Goal: Task Accomplishment & Management: Manage account settings

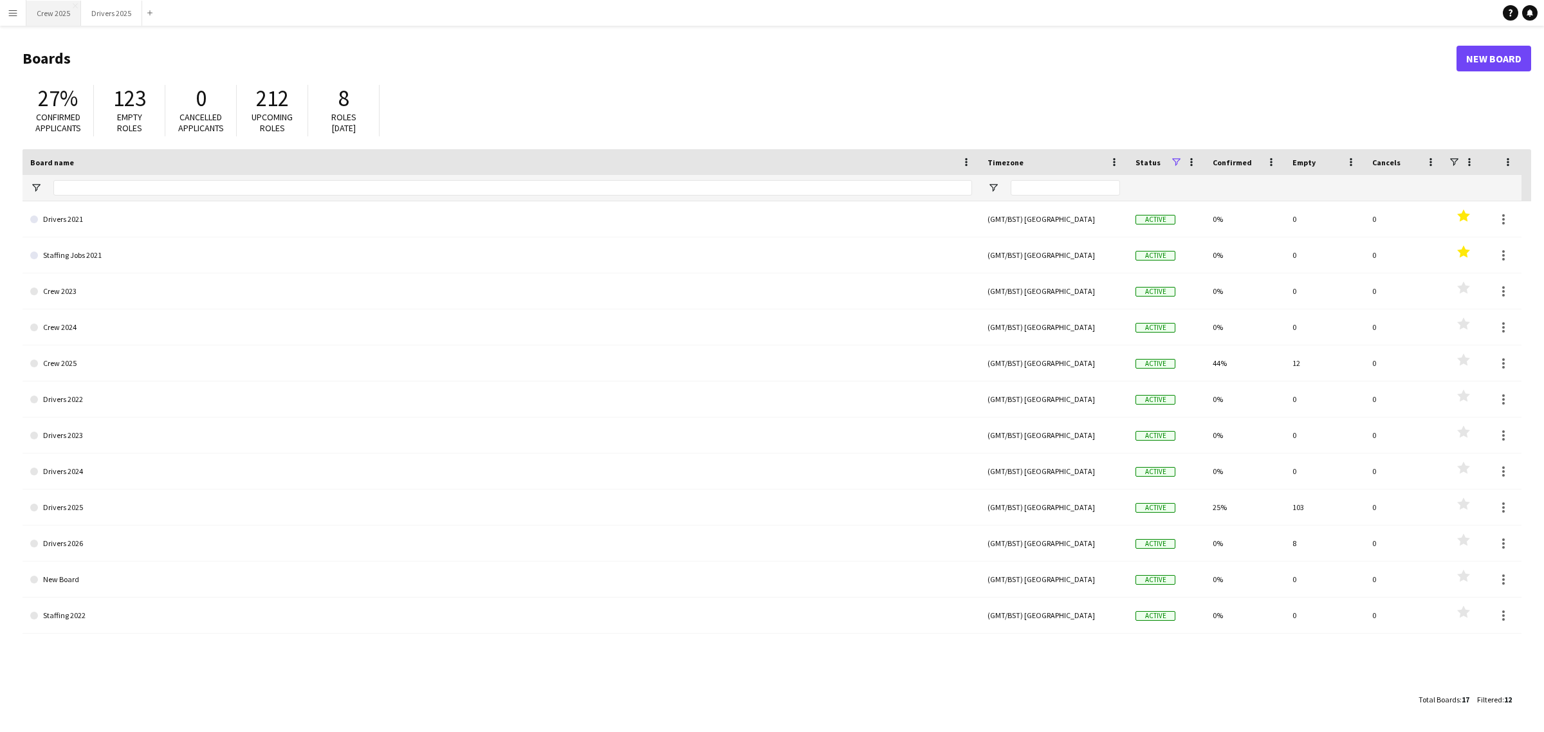
click at [62, 13] on button "Crew 2025 Close" at bounding box center [53, 13] width 55 height 25
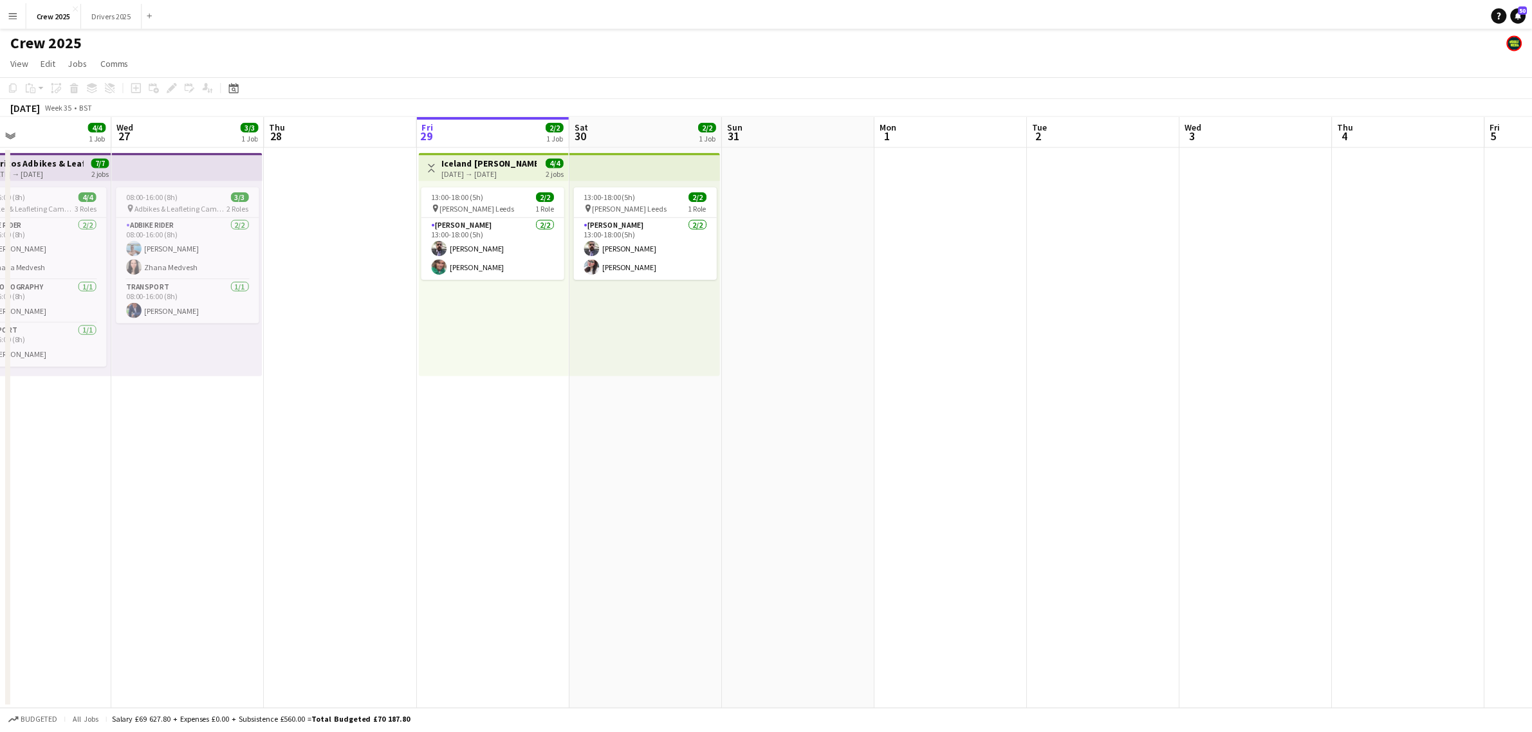
scroll to position [0, 342]
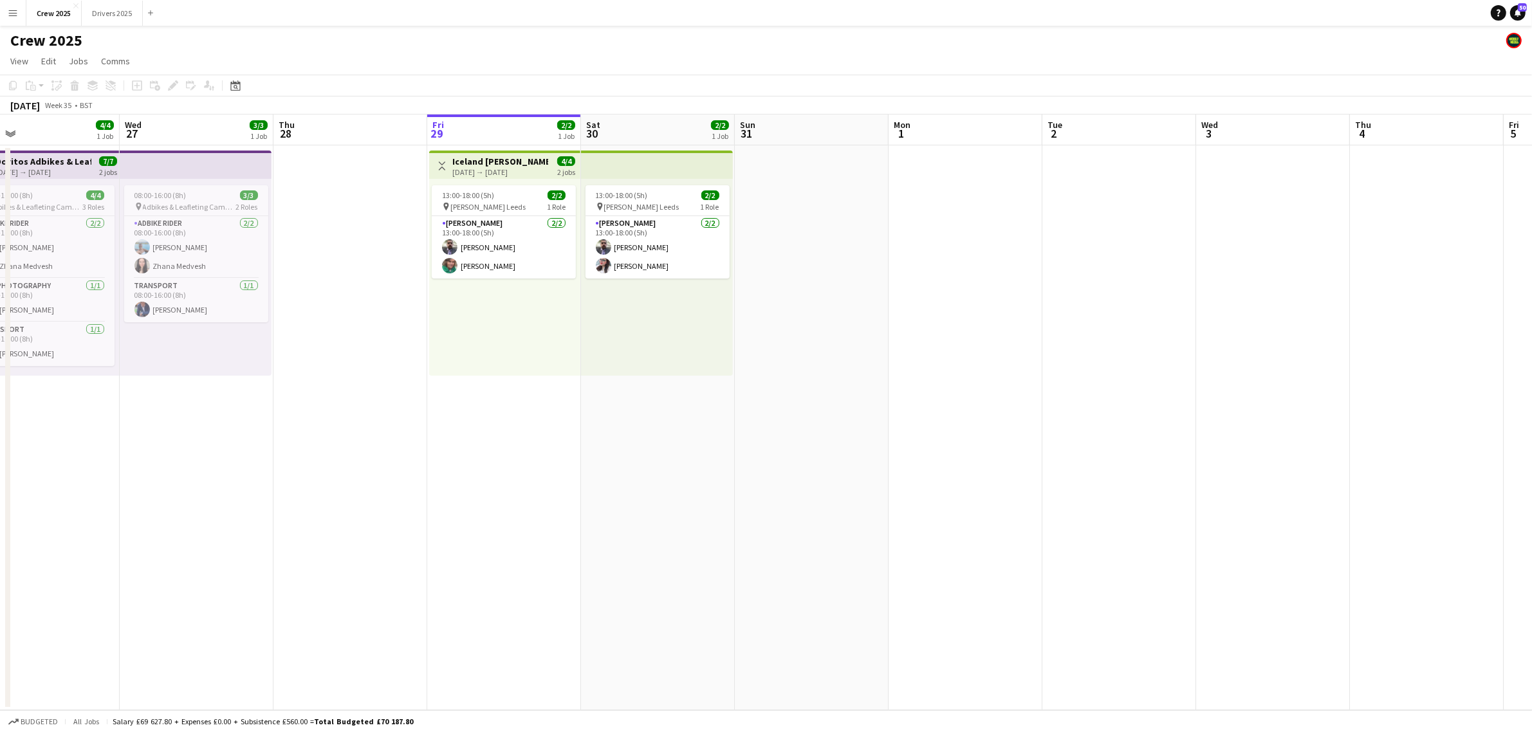
drag, startPoint x: 259, startPoint y: 478, endPoint x: 531, endPoint y: 484, distance: 272.8
click at [531, 484] on app-calendar-viewport "Sun 24 12/15 2 Jobs Mon 25 Tue 26 4/4 1 Job Wed 27 3/3 1 Job Thu 28 Fri 29 2/2 …" at bounding box center [766, 413] width 1532 height 596
click at [537, 410] on app-date-cell "Toggle View [GEOGRAPHIC_DATA] Advert Walkers Leeds [DATE] → [DATE] 4/4 2 jobs 1…" at bounding box center [504, 551] width 154 height 812
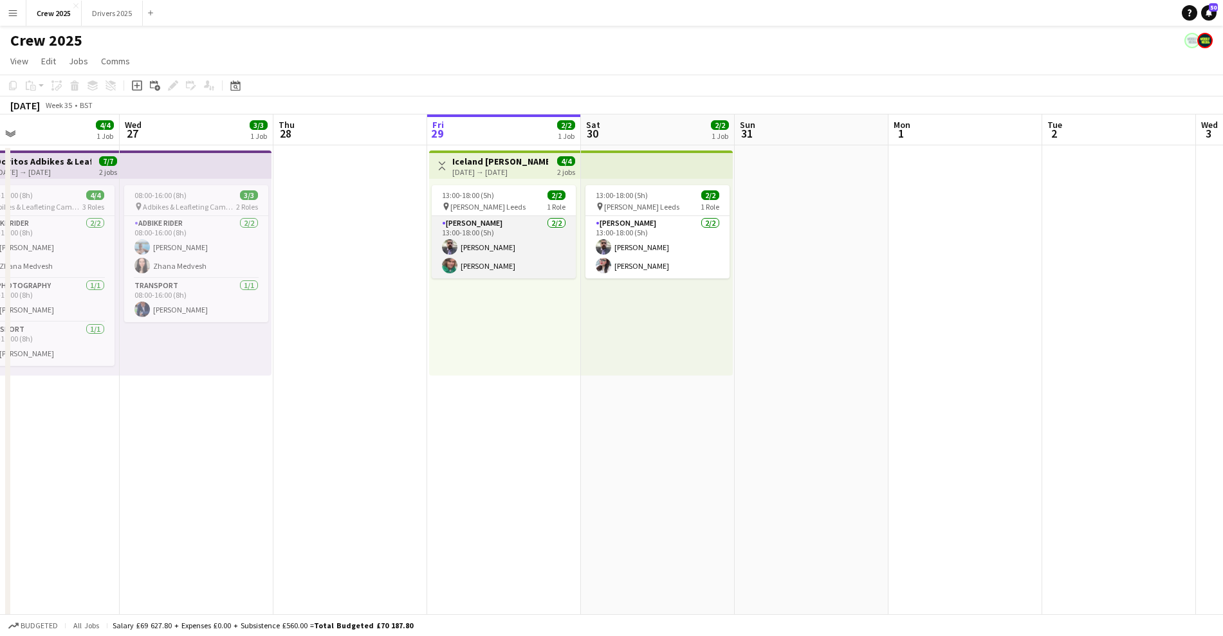
click at [486, 237] on app-card-role "[PERSON_NAME] [DATE] 13:00-18:00 (5h) [PERSON_NAME] [PERSON_NAME]" at bounding box center [504, 247] width 144 height 62
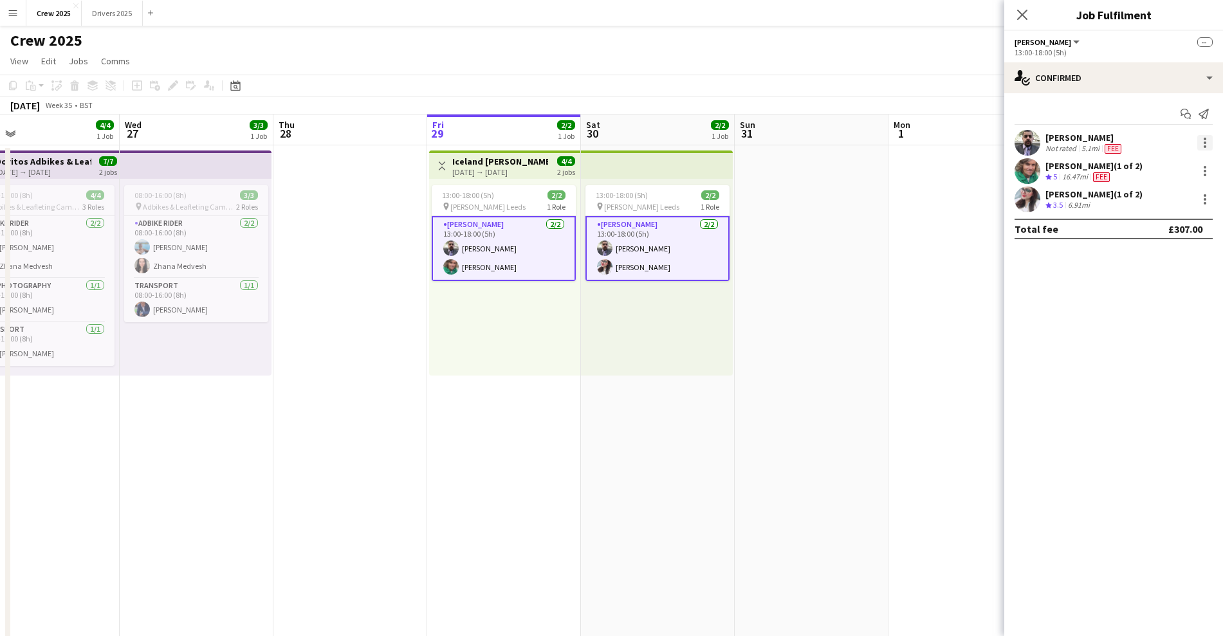
click at [1207, 142] on div at bounding box center [1204, 142] width 15 height 15
click at [1173, 259] on span "Remove" at bounding box center [1162, 259] width 80 height 12
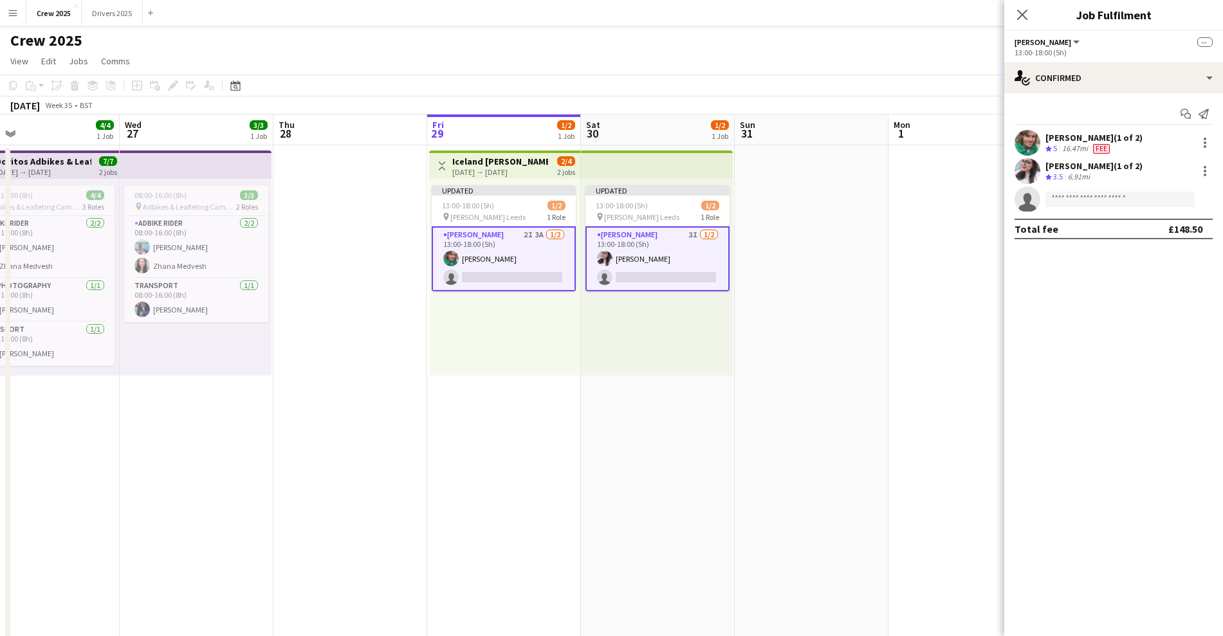
click at [826, 290] on app-date-cell at bounding box center [812, 551] width 154 height 812
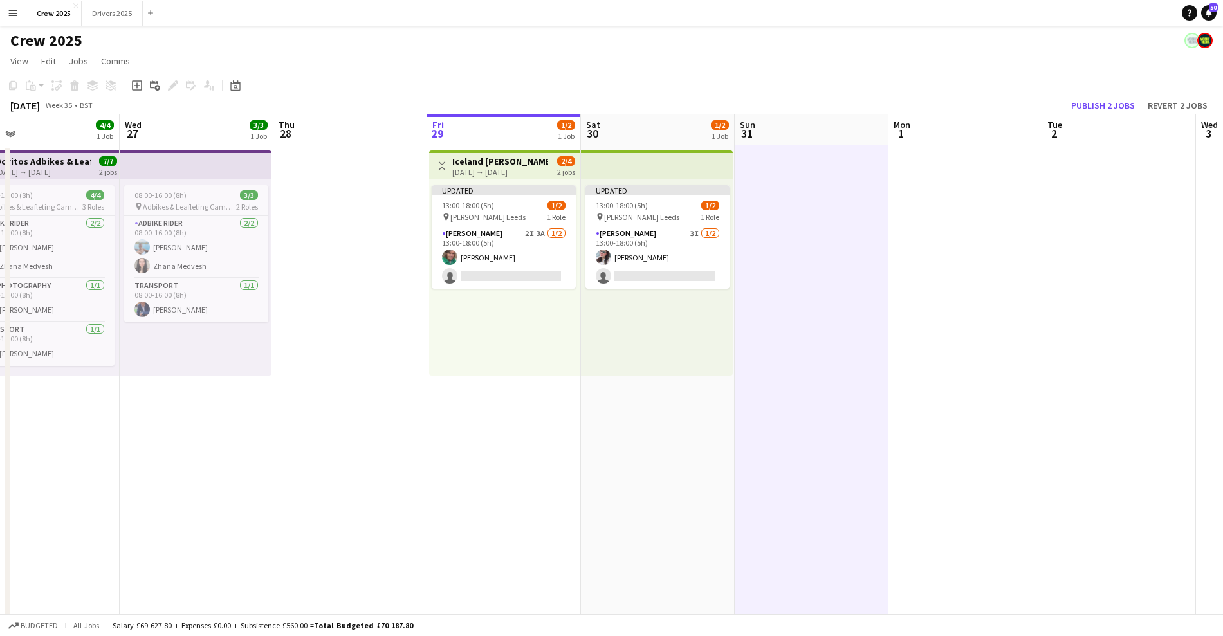
click at [489, 170] on div "[DATE] → [DATE]" at bounding box center [500, 172] width 96 height 10
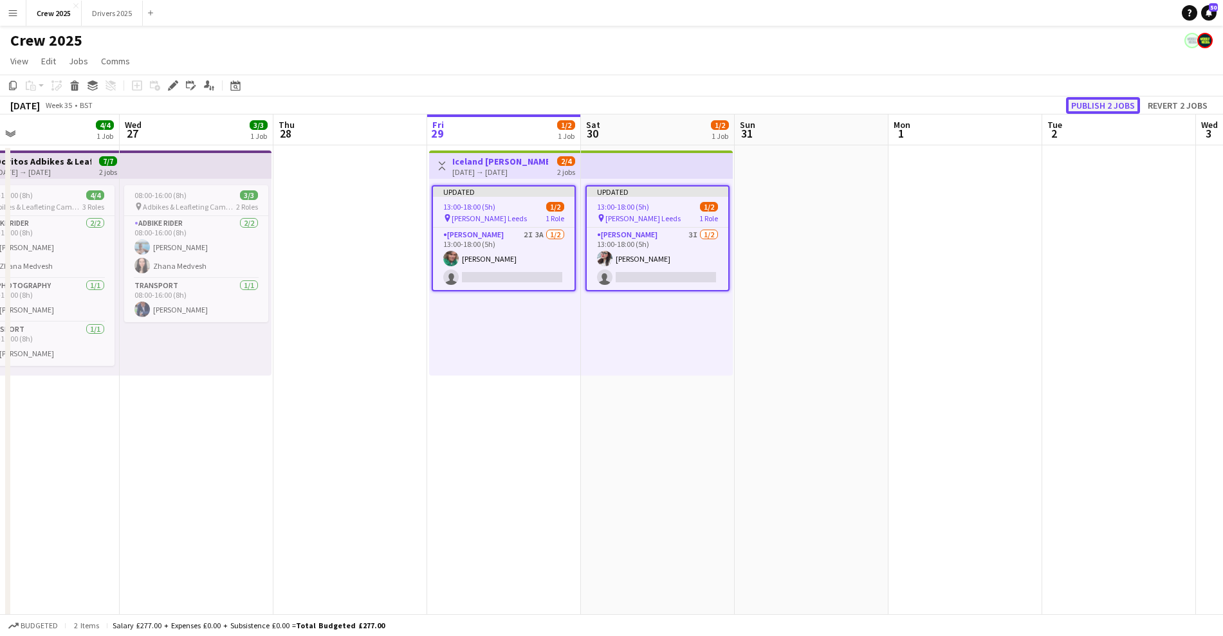
click at [1090, 105] on button "Publish 2 jobs" at bounding box center [1103, 105] width 74 height 17
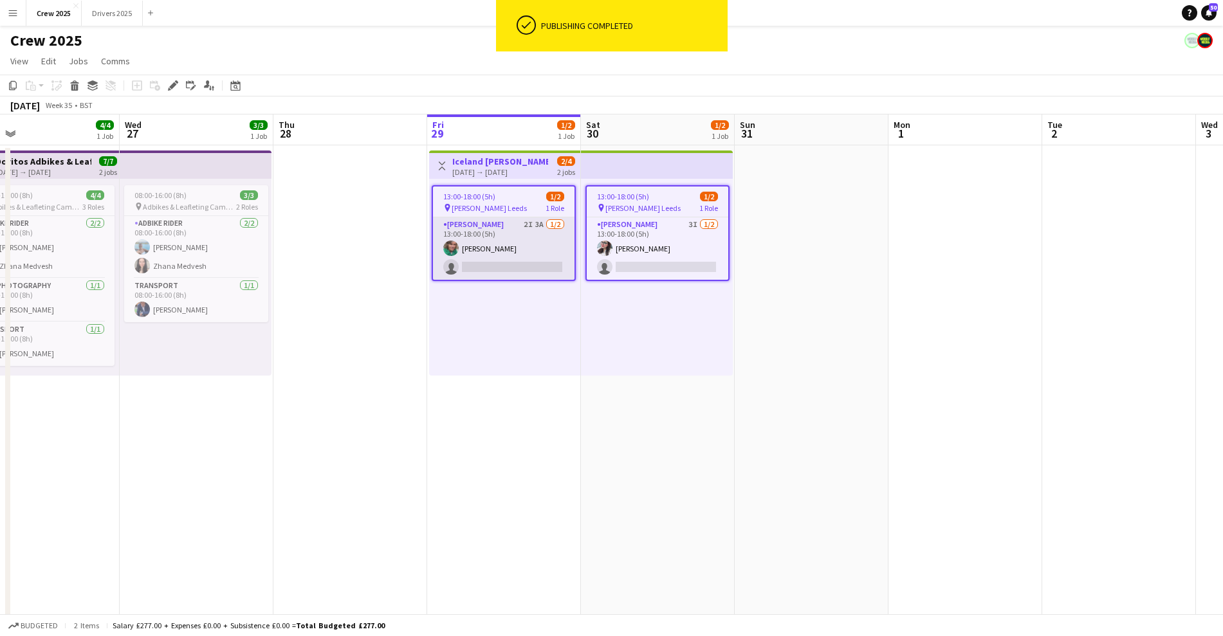
click at [481, 241] on app-card-role "[PERSON_NAME] 2I 3A [DATE] 13:00-18:00 (5h) [PERSON_NAME] single-neutral-actions" at bounding box center [504, 248] width 142 height 62
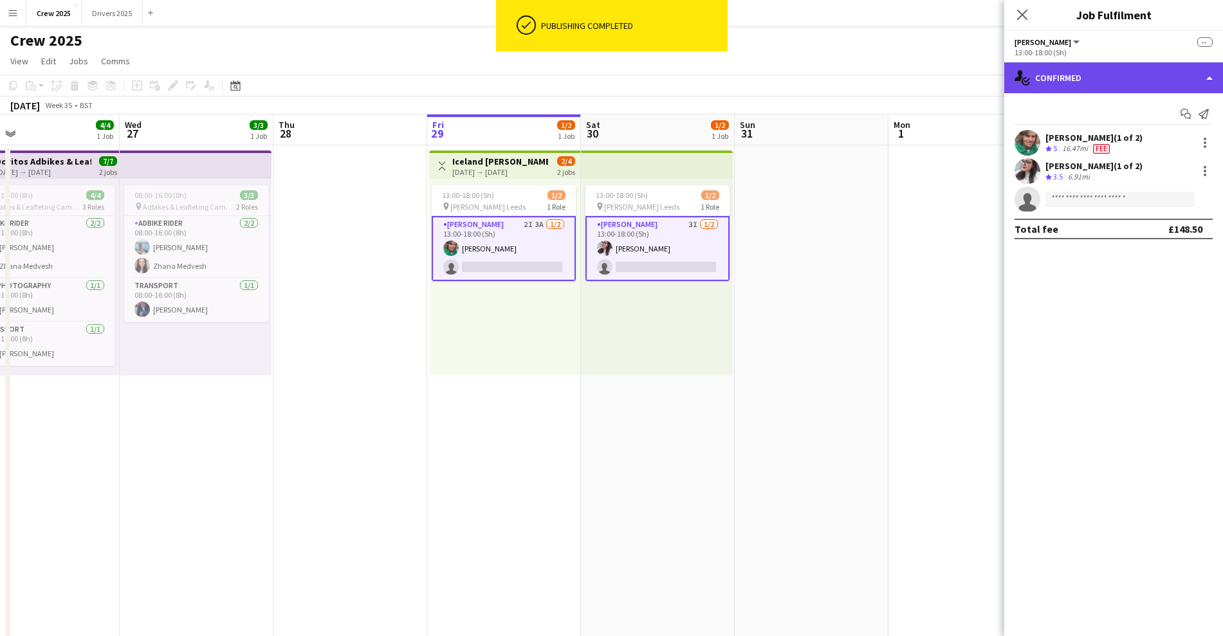
click at [1095, 82] on div "single-neutral-actions-check-2 Confirmed" at bounding box center [1113, 77] width 219 height 31
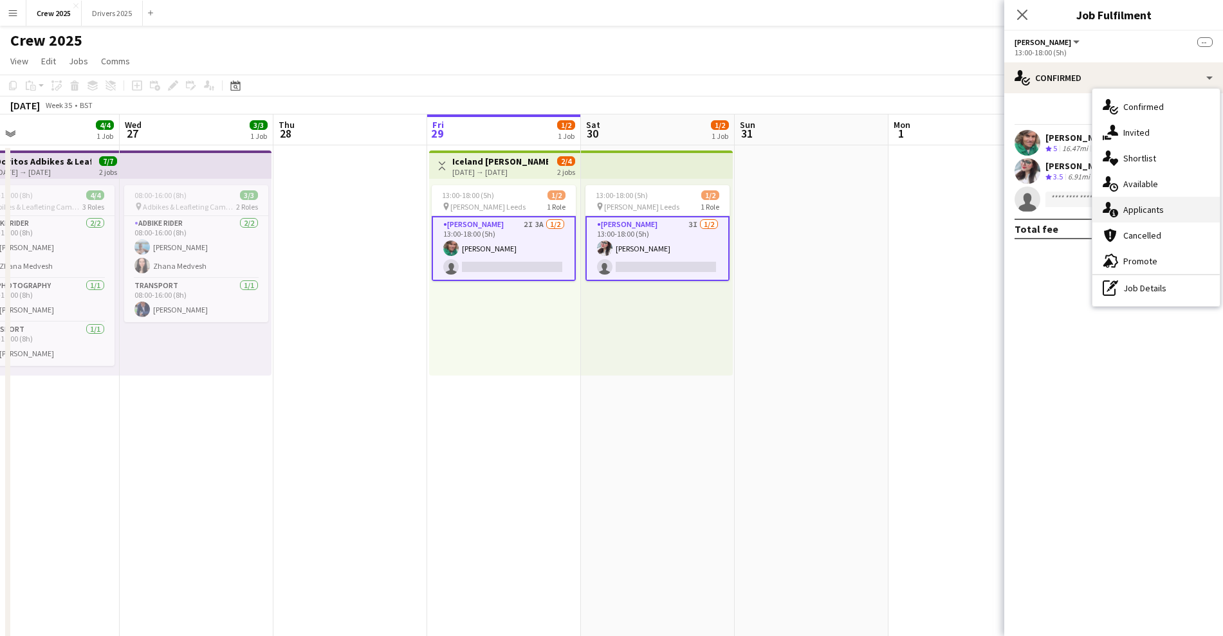
click at [1162, 204] on div "single-neutral-actions-information Applicants" at bounding box center [1155, 210] width 127 height 26
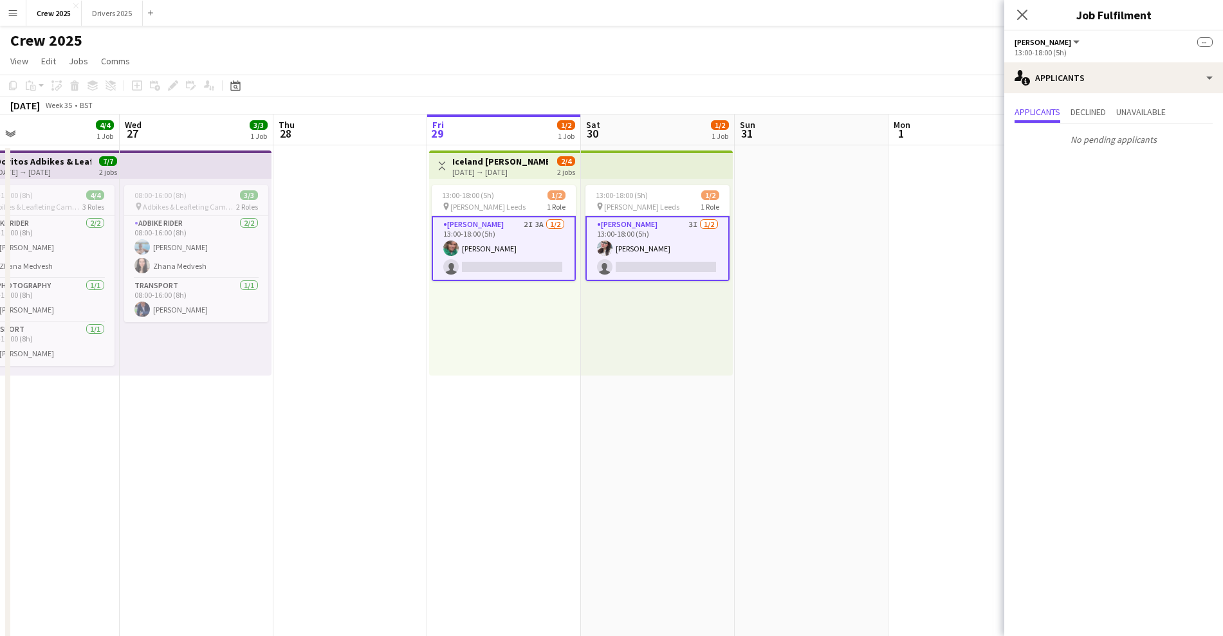
click at [543, 244] on app-card-role "[PERSON_NAME] 2I 3A [DATE] 13:00-18:00 (5h) [PERSON_NAME] single-neutral-actions" at bounding box center [504, 248] width 144 height 65
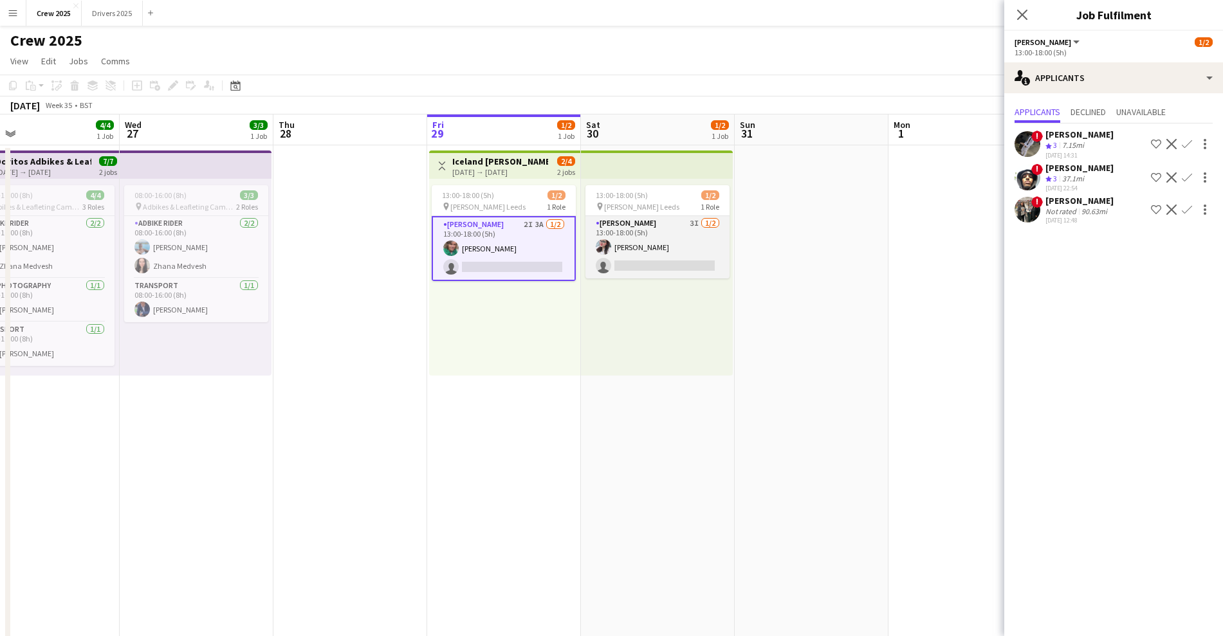
click at [649, 248] on app-card-role "Advert Walkers 3I [DATE] 13:00-18:00 (5h) [PERSON_NAME] Kasi single-neutral-act…" at bounding box center [657, 247] width 144 height 62
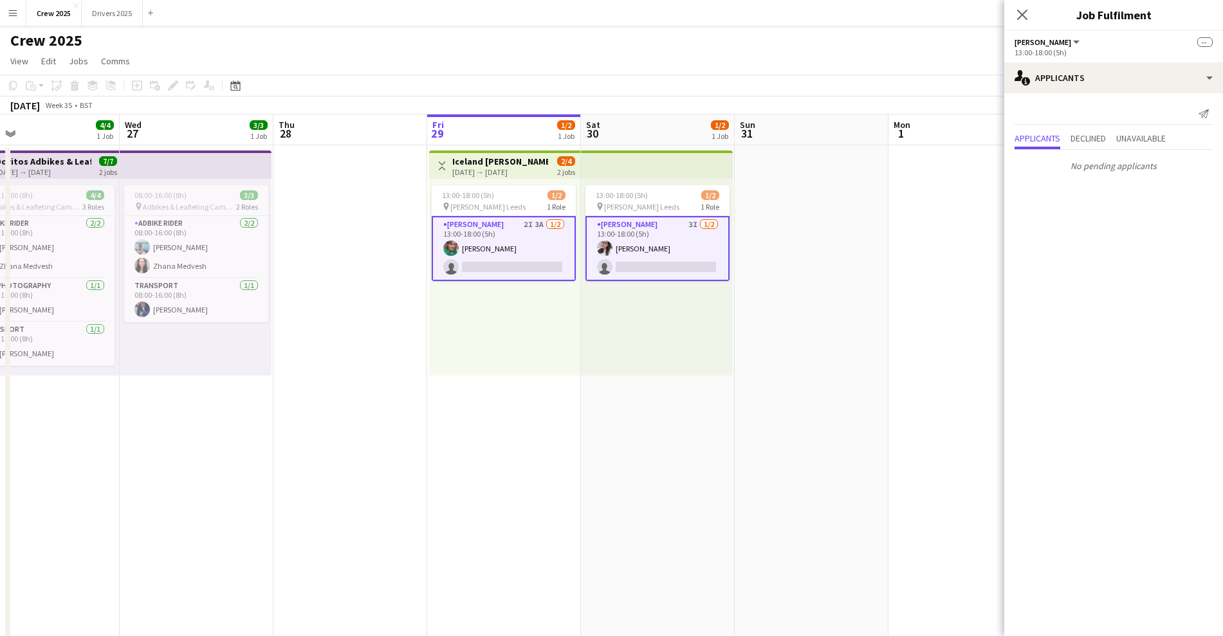
click at [661, 242] on app-card-role "Advert Walkers 3I [DATE] 13:00-18:00 (5h) [PERSON_NAME] Kasi single-neutral-act…" at bounding box center [657, 248] width 144 height 65
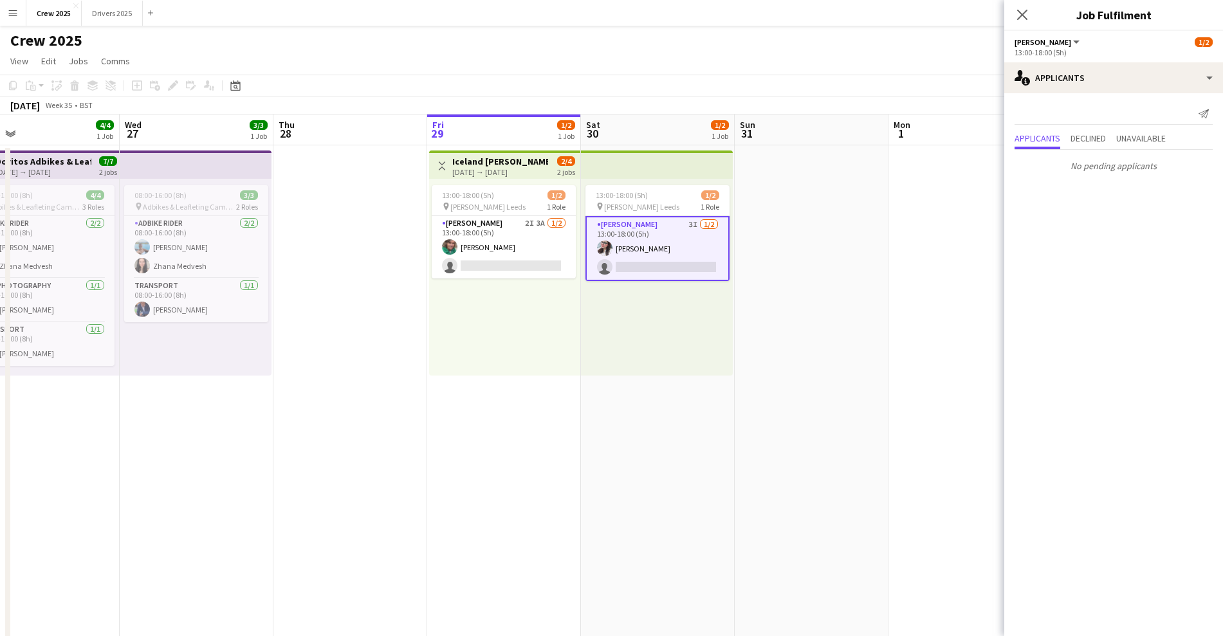
click at [403, 459] on app-date-cell at bounding box center [350, 551] width 154 height 812
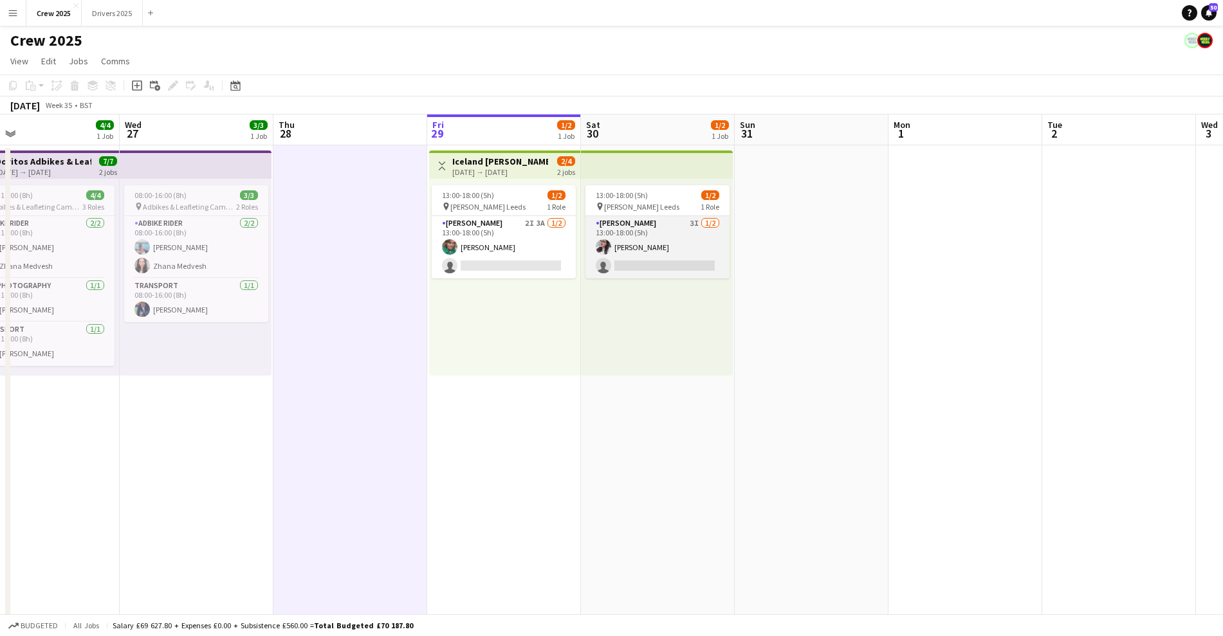
click at [659, 244] on app-card-role "Advert Walkers 3I [DATE] 13:00-18:00 (5h) [PERSON_NAME] Kasi single-neutral-act…" at bounding box center [657, 247] width 144 height 62
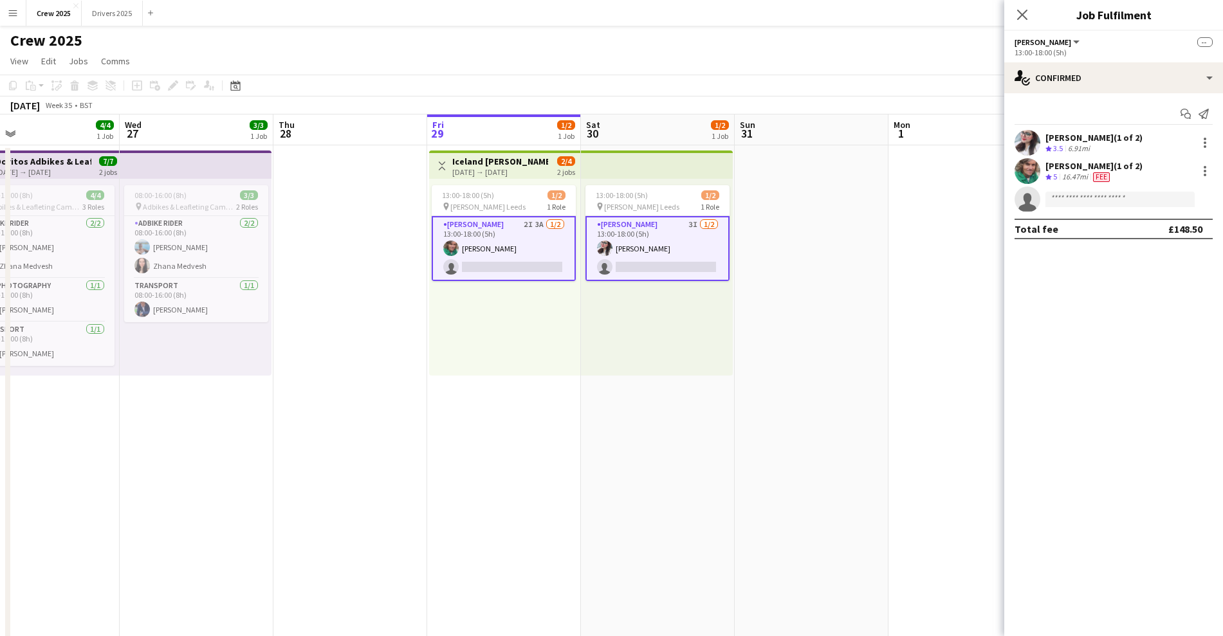
click at [659, 244] on app-card-role "Advert Walkers 3I [DATE] 13:00-18:00 (5h) [PERSON_NAME] Kasi single-neutral-act…" at bounding box center [657, 248] width 144 height 65
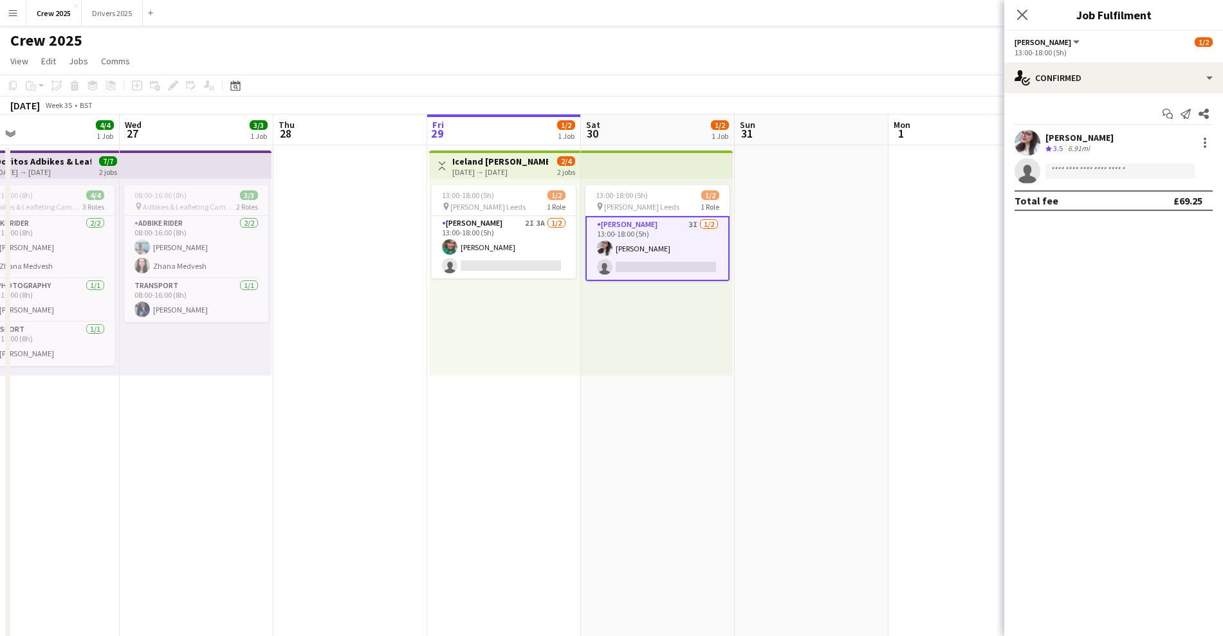
click at [1018, 143] on app-user-avatar at bounding box center [1027, 143] width 26 height 26
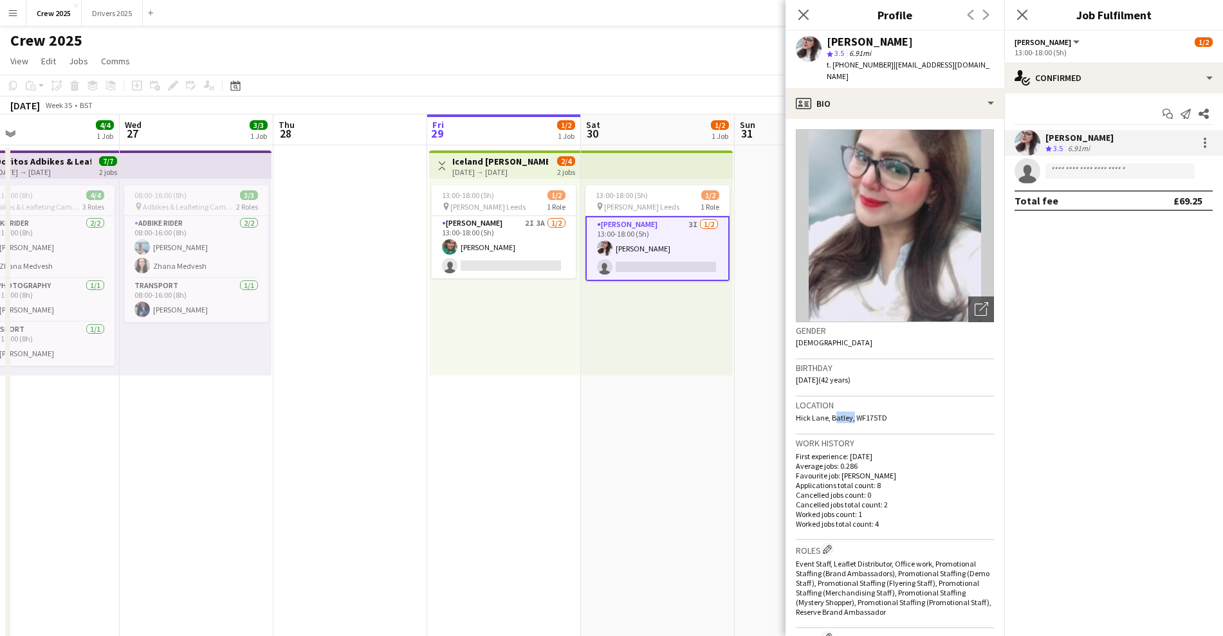
drag, startPoint x: 851, startPoint y: 407, endPoint x: 832, endPoint y: 404, distance: 19.6
click at [832, 413] on span "Hick Lane, Batley, WF175TD" at bounding box center [841, 418] width 91 height 10
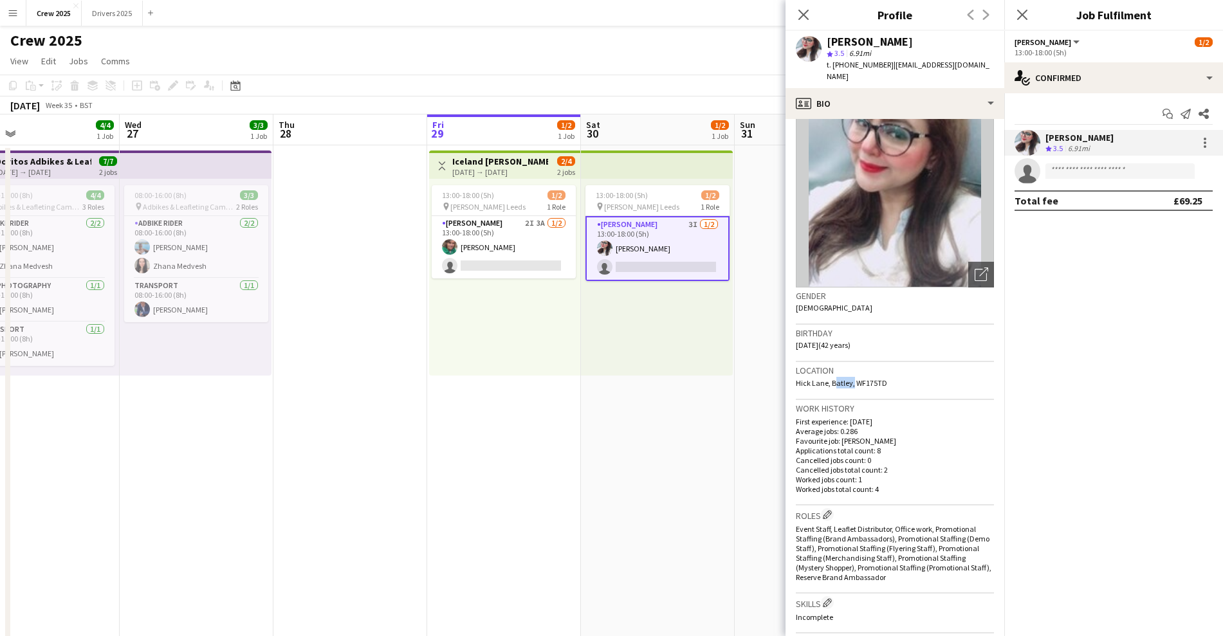
scroll to position [0, 0]
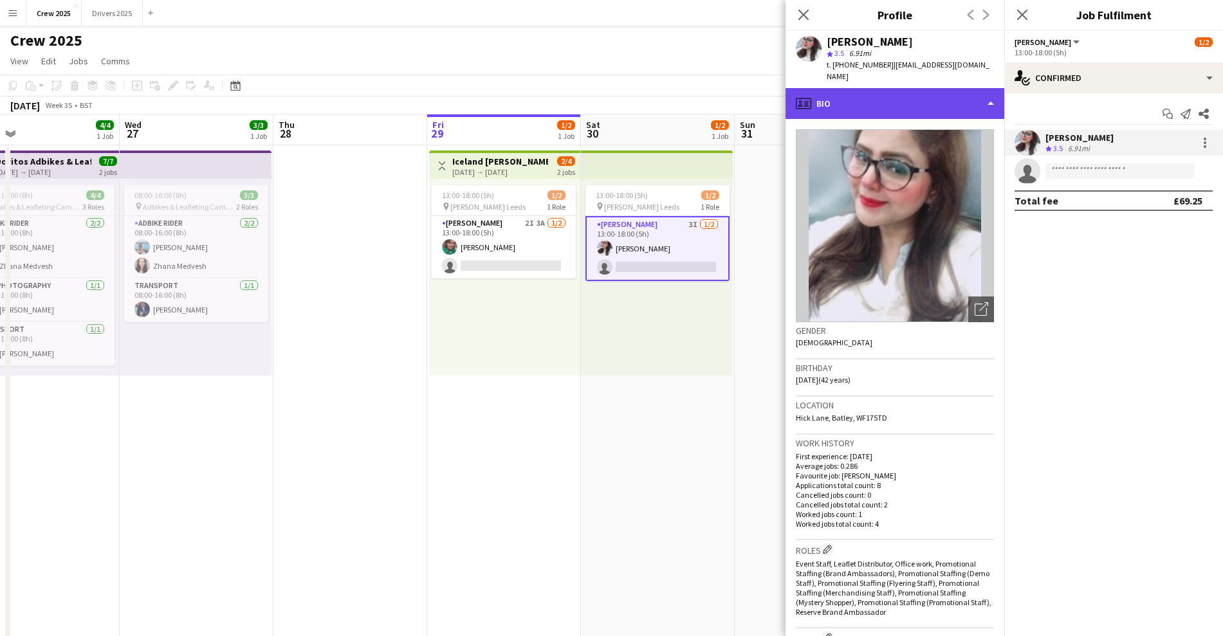
click at [982, 91] on div "profile Bio" at bounding box center [894, 103] width 219 height 31
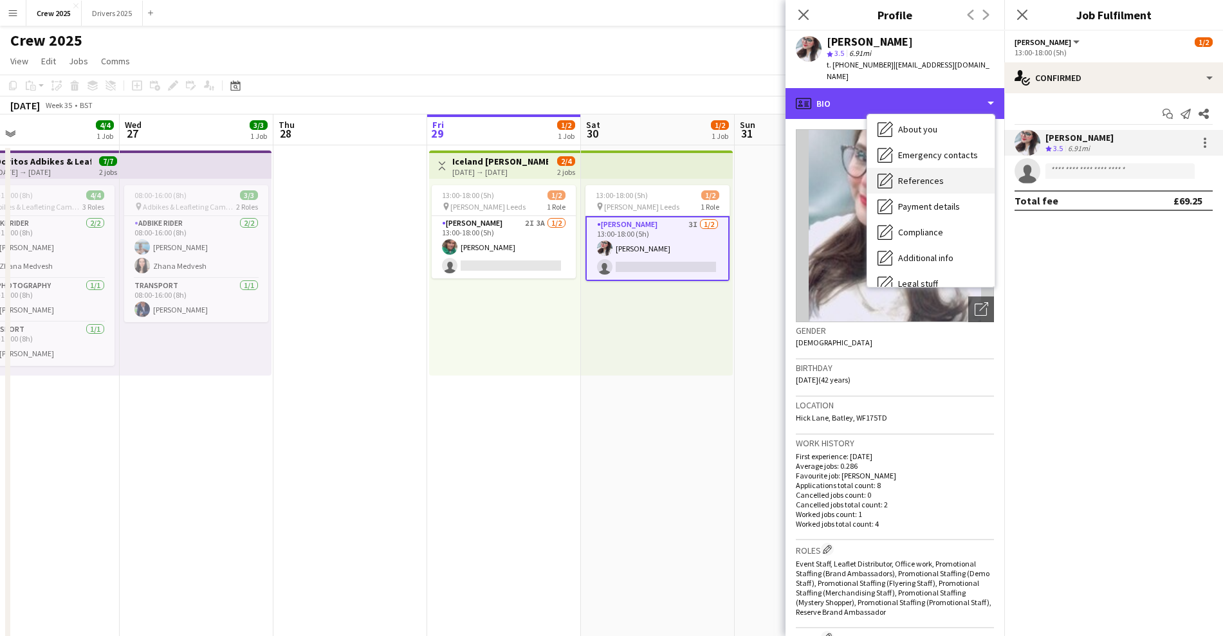
scroll to position [147, 0]
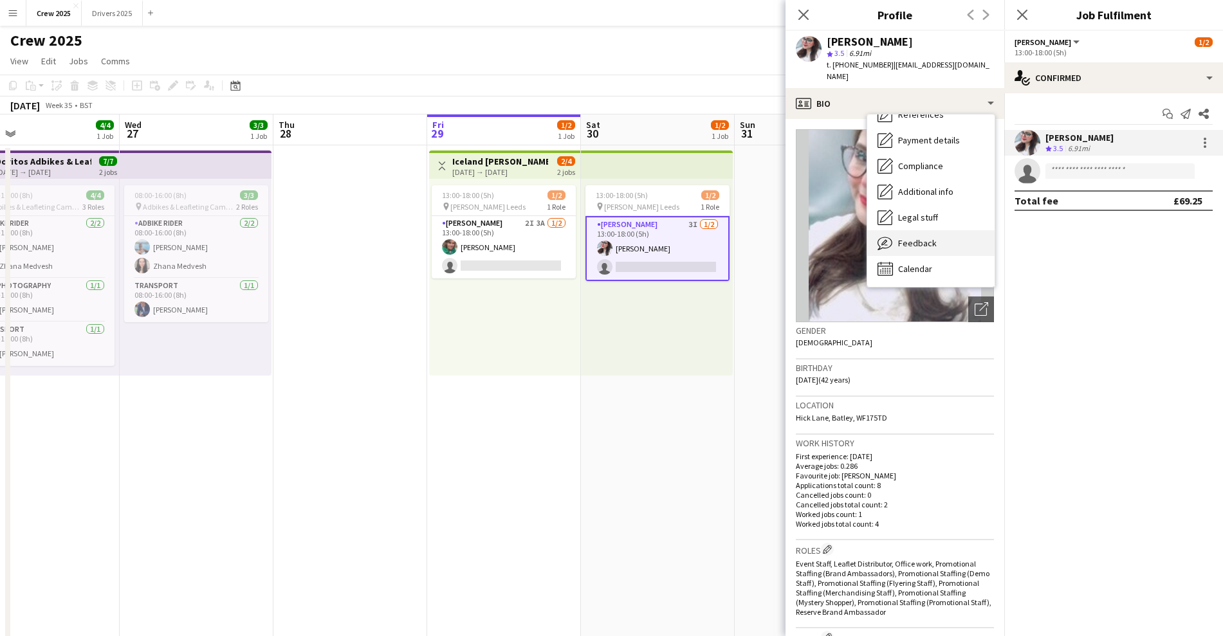
click at [909, 237] on span "Feedback" at bounding box center [917, 243] width 39 height 12
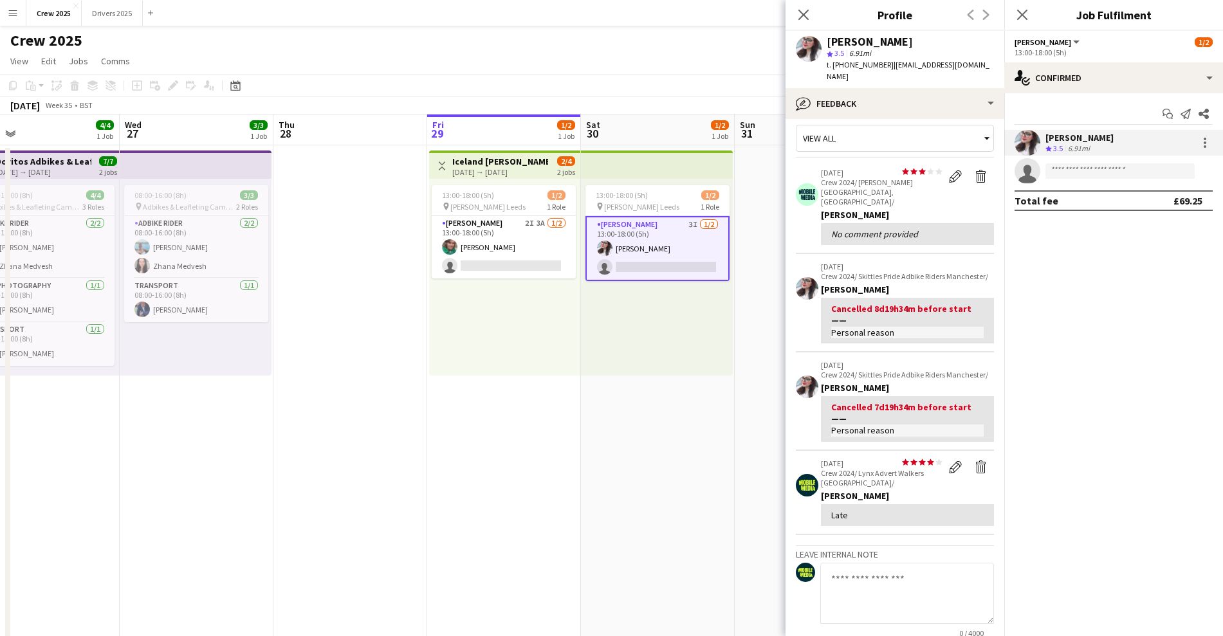
scroll to position [0, 0]
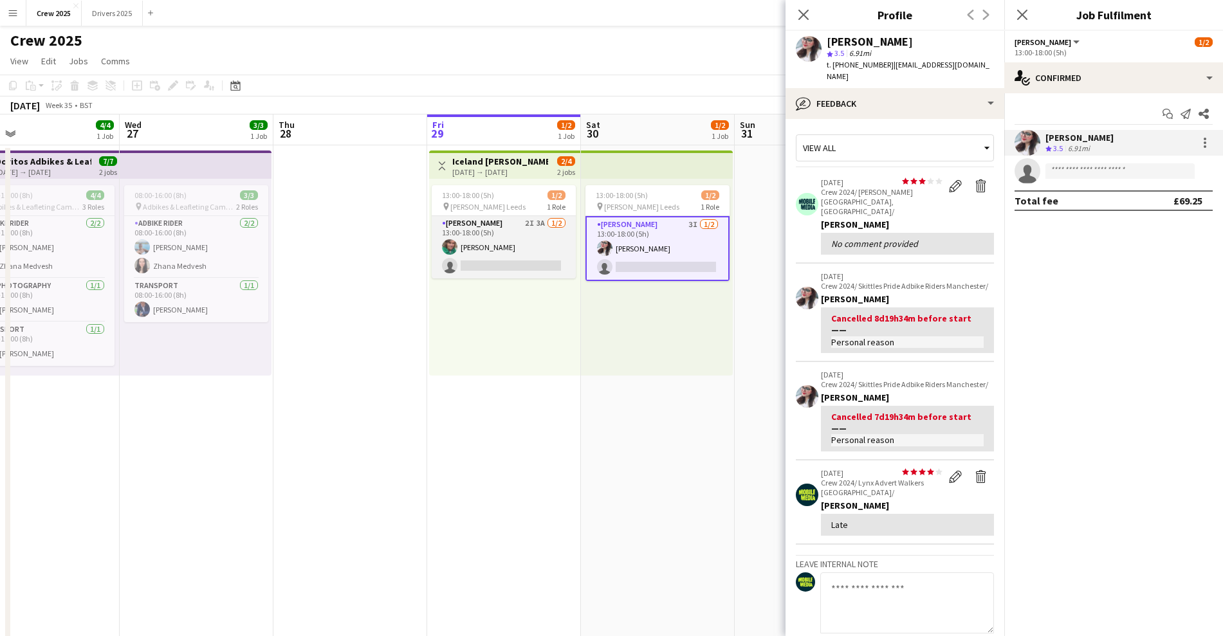
click at [482, 249] on app-card-role "[PERSON_NAME] 2I 3A [DATE] 13:00-18:00 (5h) [PERSON_NAME] single-neutral-actions" at bounding box center [504, 247] width 144 height 62
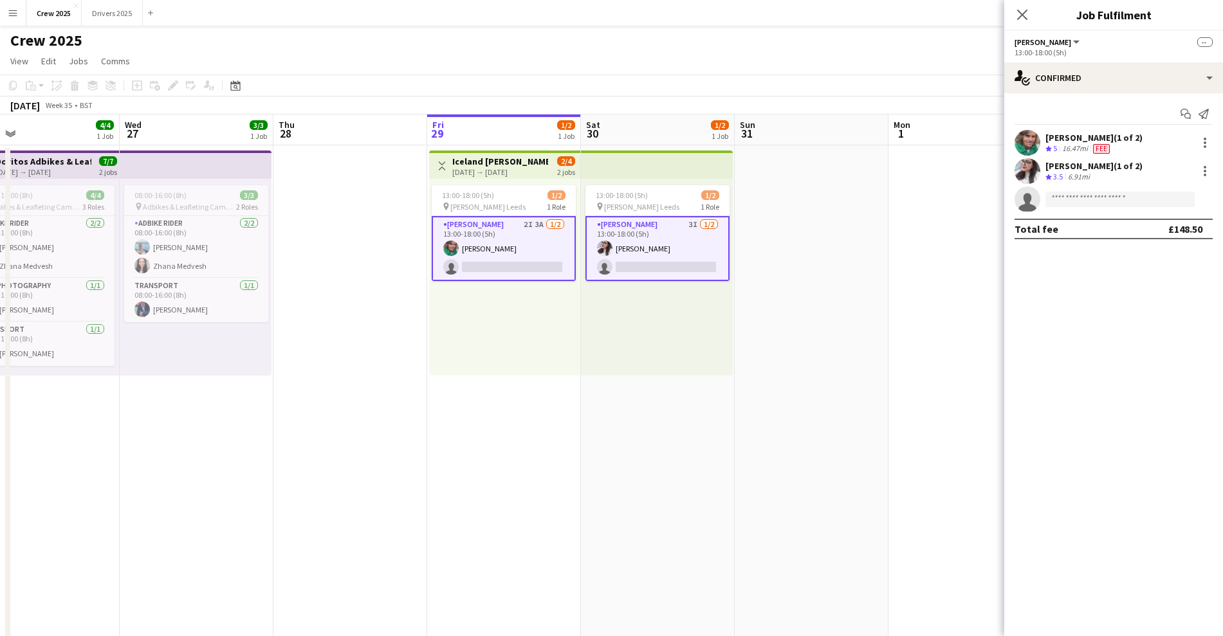
click at [640, 473] on app-date-cell "13:00-18:00 (5h) 1/2 pin Advert Walkers Leeds 1 Role Advert Walkers 3I [DATE] 1…" at bounding box center [658, 551] width 154 height 812
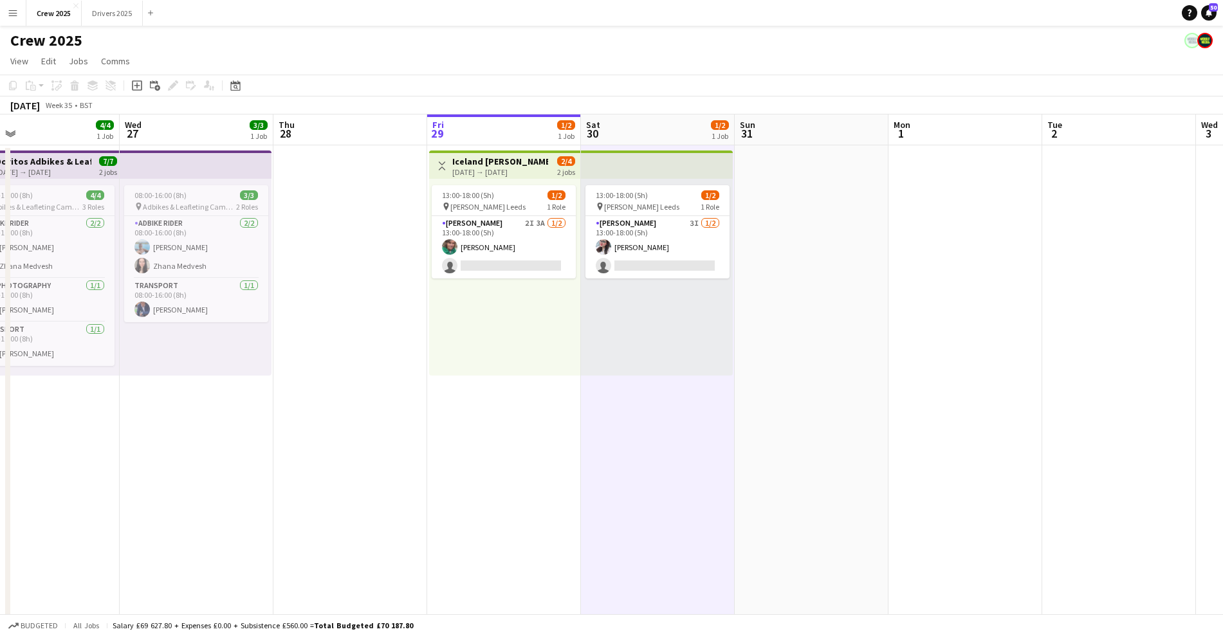
click at [484, 161] on h3 "Iceland [PERSON_NAME] Leeds" at bounding box center [500, 162] width 96 height 12
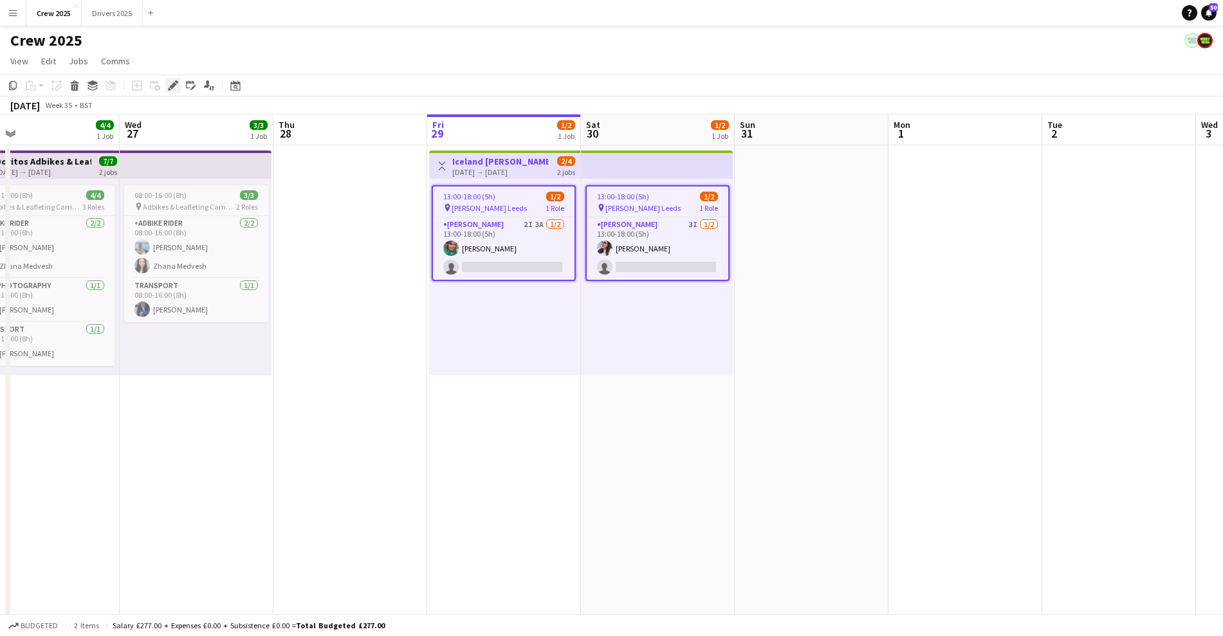
click at [170, 84] on icon "Edit" at bounding box center [173, 85] width 10 height 10
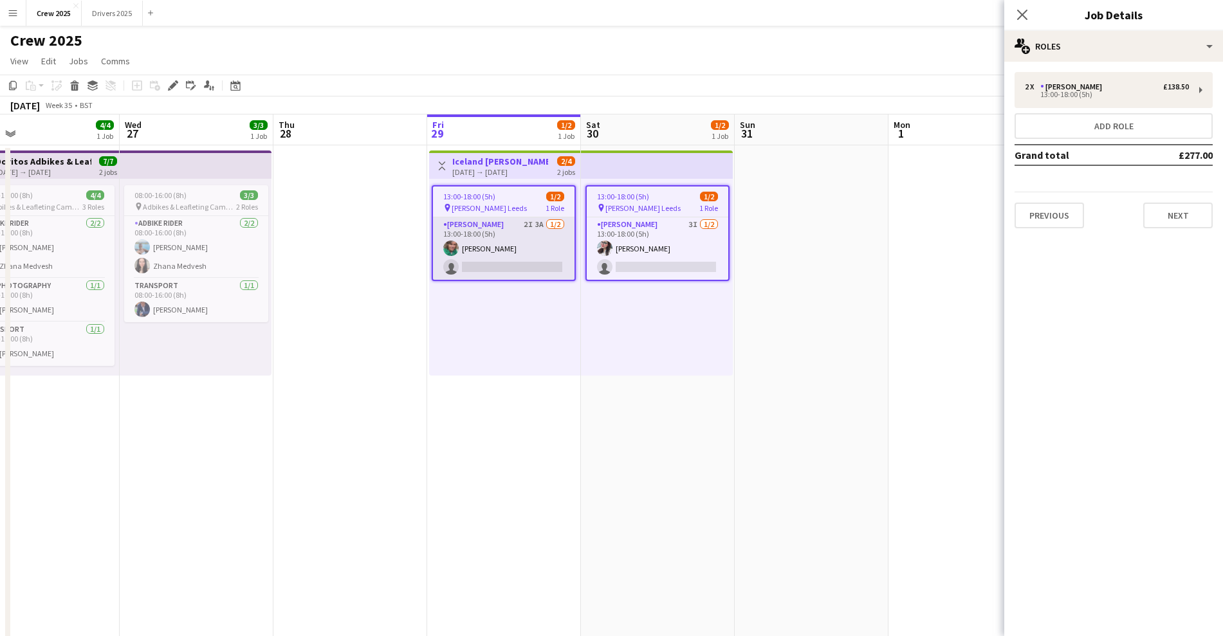
click at [484, 231] on app-card-role "[PERSON_NAME] 2I 3A [DATE] 13:00-18:00 (5h) [PERSON_NAME] single-neutral-actions" at bounding box center [504, 248] width 142 height 62
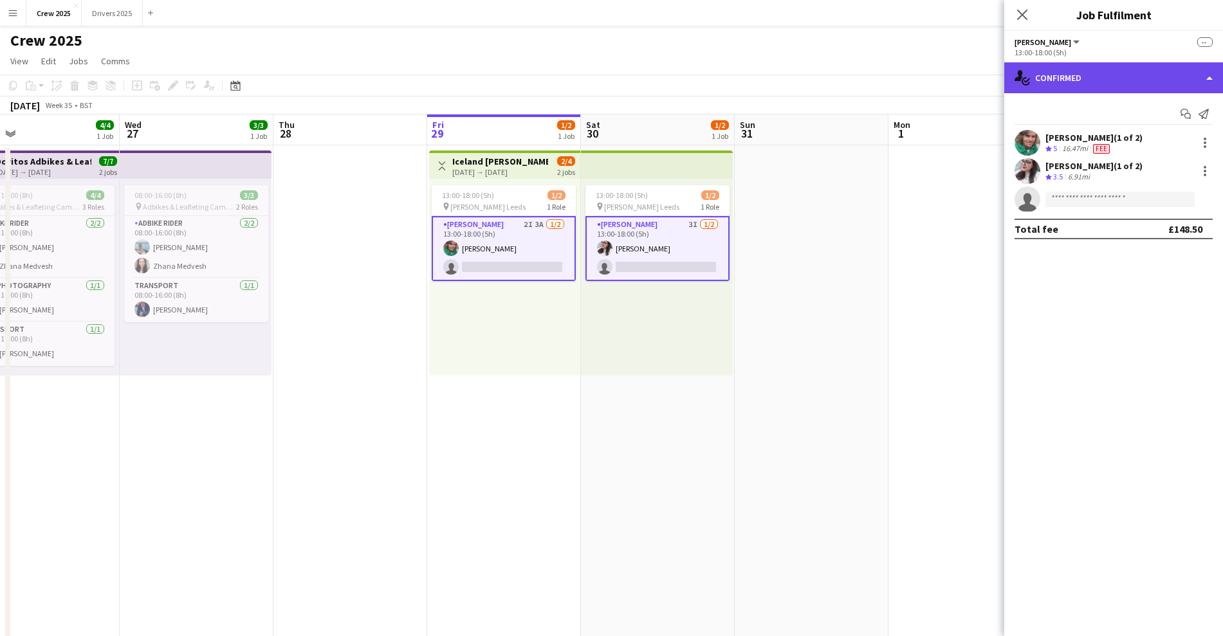
click at [1131, 75] on div "single-neutral-actions-check-2 Confirmed" at bounding box center [1113, 77] width 219 height 31
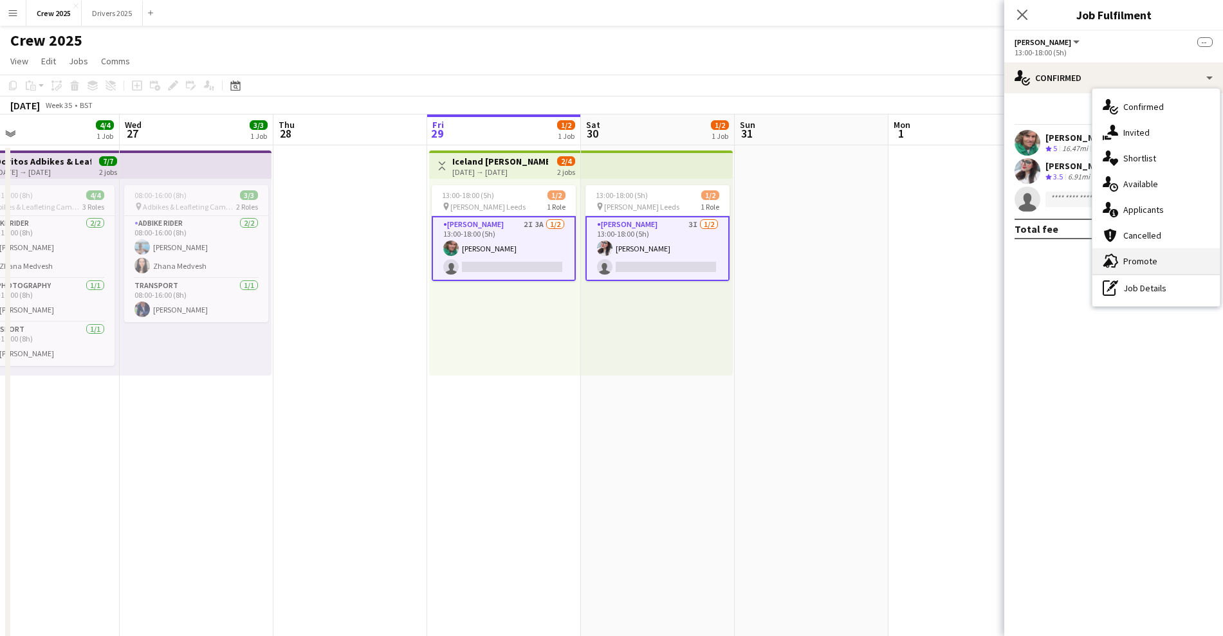
click at [1172, 262] on div "advertising-megaphone Promote" at bounding box center [1155, 261] width 127 height 26
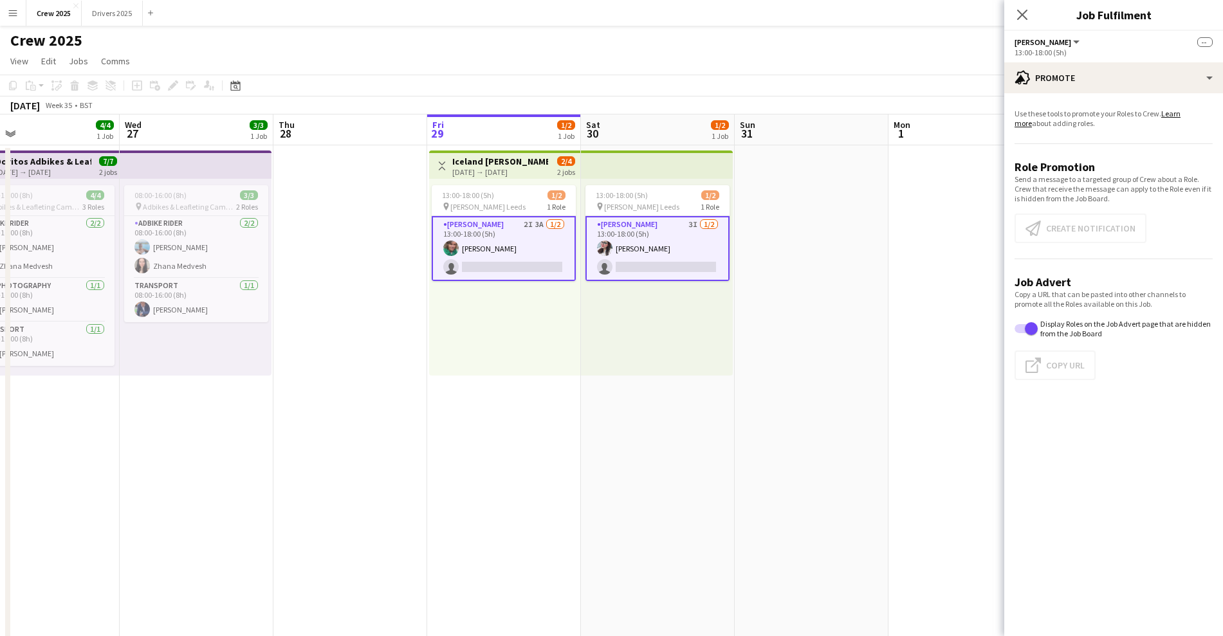
click at [500, 256] on app-card-role "[PERSON_NAME] 2I 3A [DATE] 13:00-18:00 (5h) [PERSON_NAME] single-neutral-actions" at bounding box center [504, 248] width 144 height 65
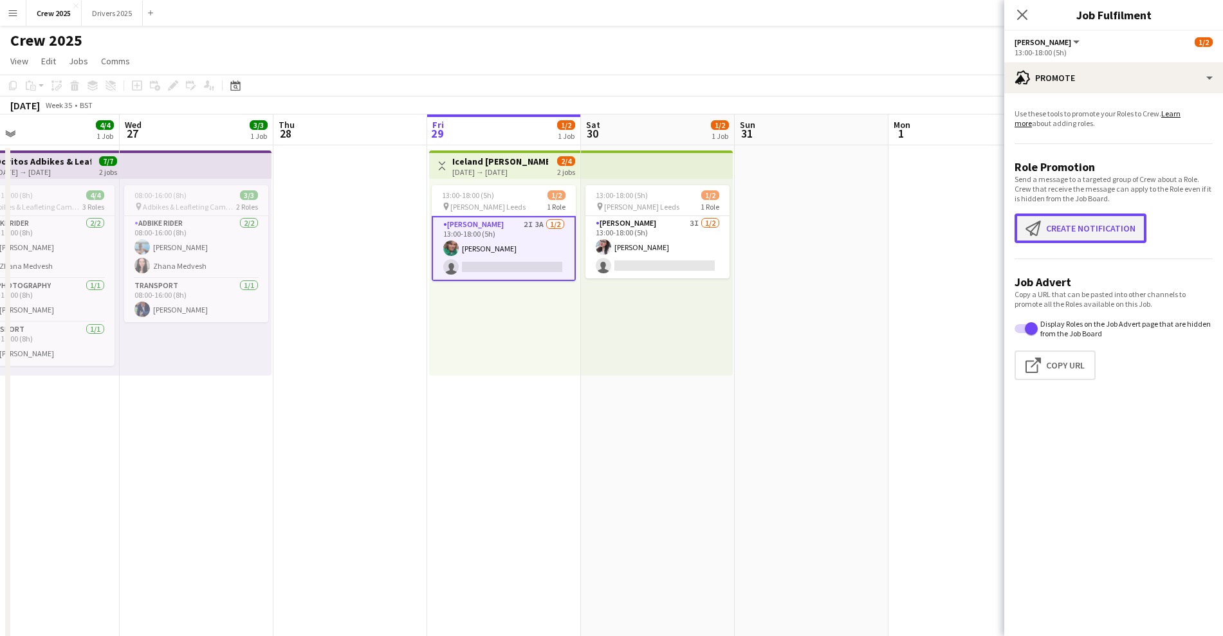
click at [1075, 224] on button "Create notification Create notification" at bounding box center [1080, 229] width 132 height 30
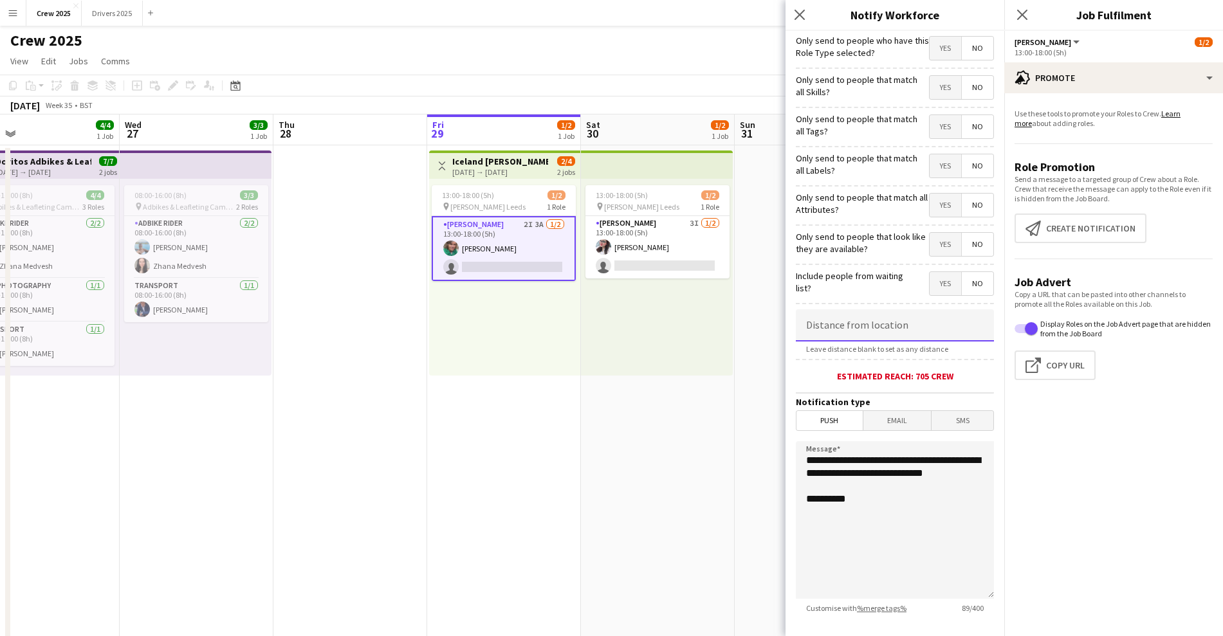
click at [894, 325] on input at bounding box center [895, 325] width 198 height 32
type input "*****"
click at [873, 499] on textarea "**********" at bounding box center [895, 520] width 198 height 158
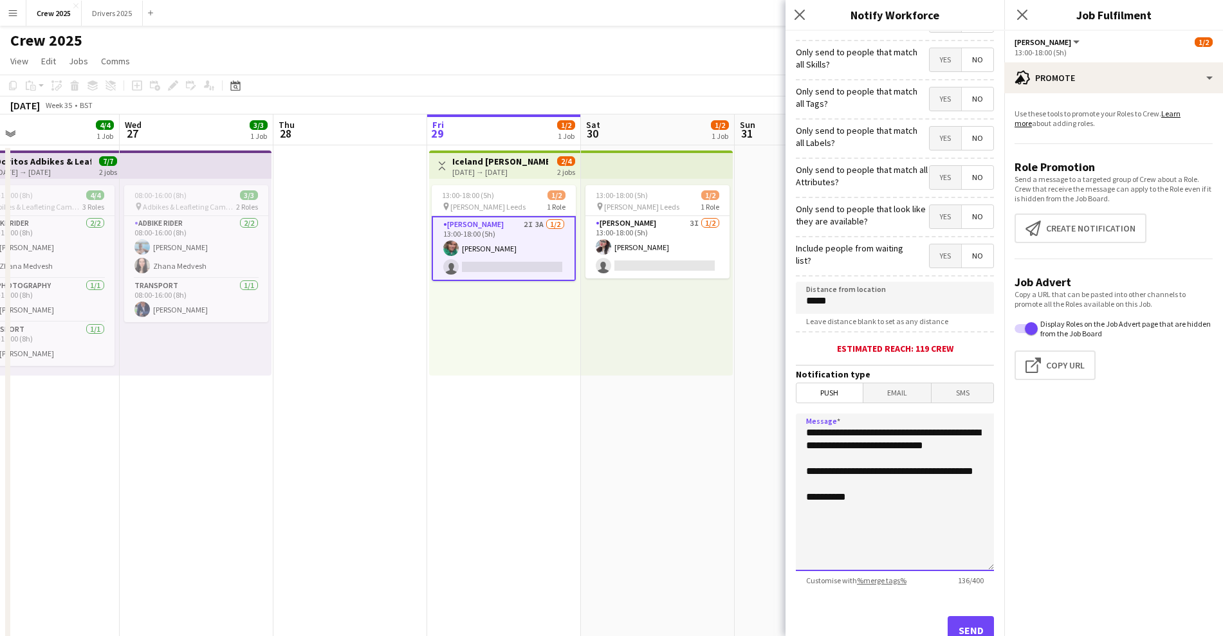
scroll to position [72, 0]
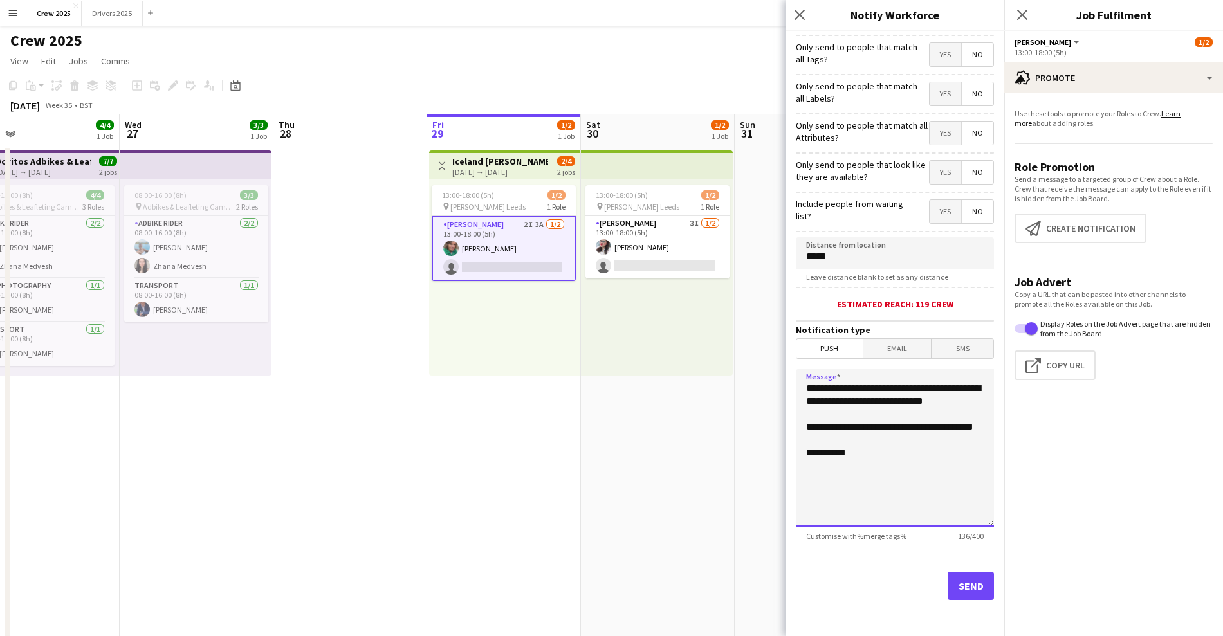
type textarea "**********"
click at [964, 586] on button "Send" at bounding box center [971, 586] width 46 height 28
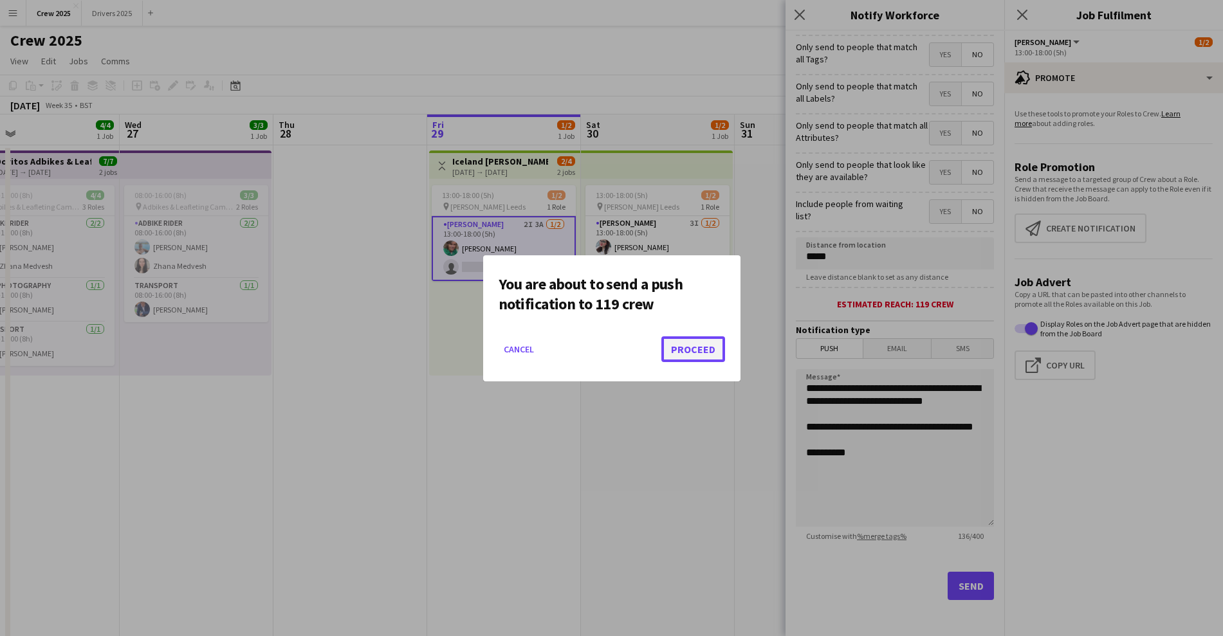
click at [686, 344] on button "Proceed" at bounding box center [693, 349] width 64 height 26
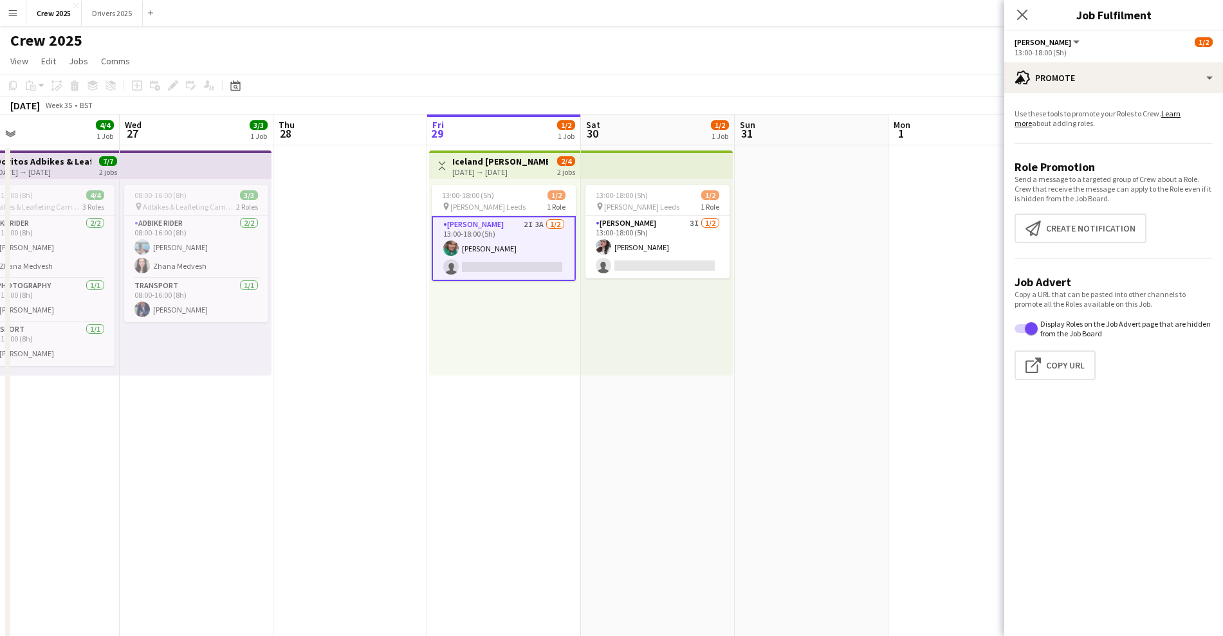
click at [681, 360] on div "13:00-18:00 (5h) 1/2 pin Advert Walkers Leeds 1 Role Advert Walkers 3I [DATE] 1…" at bounding box center [657, 277] width 152 height 197
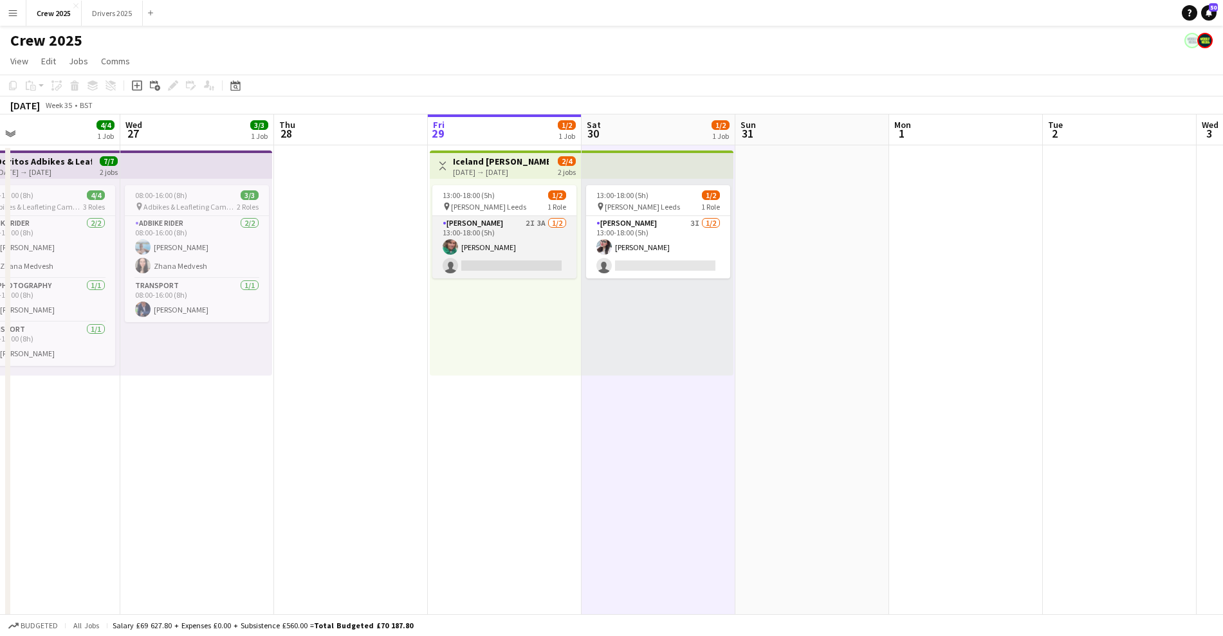
click at [525, 255] on app-card-role "[PERSON_NAME] 2I 3A [DATE] 13:00-18:00 (5h) [PERSON_NAME] single-neutral-actions" at bounding box center [504, 247] width 144 height 62
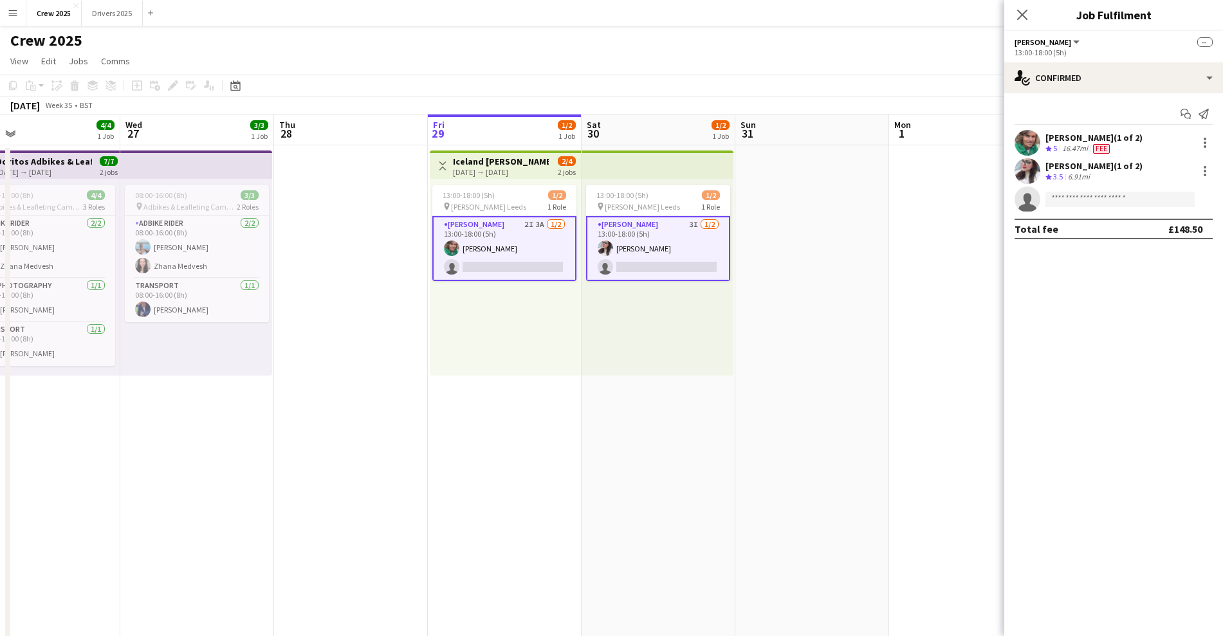
click at [522, 264] on app-card-role "[PERSON_NAME] 2I 3A [DATE] 13:00-18:00 (5h) [PERSON_NAME] single-neutral-actions" at bounding box center [504, 248] width 144 height 65
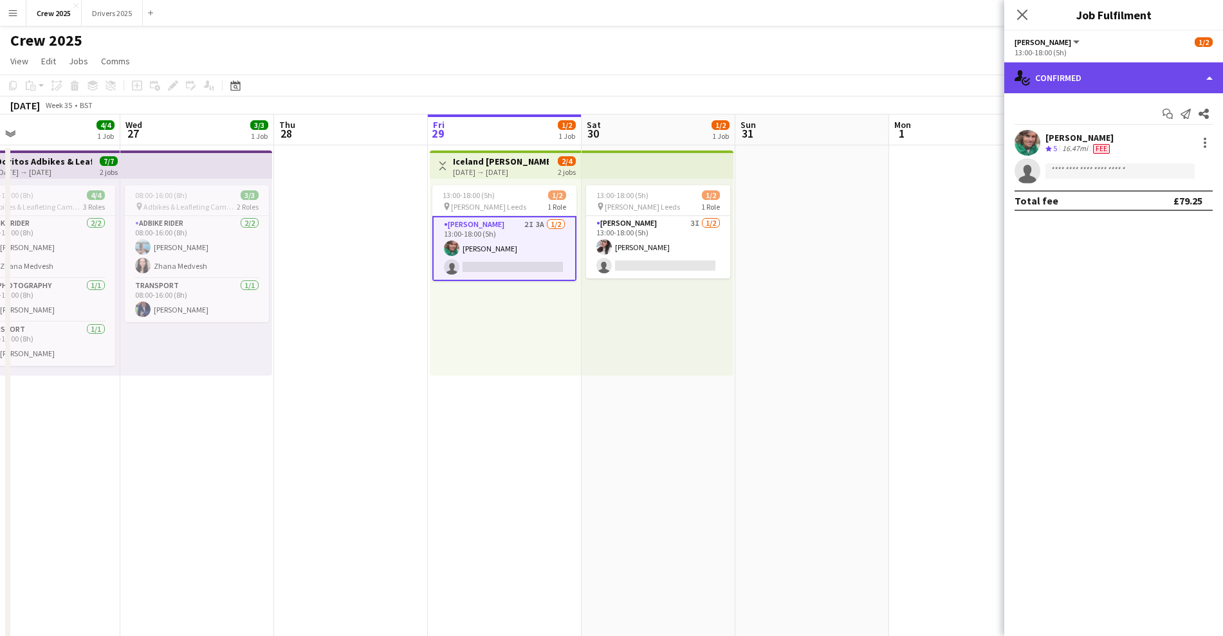
click at [1141, 73] on div "single-neutral-actions-check-2 Confirmed" at bounding box center [1113, 77] width 219 height 31
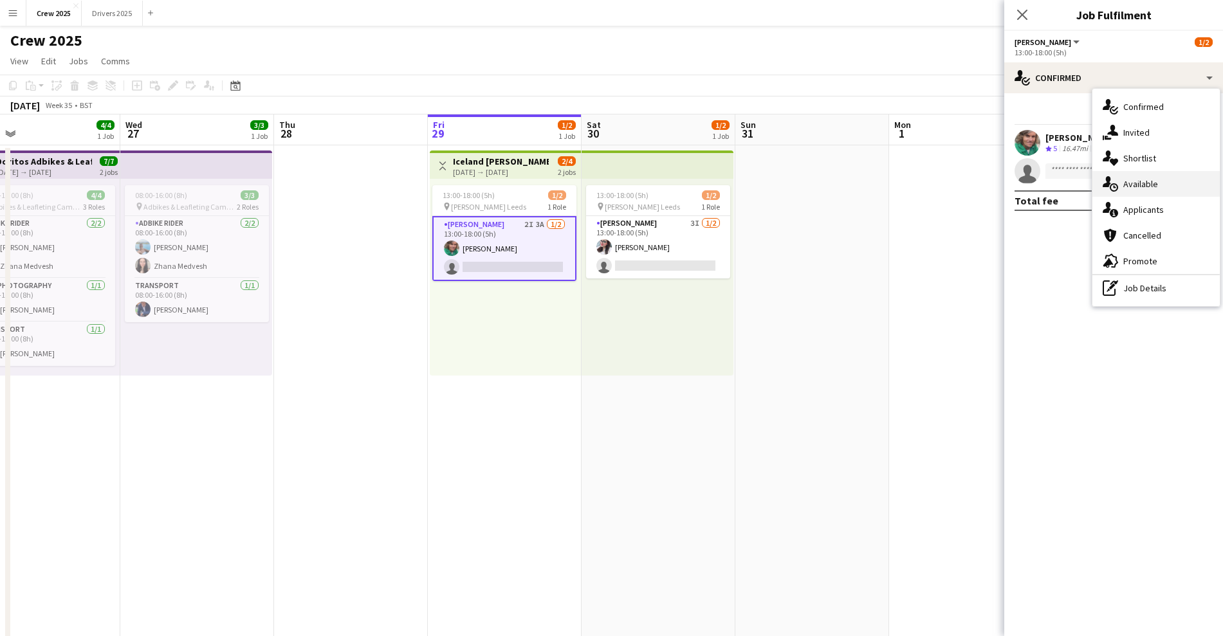
click at [1175, 189] on div "single-neutral-actions-upload Available" at bounding box center [1155, 184] width 127 height 26
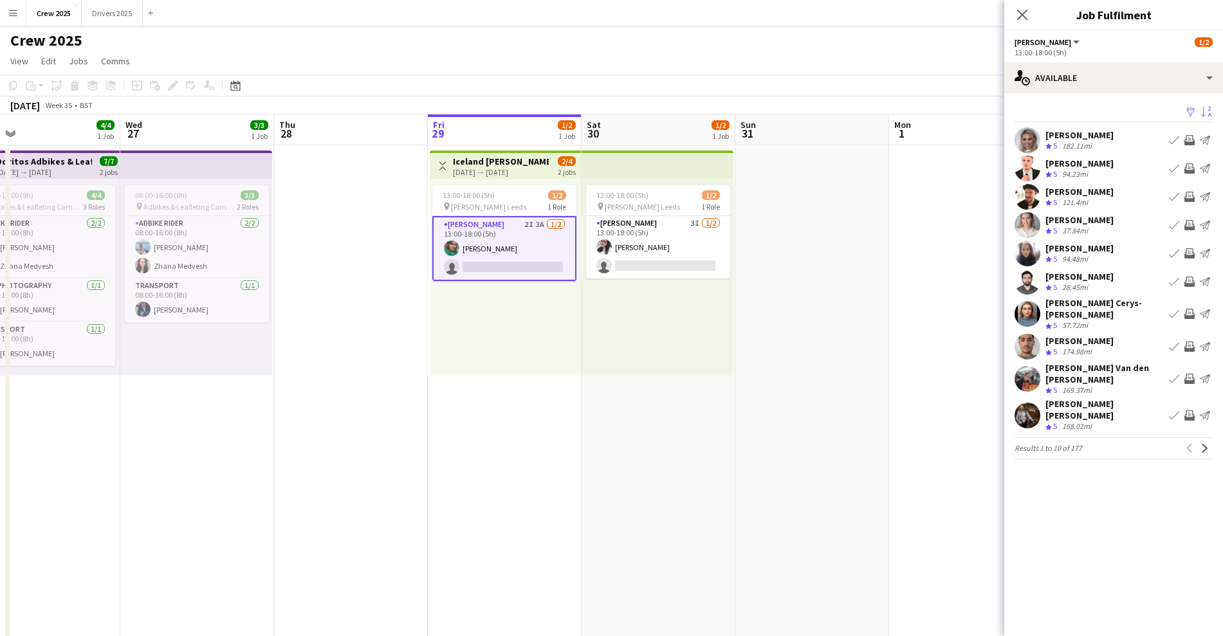
click at [1201, 114] on app-icon "Sort asc" at bounding box center [1206, 113] width 10 height 12
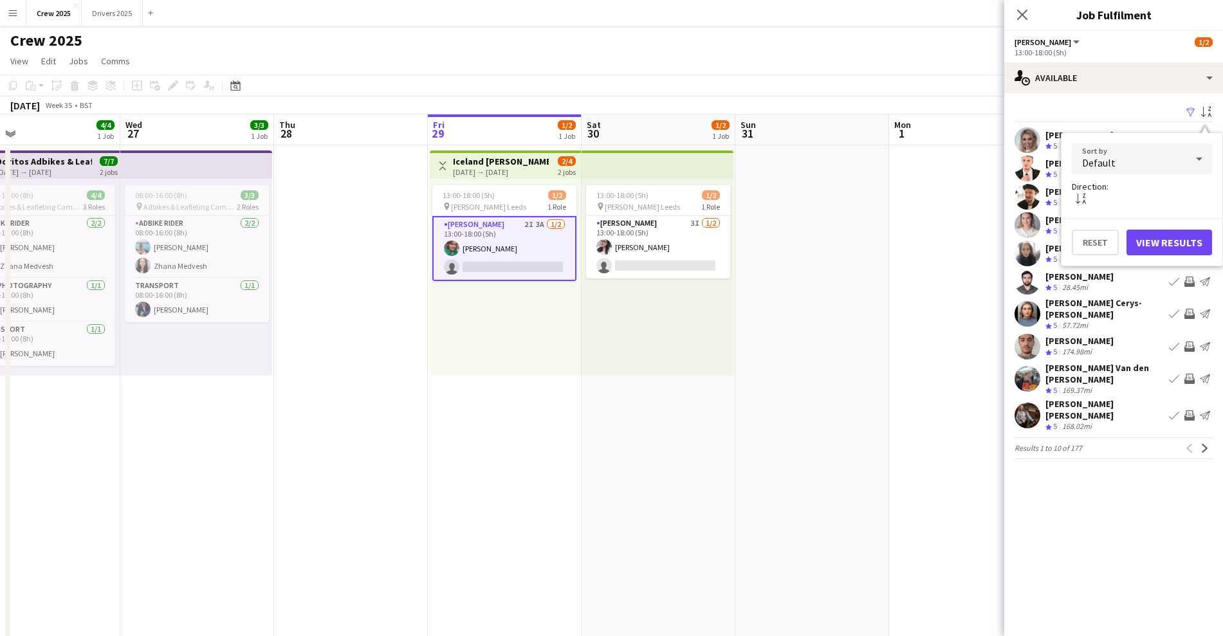
click at [1164, 158] on div "Default" at bounding box center [1129, 158] width 115 height 31
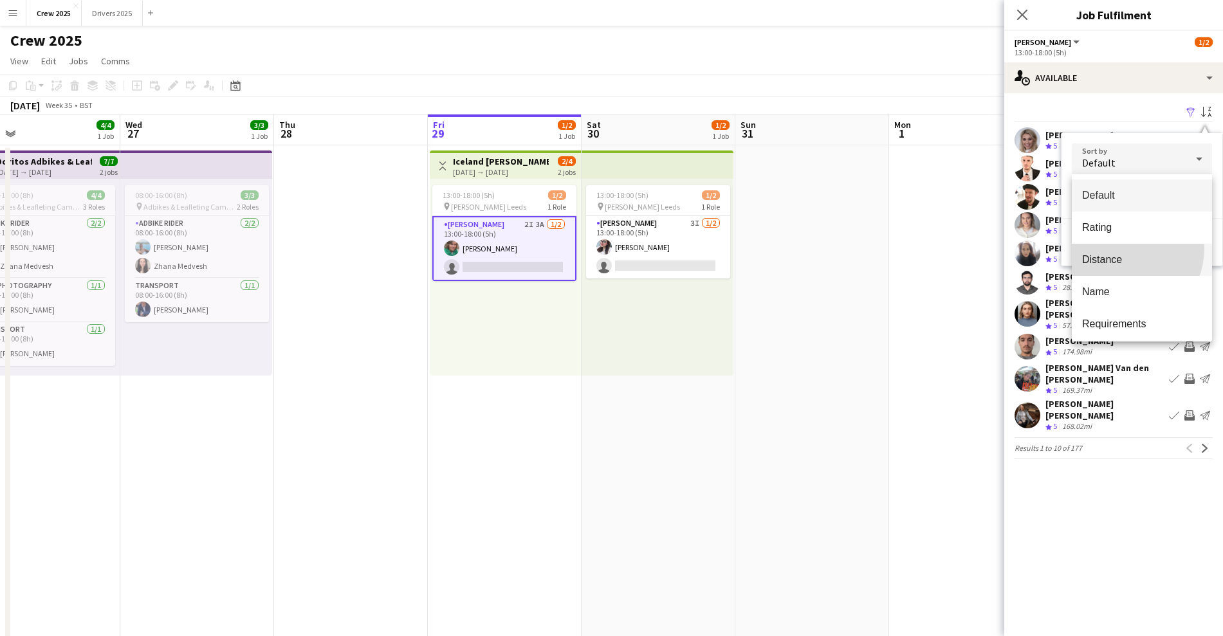
click at [1121, 248] on mat-option "Distance" at bounding box center [1142, 260] width 140 height 32
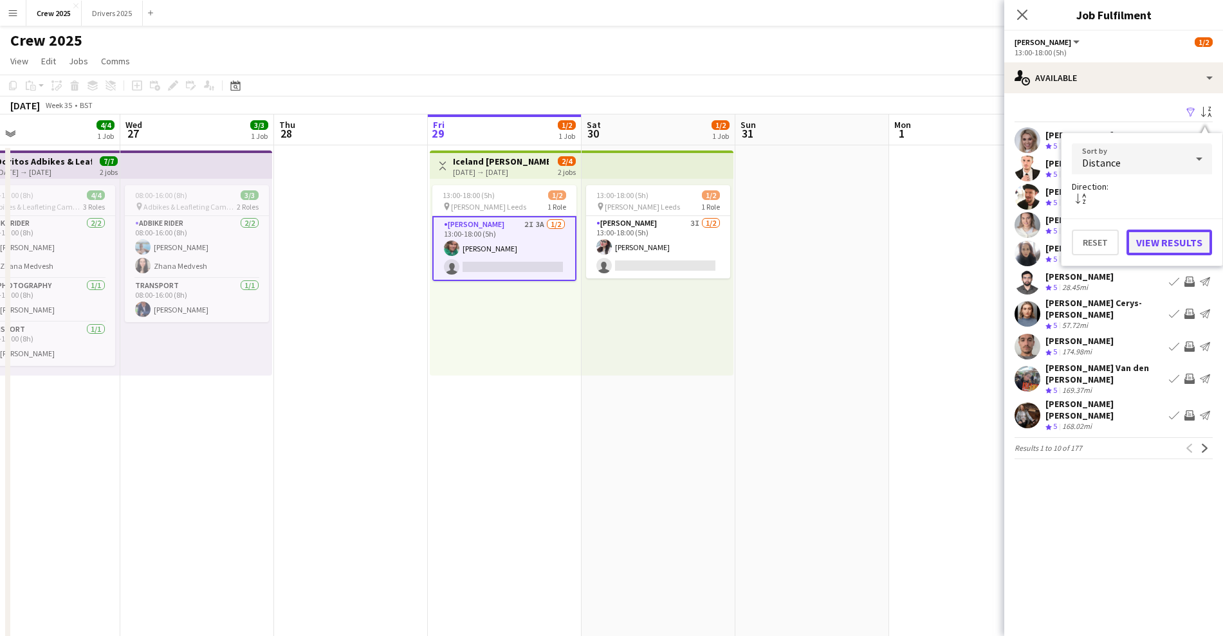
click at [1155, 235] on button "View Results" at bounding box center [1169, 243] width 86 height 26
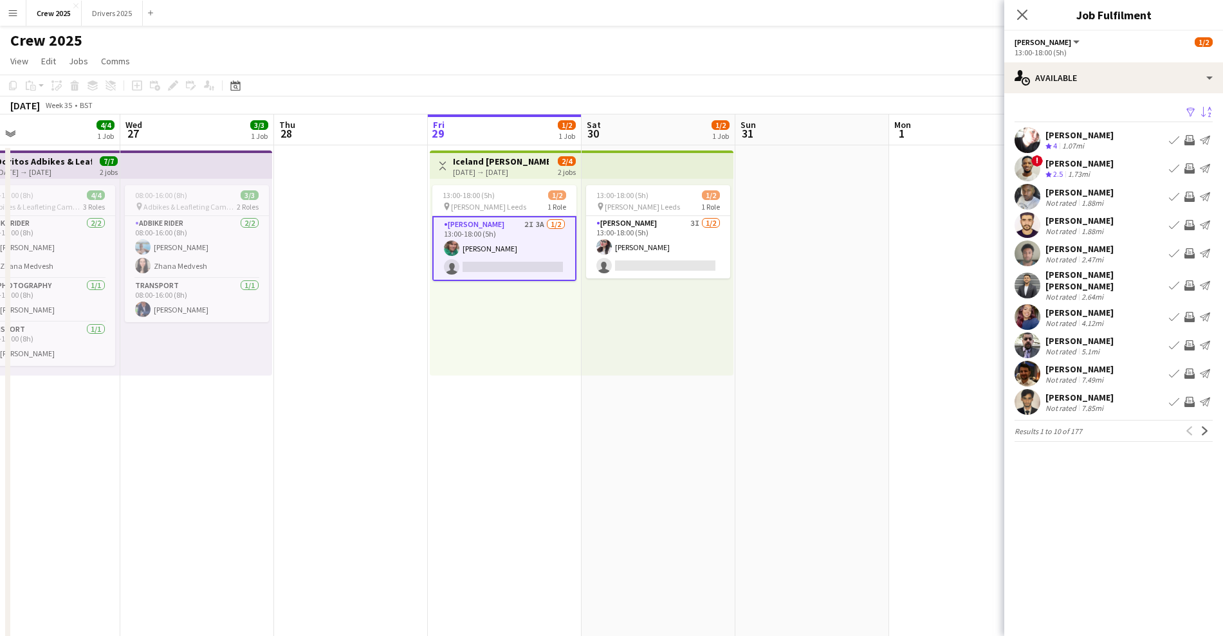
click at [1073, 164] on div "[PERSON_NAME]" at bounding box center [1079, 164] width 68 height 12
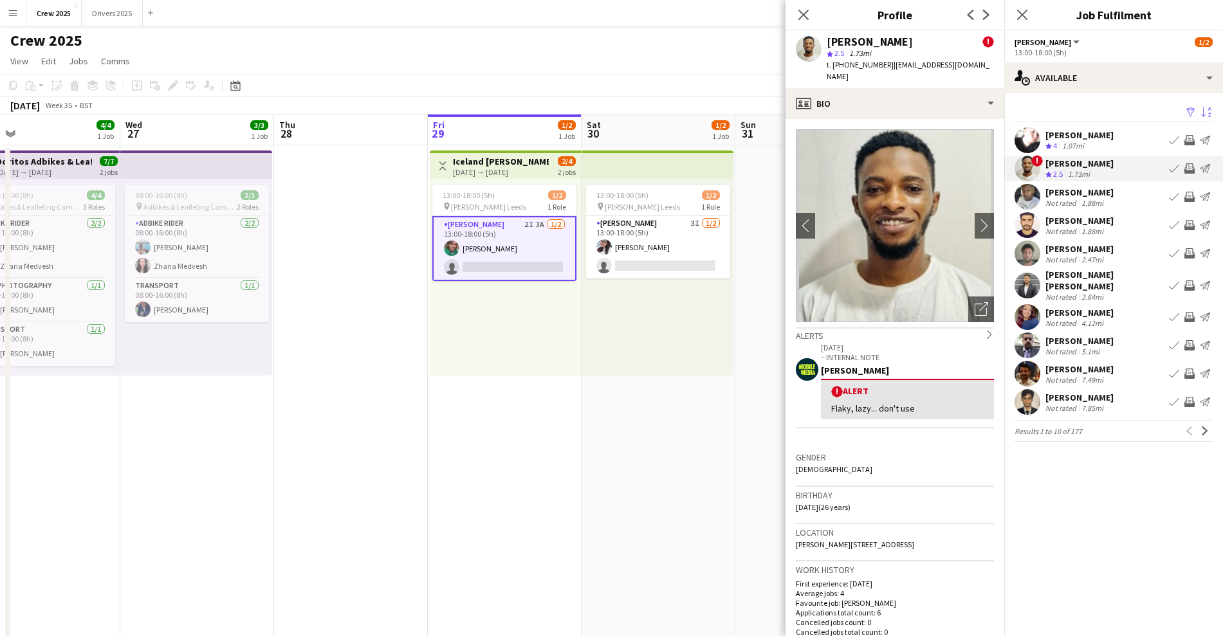
click at [1086, 161] on div "[PERSON_NAME]" at bounding box center [1079, 164] width 68 height 12
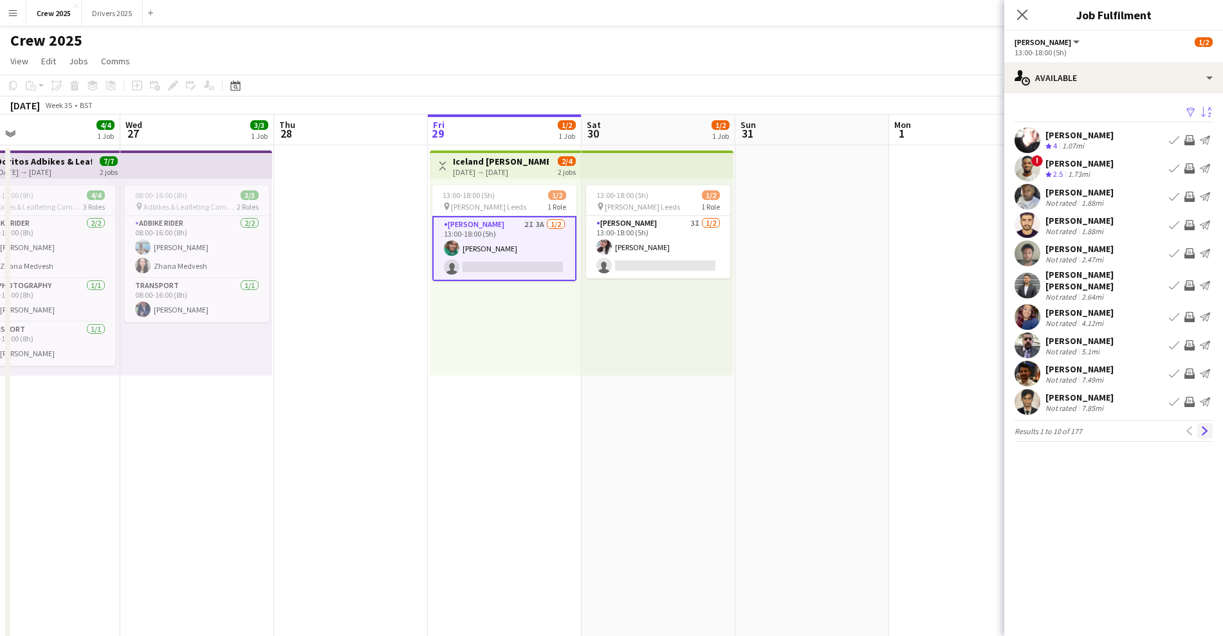
click at [1207, 426] on app-icon "Next" at bounding box center [1204, 430] width 9 height 9
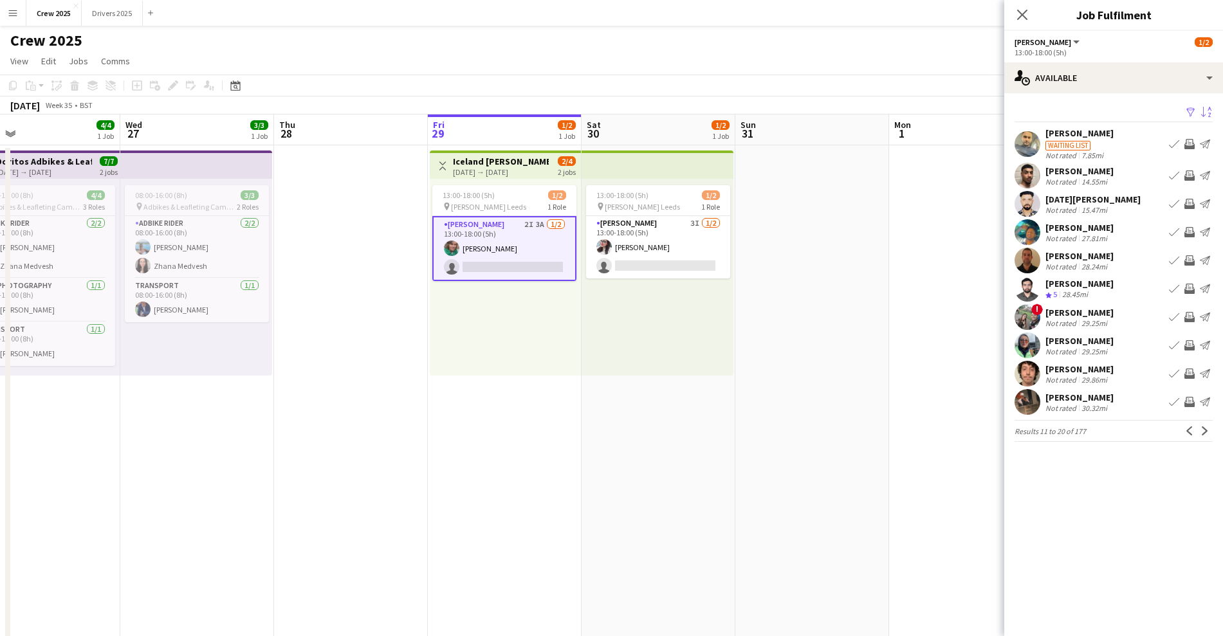
click at [1071, 280] on div "[PERSON_NAME]" at bounding box center [1079, 284] width 68 height 12
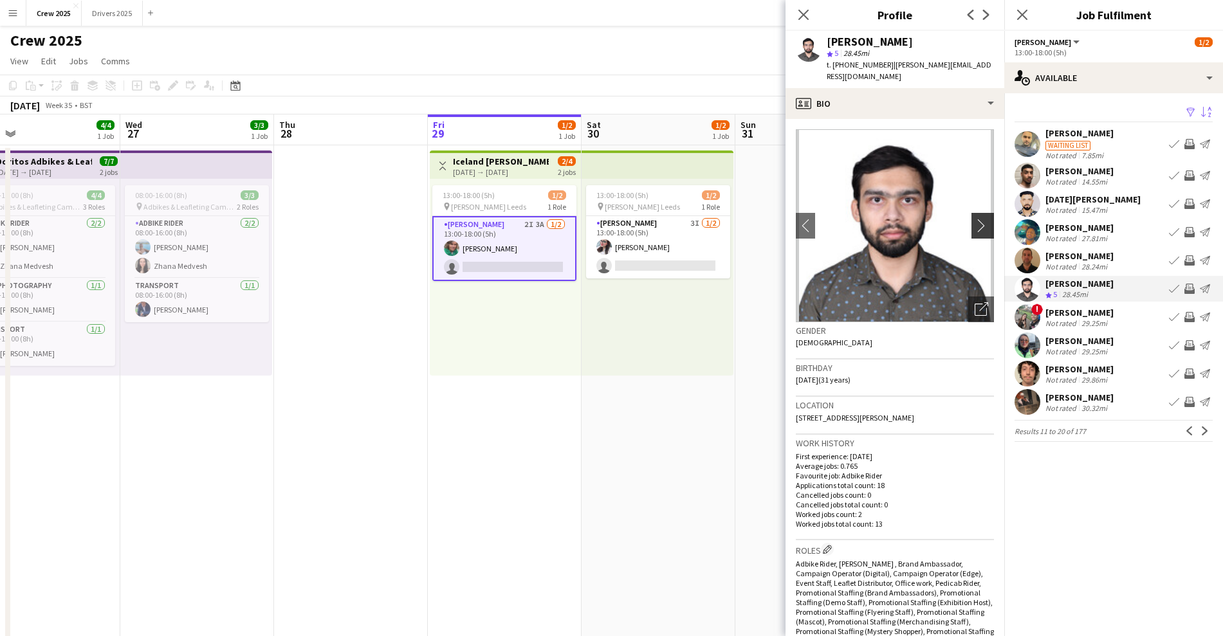
click at [975, 219] on app-icon "chevron-right" at bounding box center [985, 226] width 20 height 14
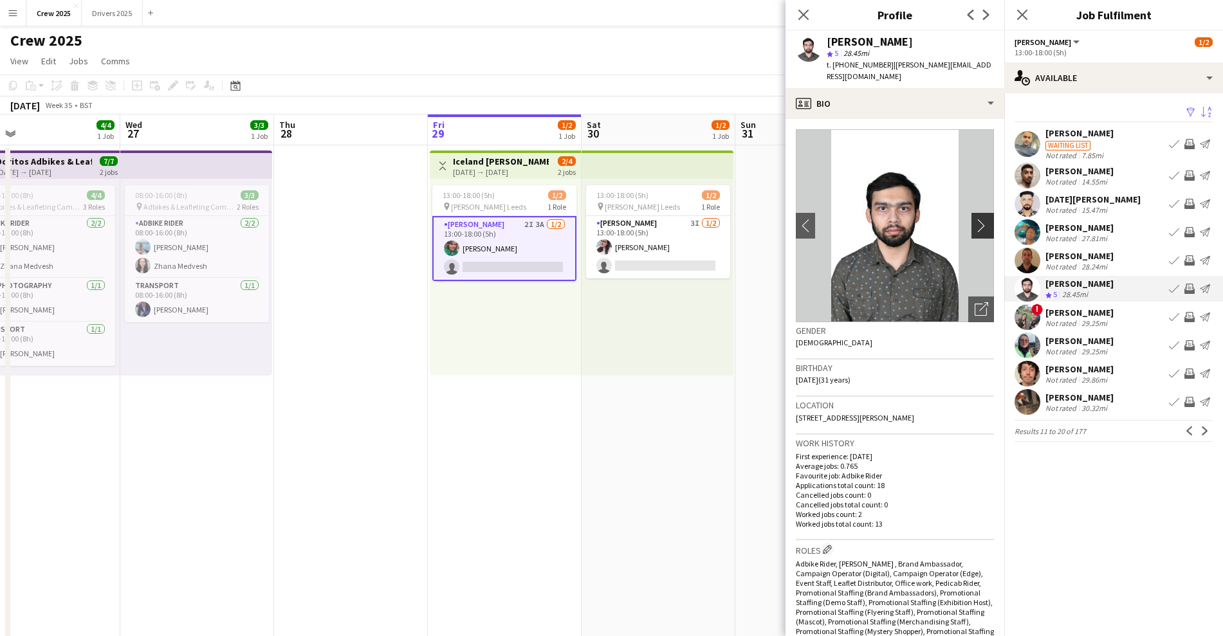
click at [975, 219] on app-icon "chevron-right" at bounding box center [985, 226] width 20 height 14
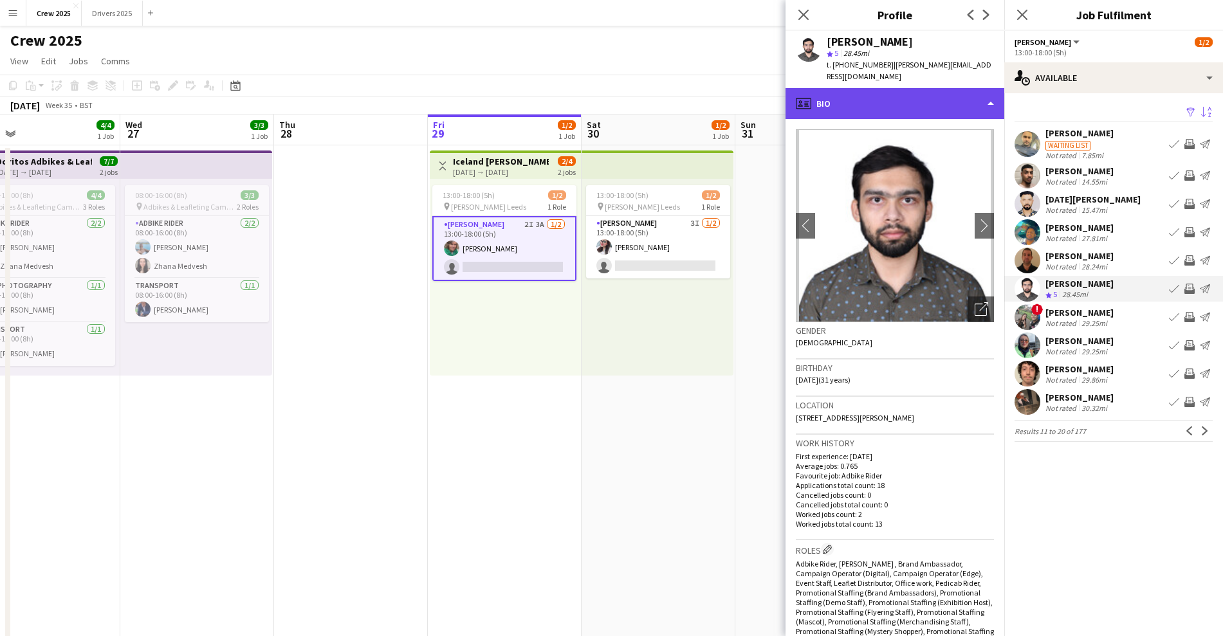
click at [861, 88] on div "profile Bio" at bounding box center [894, 103] width 219 height 31
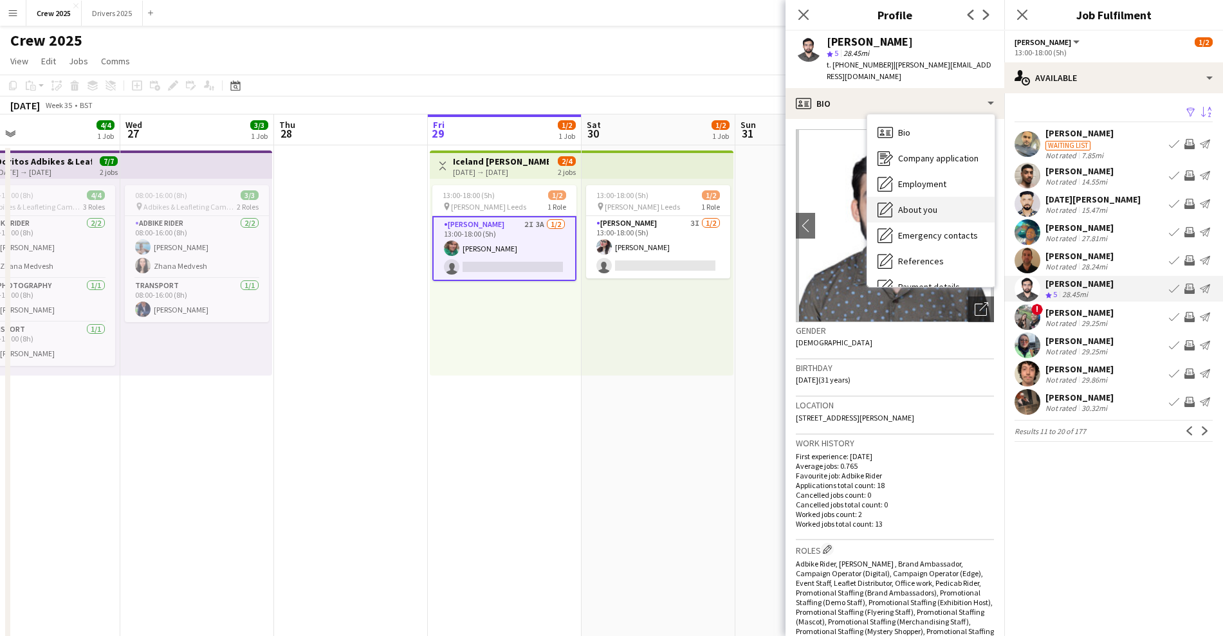
click at [935, 204] on span "About you" at bounding box center [917, 210] width 39 height 12
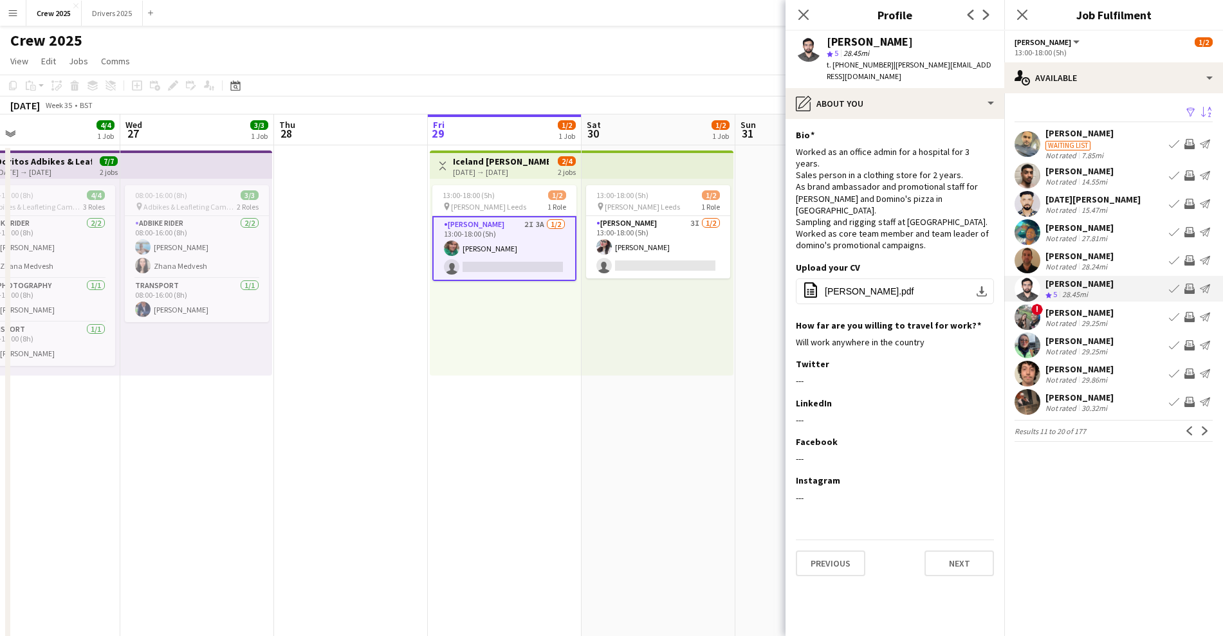
drag, startPoint x: 886, startPoint y: 66, endPoint x: 836, endPoint y: 68, distance: 50.9
click at [836, 68] on span "t. [PHONE_NUMBER]" at bounding box center [860, 65] width 67 height 10
copy span "4407551406013"
click at [852, 65] on span "t. [PHONE_NUMBER]" at bounding box center [860, 65] width 67 height 10
drag, startPoint x: 844, startPoint y: 64, endPoint x: 887, endPoint y: 62, distance: 43.1
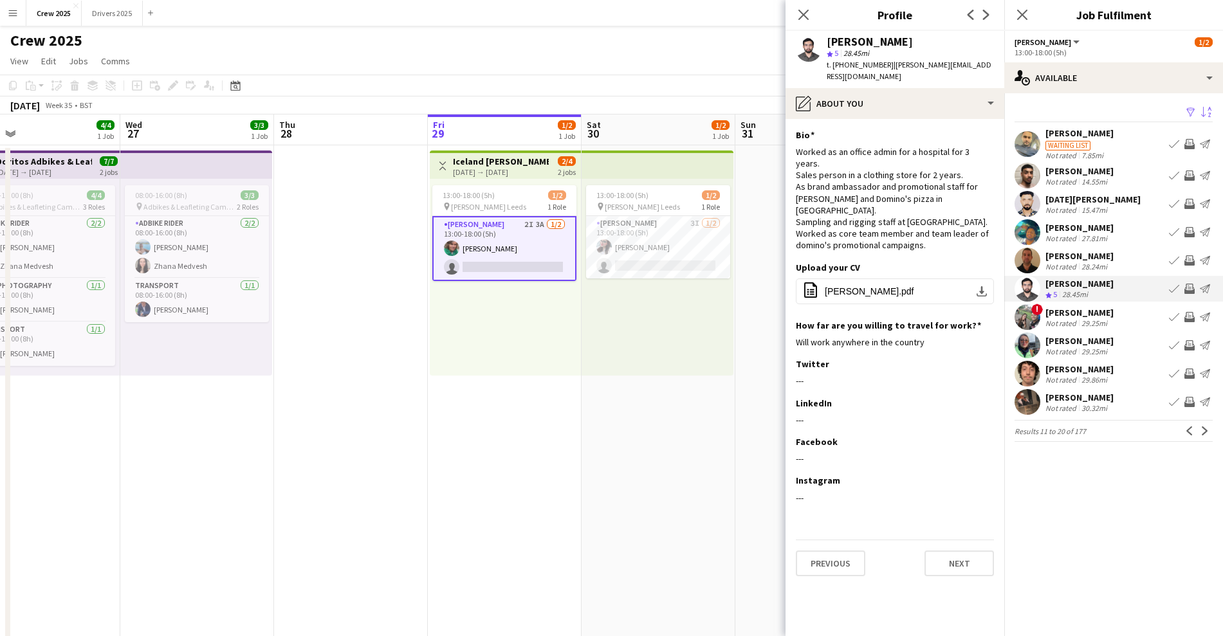
click at [887, 62] on span "t. [PHONE_NUMBER]" at bounding box center [860, 65] width 67 height 10
copy span "07551406013"
click at [526, 266] on app-card-role "[PERSON_NAME] 2I 3A [DATE] 13:00-18:00 (5h) [PERSON_NAME] single-neutral-actions" at bounding box center [504, 248] width 144 height 65
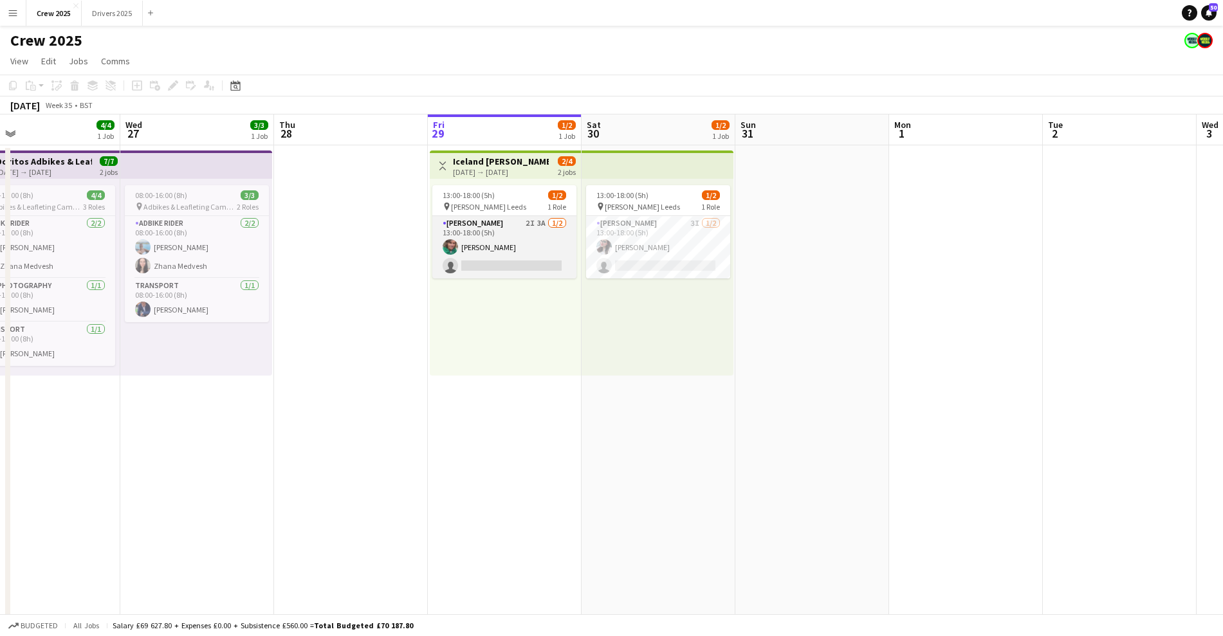
click at [526, 263] on app-card-role "[PERSON_NAME] 2I 3A [DATE] 13:00-18:00 (5h) [PERSON_NAME] single-neutral-actions" at bounding box center [504, 247] width 144 height 62
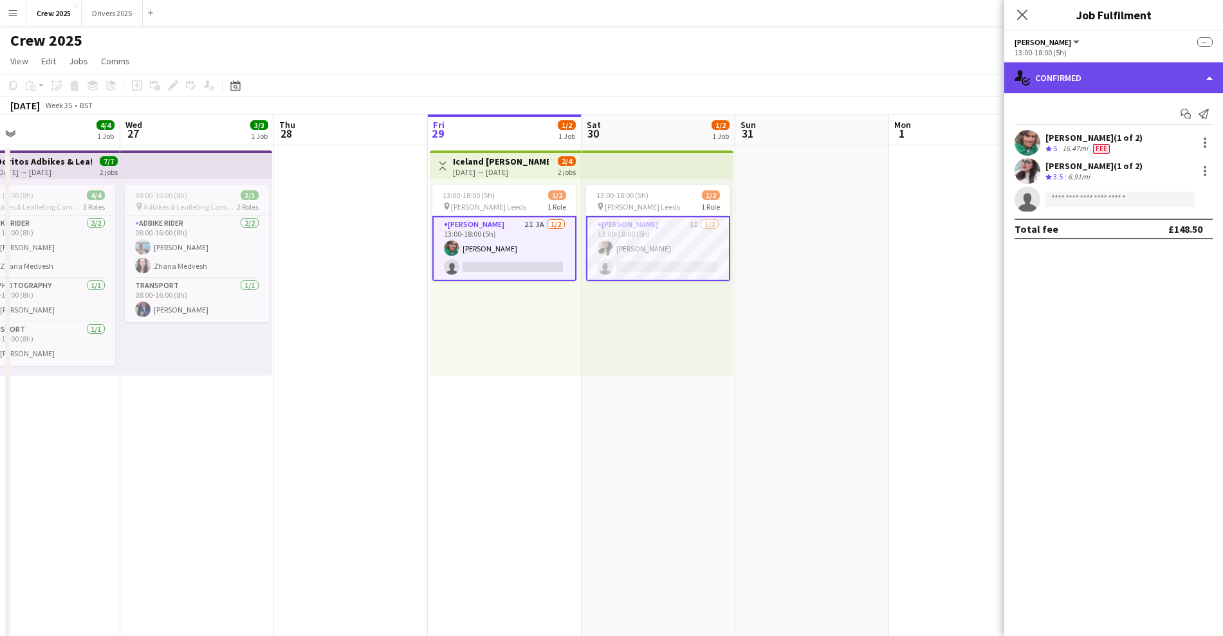
click at [1045, 80] on div "single-neutral-actions-check-2 Confirmed" at bounding box center [1113, 77] width 219 height 31
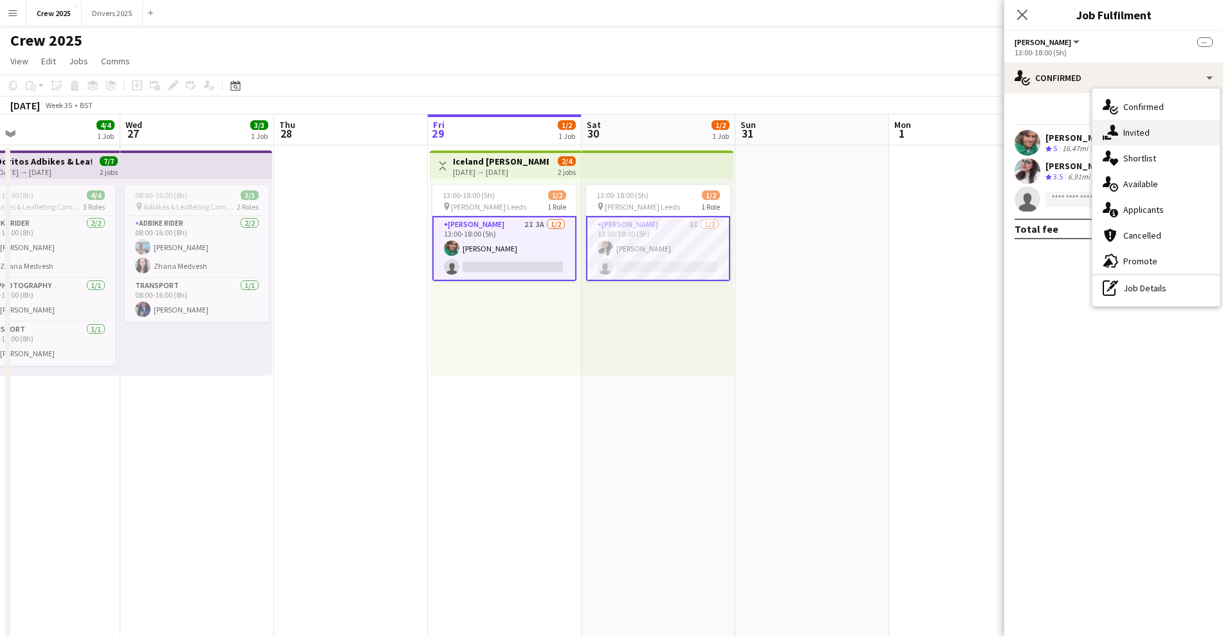
click at [1121, 136] on div "single-neutral-actions-share-1 Invited" at bounding box center [1155, 133] width 127 height 26
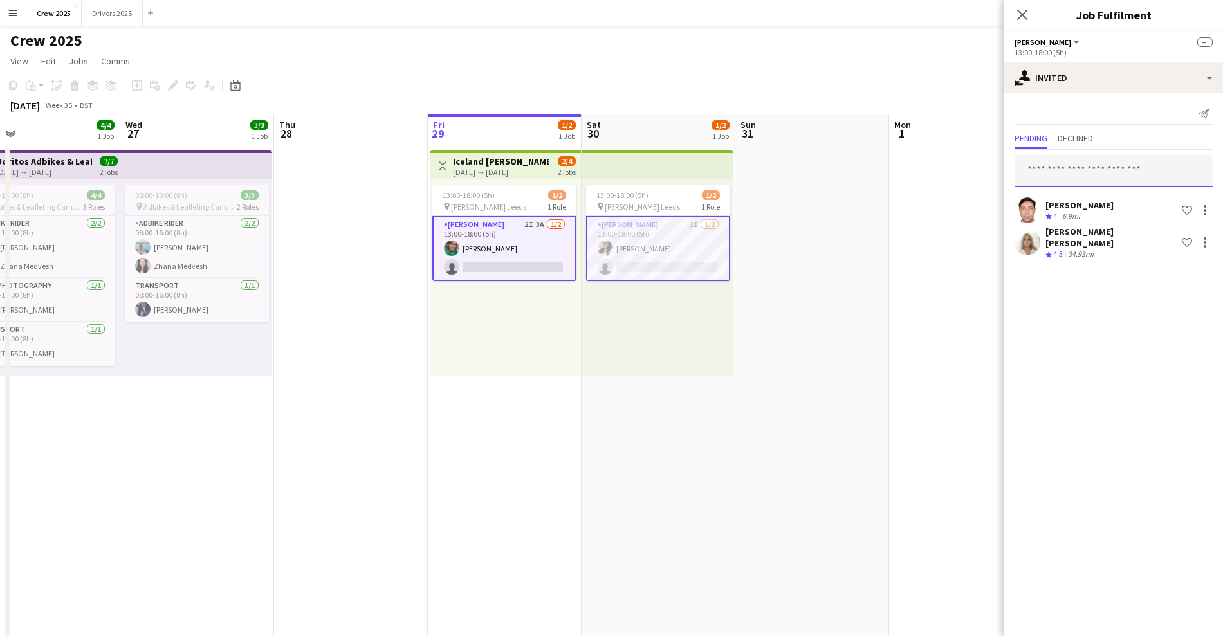
click at [1077, 167] on input "text" at bounding box center [1113, 171] width 198 height 32
type input "****"
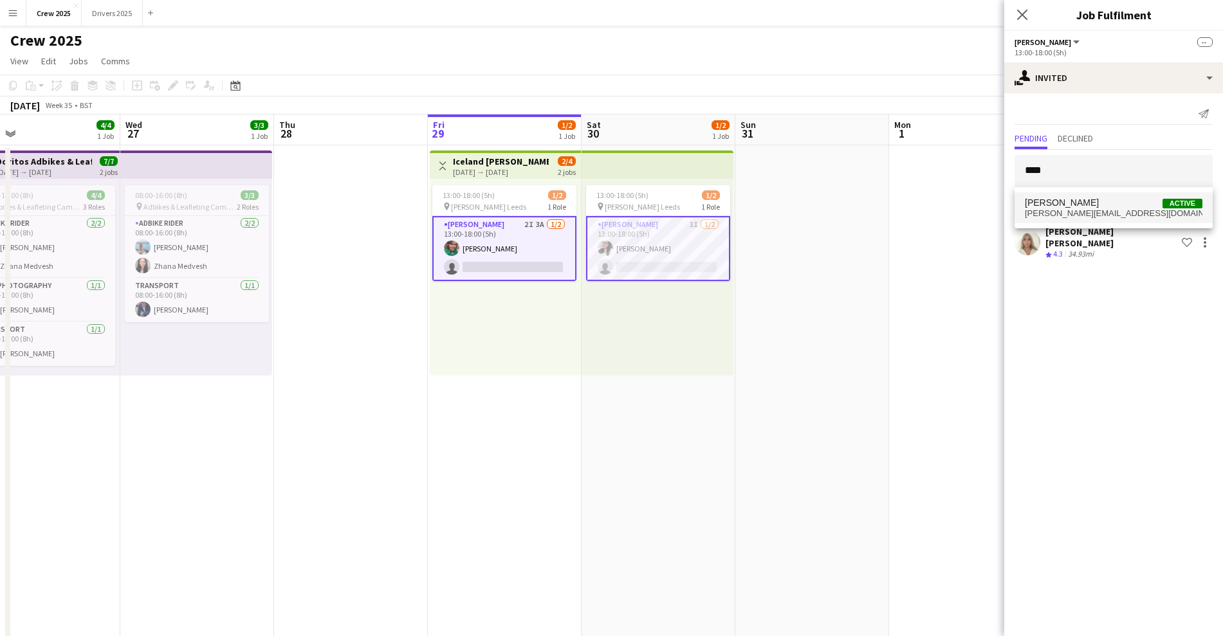
click at [1083, 203] on span "[PERSON_NAME] Active" at bounding box center [1114, 202] width 178 height 11
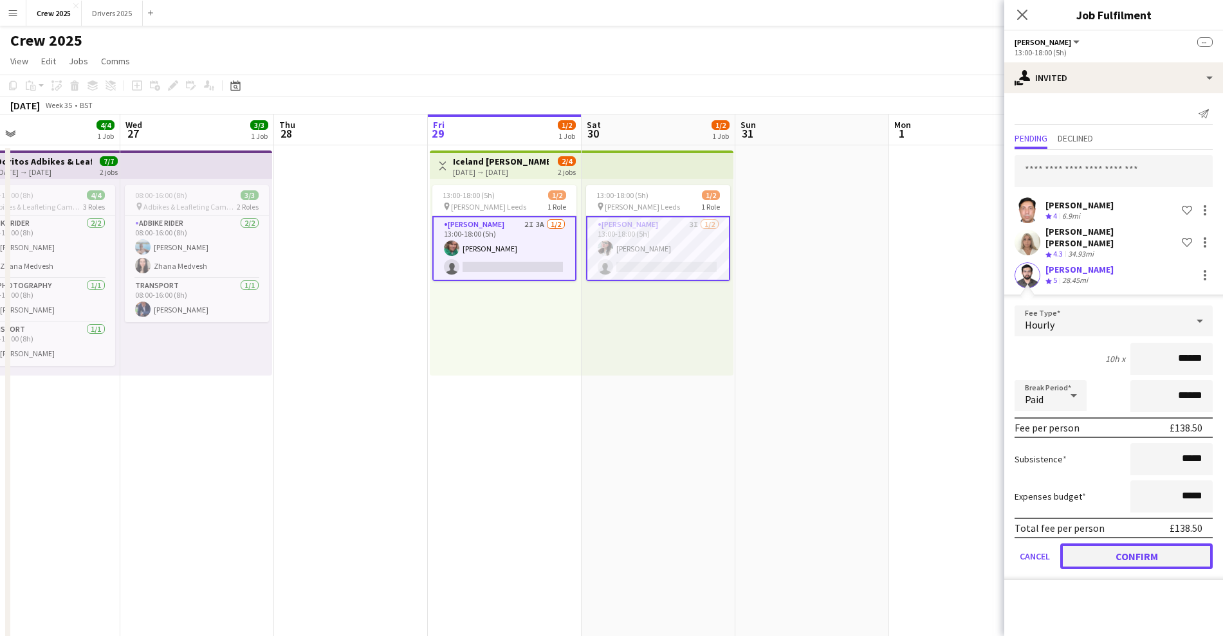
click at [1126, 549] on button "Confirm" at bounding box center [1136, 557] width 152 height 26
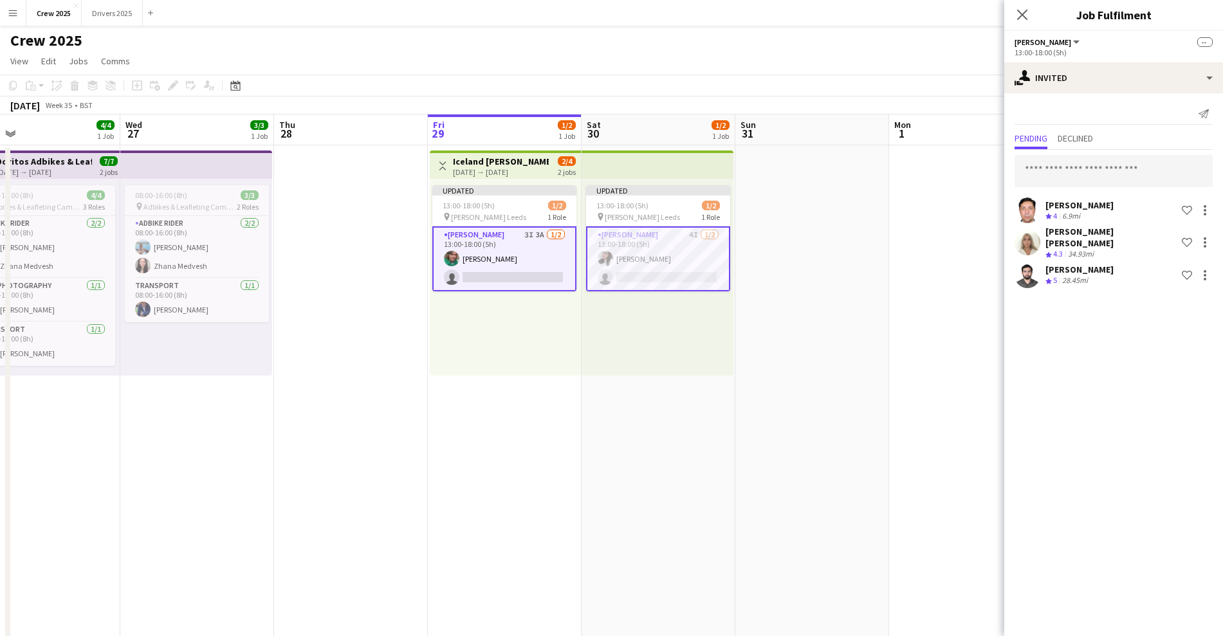
click at [681, 391] on app-date-cell "Updated 13:00-18:00 (5h) 1/2 pin Advert Walkers Leeds 1 Role Advert Walkers 4I …" at bounding box center [659, 551] width 154 height 812
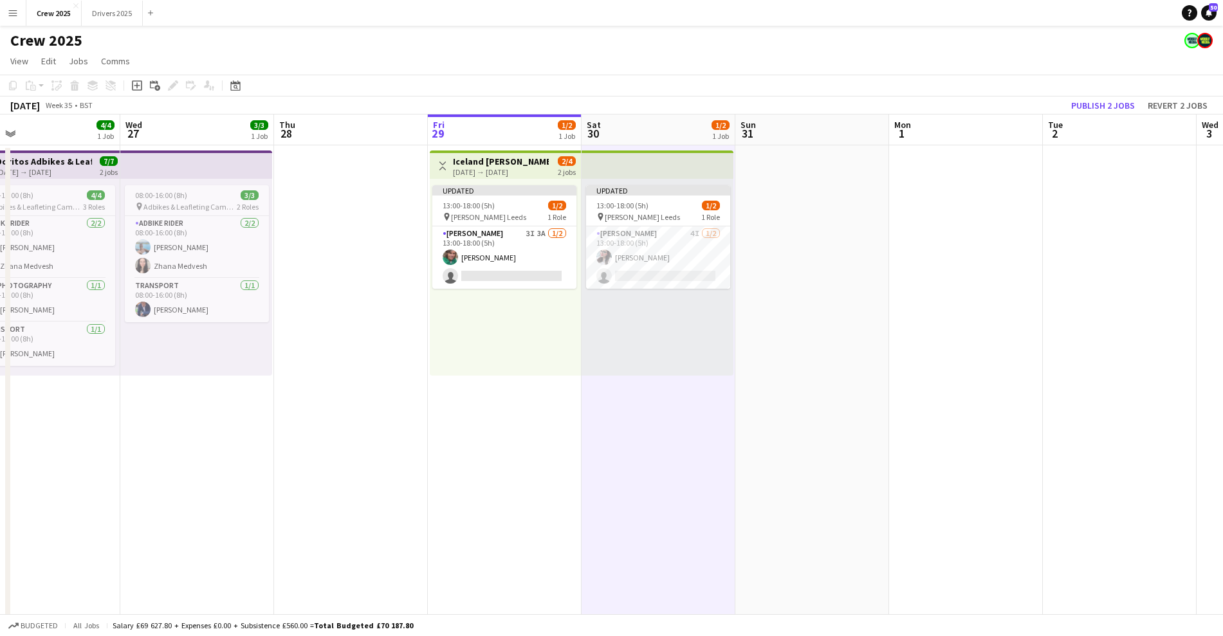
click at [459, 160] on h3 "Iceland [PERSON_NAME] Leeds" at bounding box center [501, 162] width 96 height 12
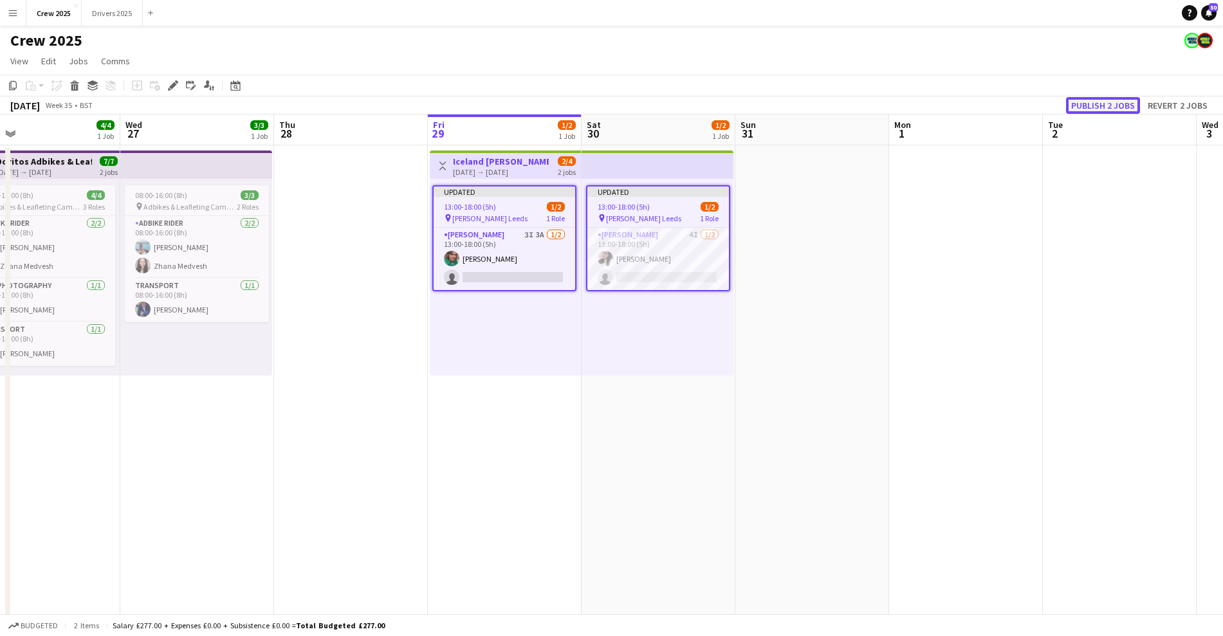
click at [1114, 103] on button "Publish 2 jobs" at bounding box center [1103, 105] width 74 height 17
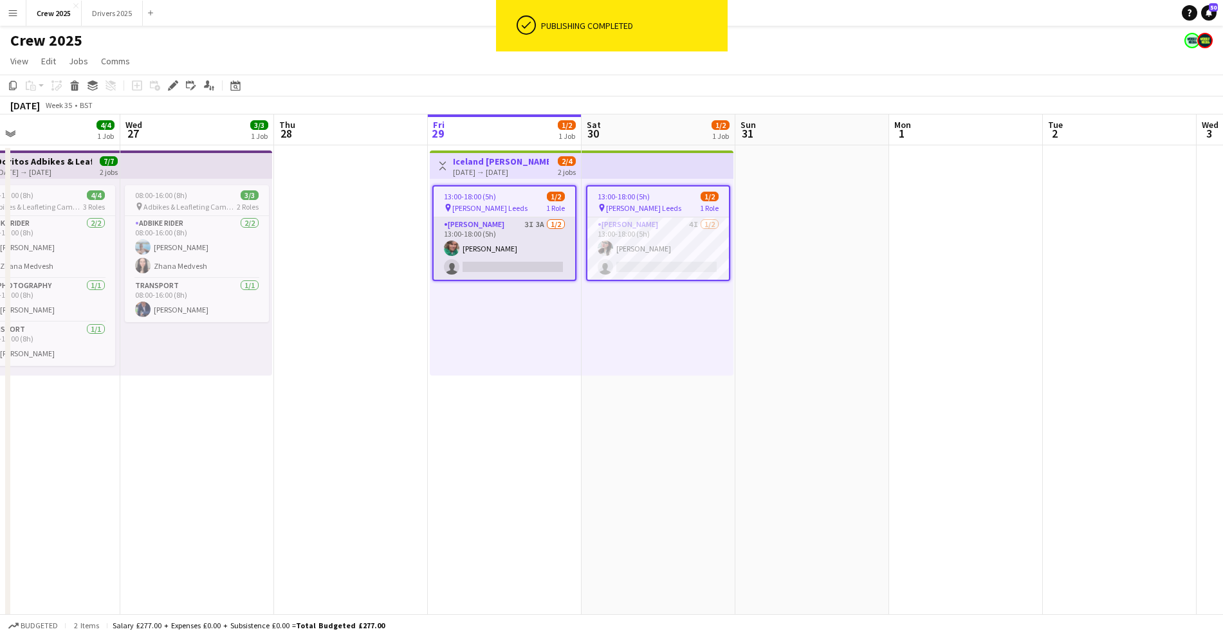
click at [514, 260] on app-card-role "[PERSON_NAME] 3I 3A [DATE] 13:00-18:00 (5h) [PERSON_NAME] single-neutral-actions" at bounding box center [505, 248] width 142 height 62
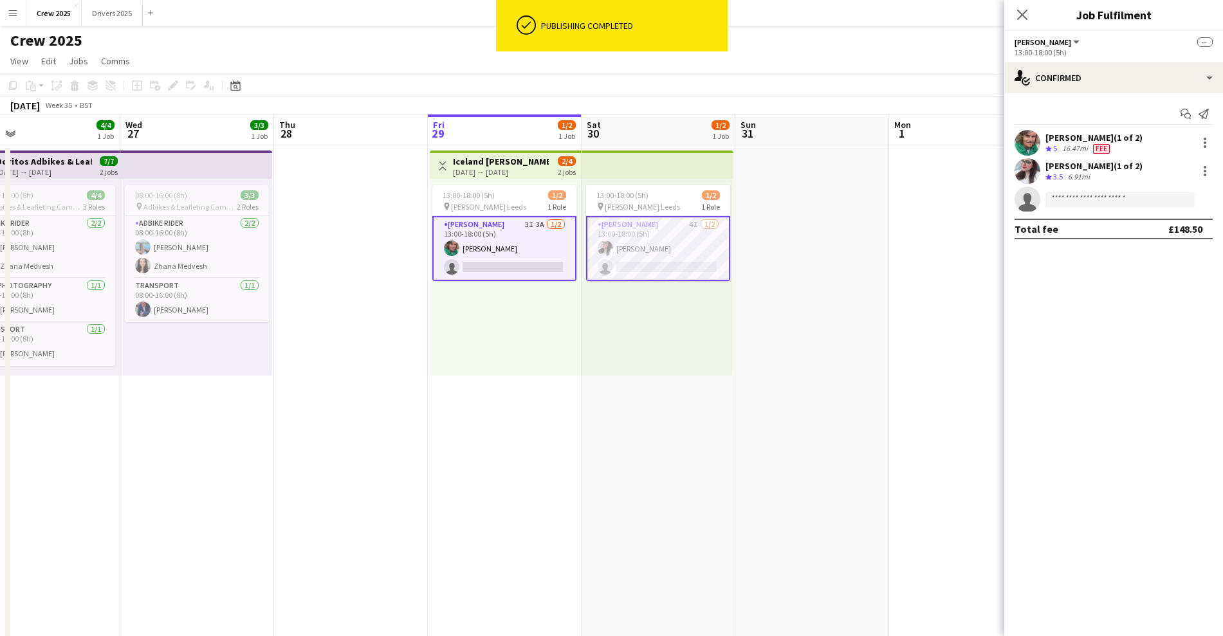
click at [514, 260] on app-card-role "[PERSON_NAME] 3I 3A [DATE] 13:00-18:00 (5h) [PERSON_NAME] single-neutral-actions" at bounding box center [504, 248] width 144 height 65
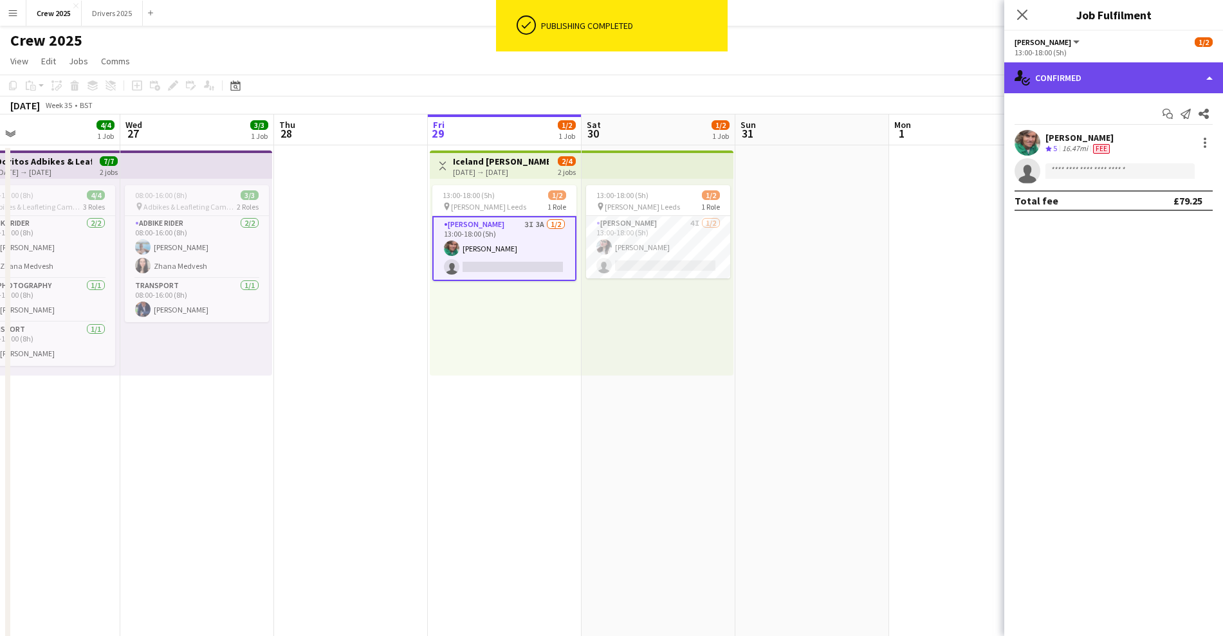
click at [1064, 78] on div "single-neutral-actions-check-2 Confirmed" at bounding box center [1113, 77] width 219 height 31
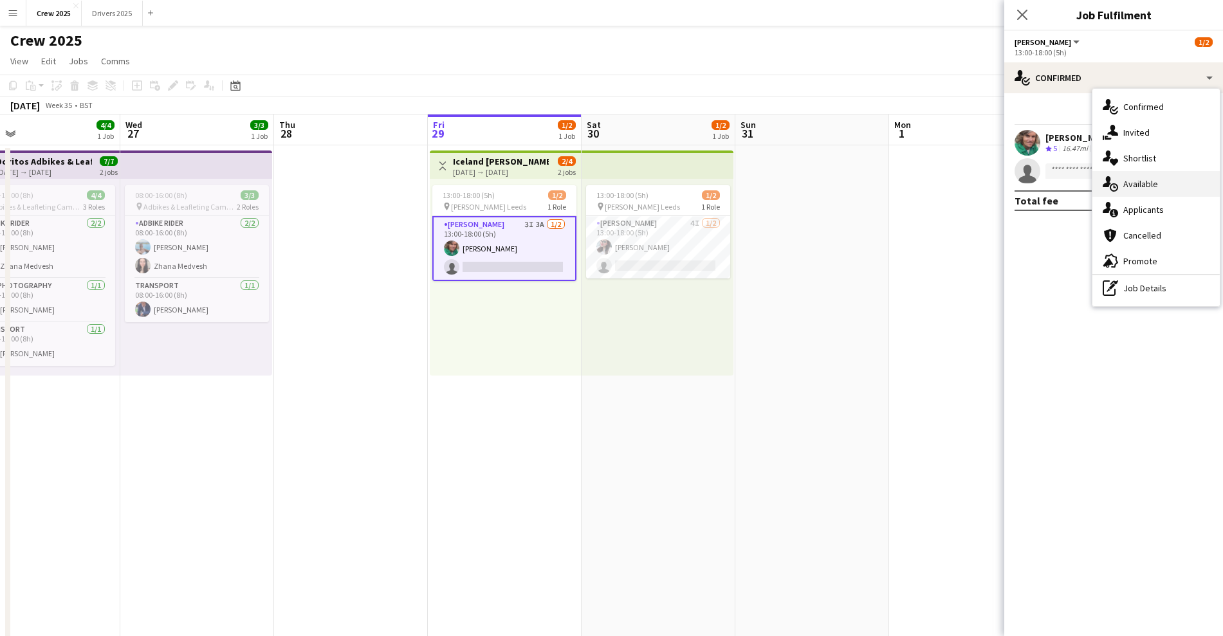
click at [1166, 186] on div "single-neutral-actions-upload Available" at bounding box center [1155, 184] width 127 height 26
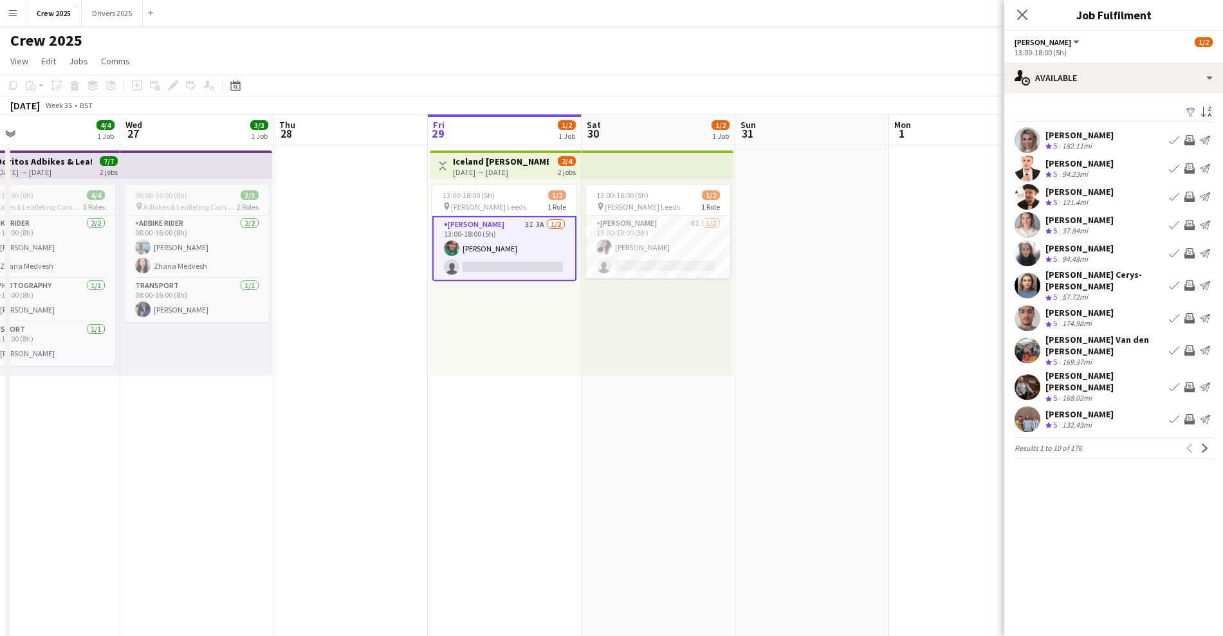
click at [1186, 113] on app-icon "Filter" at bounding box center [1191, 113] width 10 height 12
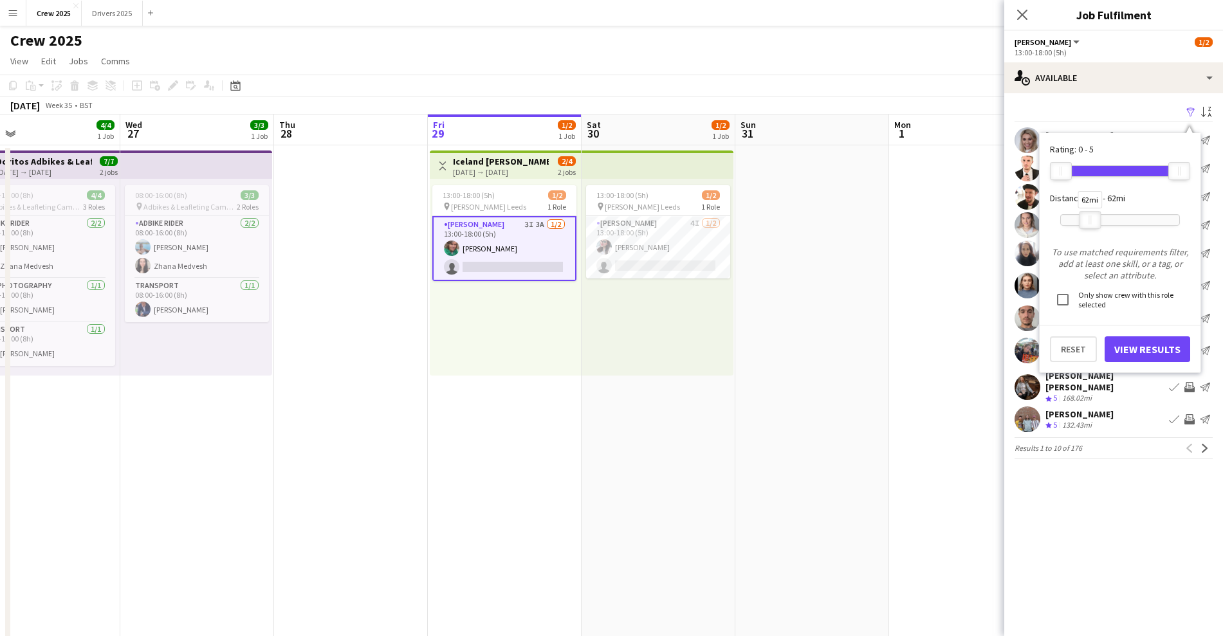
drag, startPoint x: 1186, startPoint y: 222, endPoint x: 1096, endPoint y: 227, distance: 89.6
click at [1096, 227] on div at bounding box center [1089, 220] width 21 height 17
click at [1158, 348] on button "View Results" at bounding box center [1147, 349] width 86 height 26
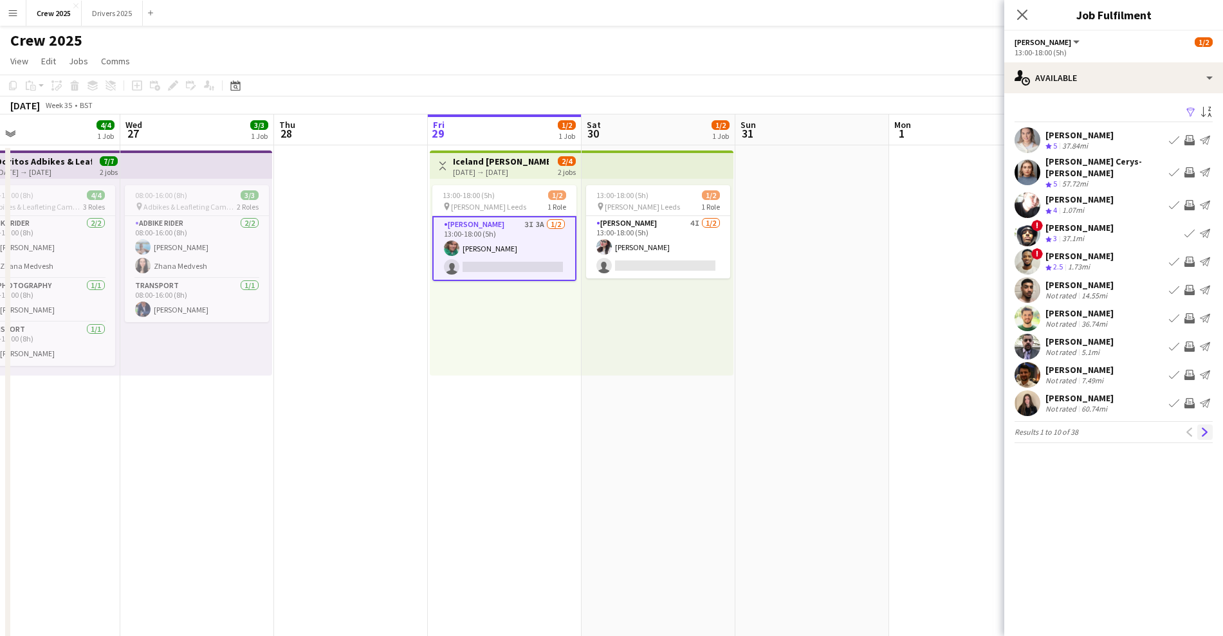
click at [1207, 428] on app-icon "Next" at bounding box center [1204, 432] width 9 height 9
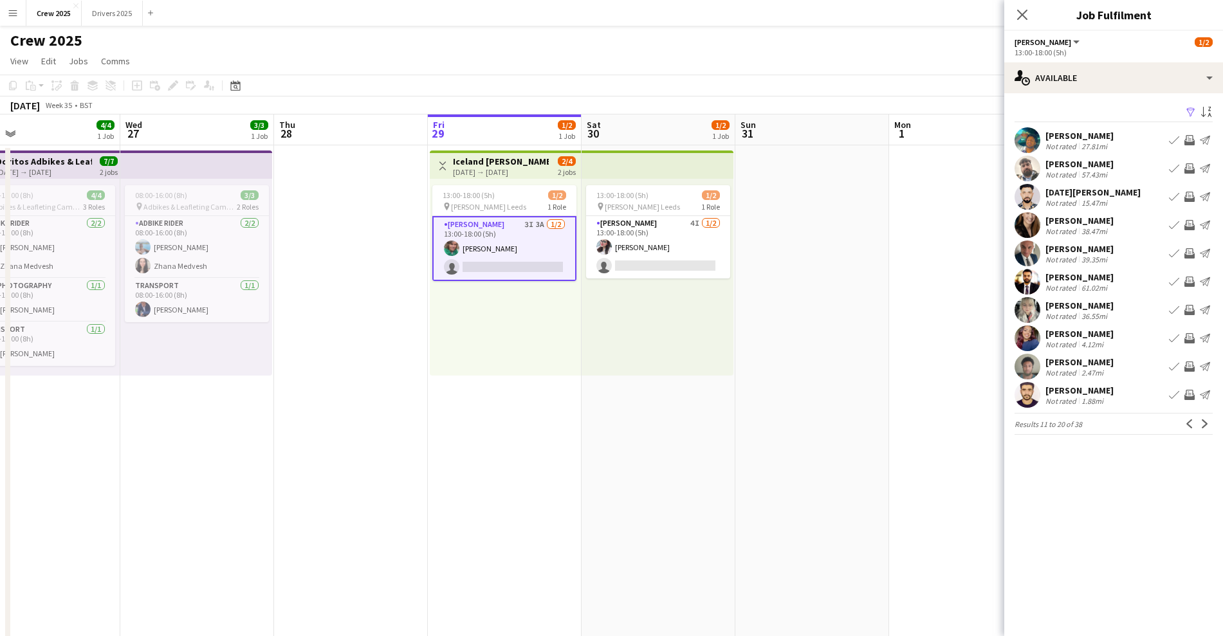
click at [1068, 331] on div "[PERSON_NAME]" at bounding box center [1079, 334] width 68 height 12
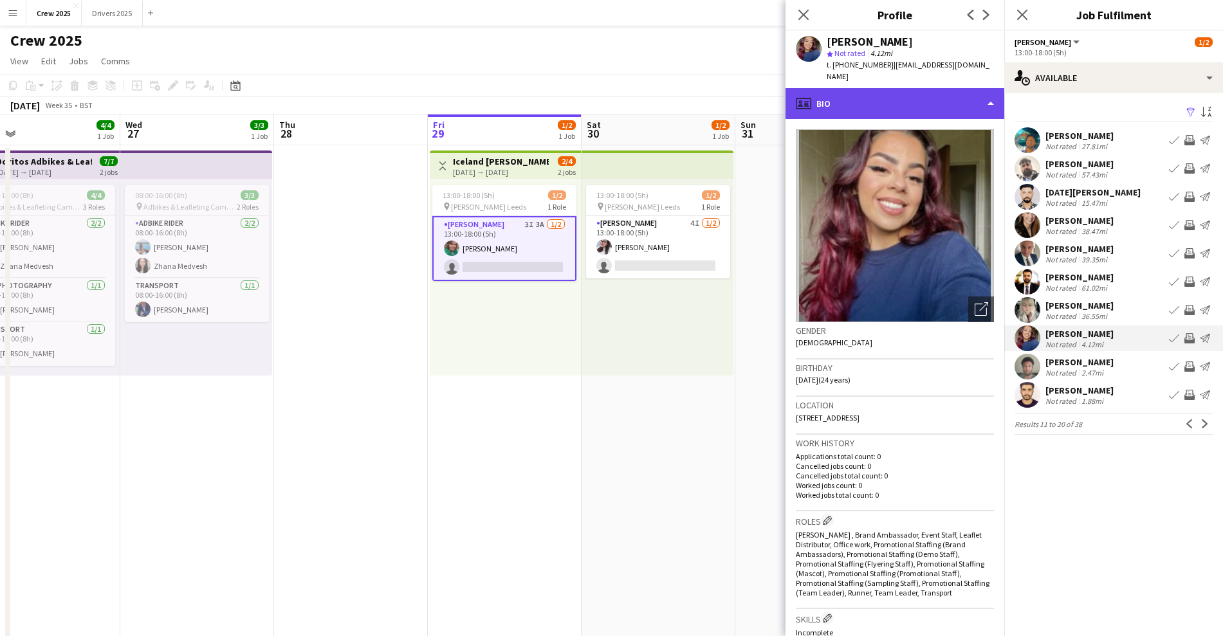
click at [856, 98] on div "profile Bio" at bounding box center [894, 103] width 219 height 31
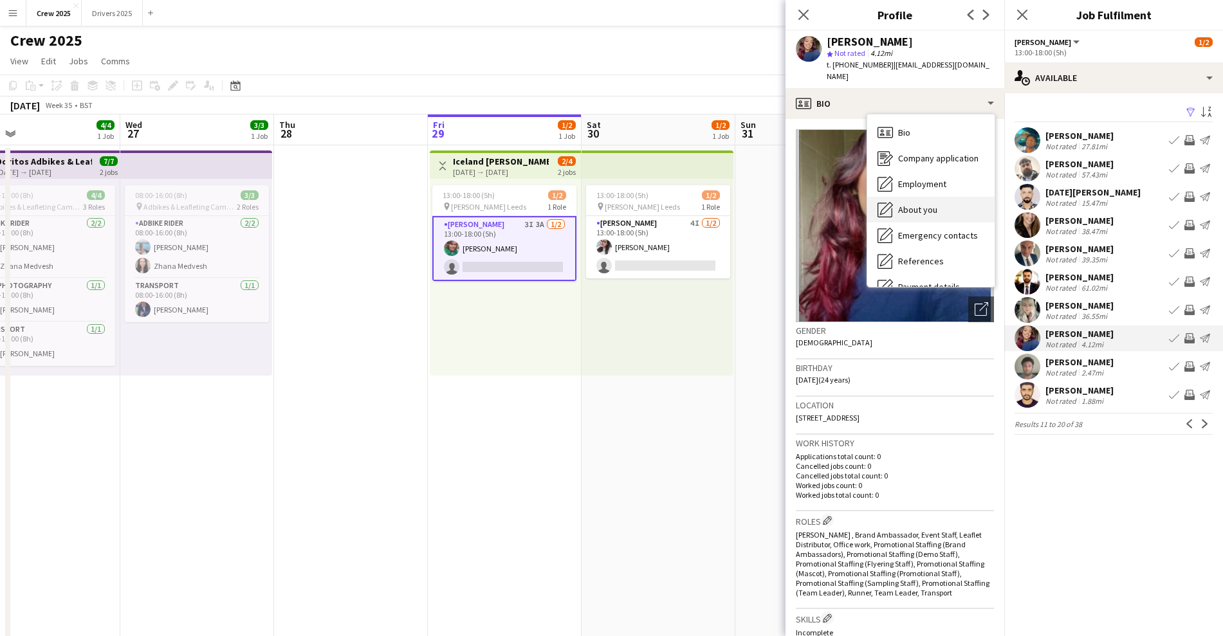
click at [929, 204] on span "About you" at bounding box center [917, 210] width 39 height 12
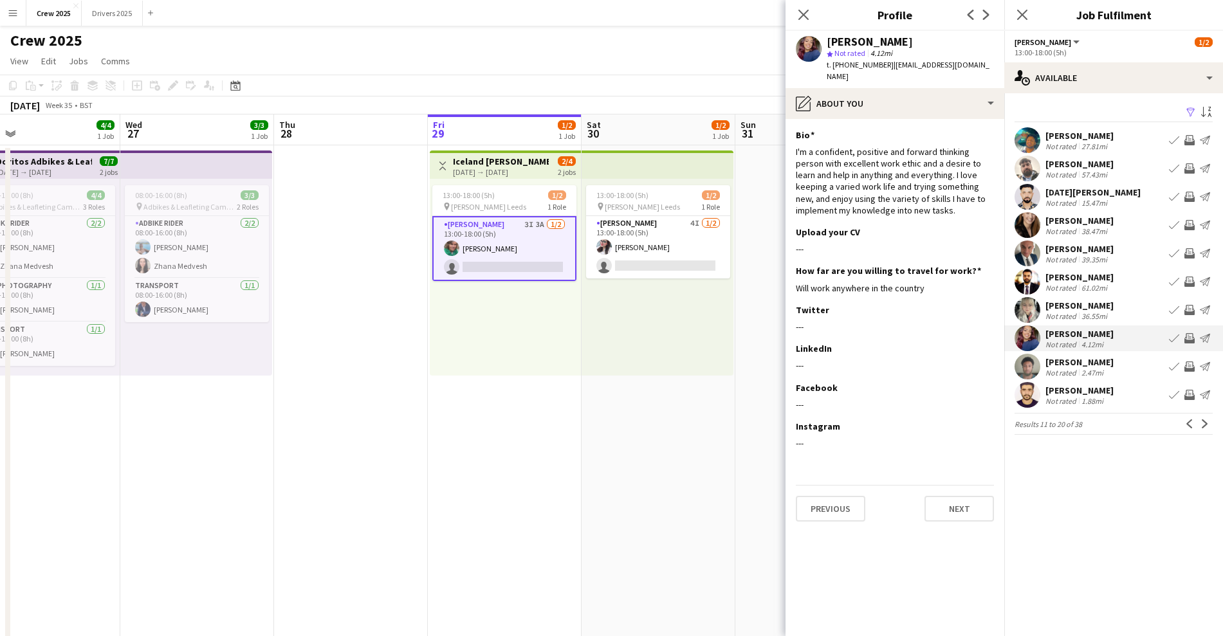
click at [1089, 309] on div "[PERSON_NAME]" at bounding box center [1079, 306] width 68 height 12
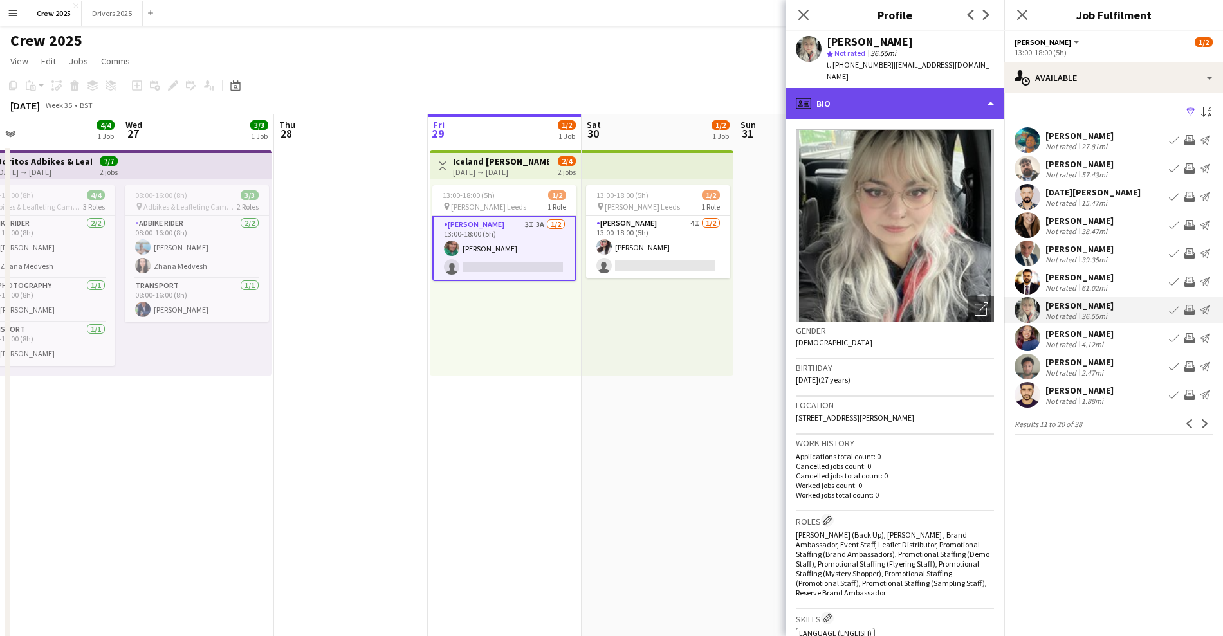
click at [857, 98] on div "profile Bio" at bounding box center [894, 103] width 219 height 31
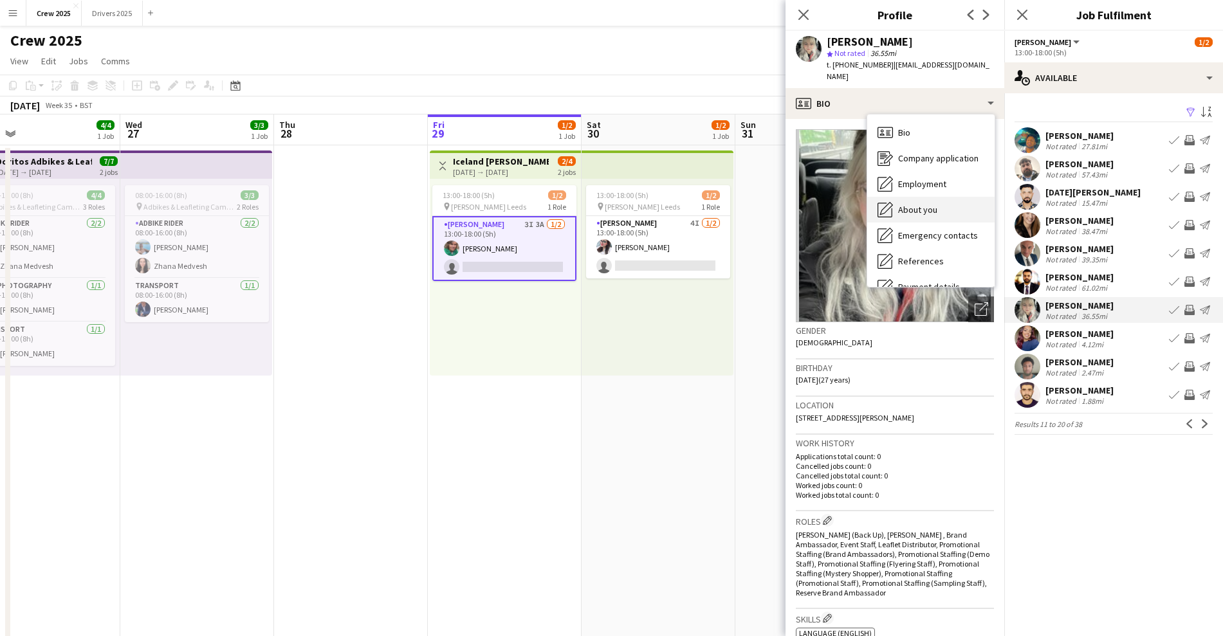
click at [924, 197] on div "About you About you" at bounding box center [930, 210] width 127 height 26
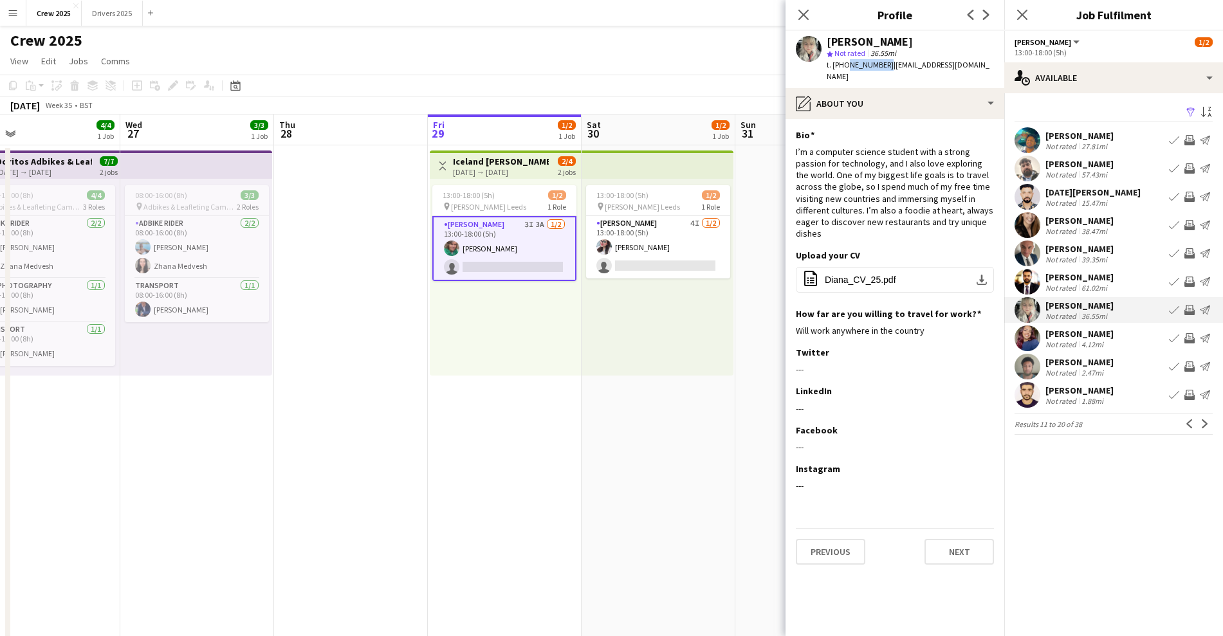
drag, startPoint x: 881, startPoint y: 64, endPoint x: 843, endPoint y: 66, distance: 38.0
click at [843, 66] on span "t. [PHONE_NUMBER]" at bounding box center [860, 65] width 67 height 10
copy span "7309086727"
click at [1081, 334] on div "[PERSON_NAME]" at bounding box center [1079, 334] width 68 height 12
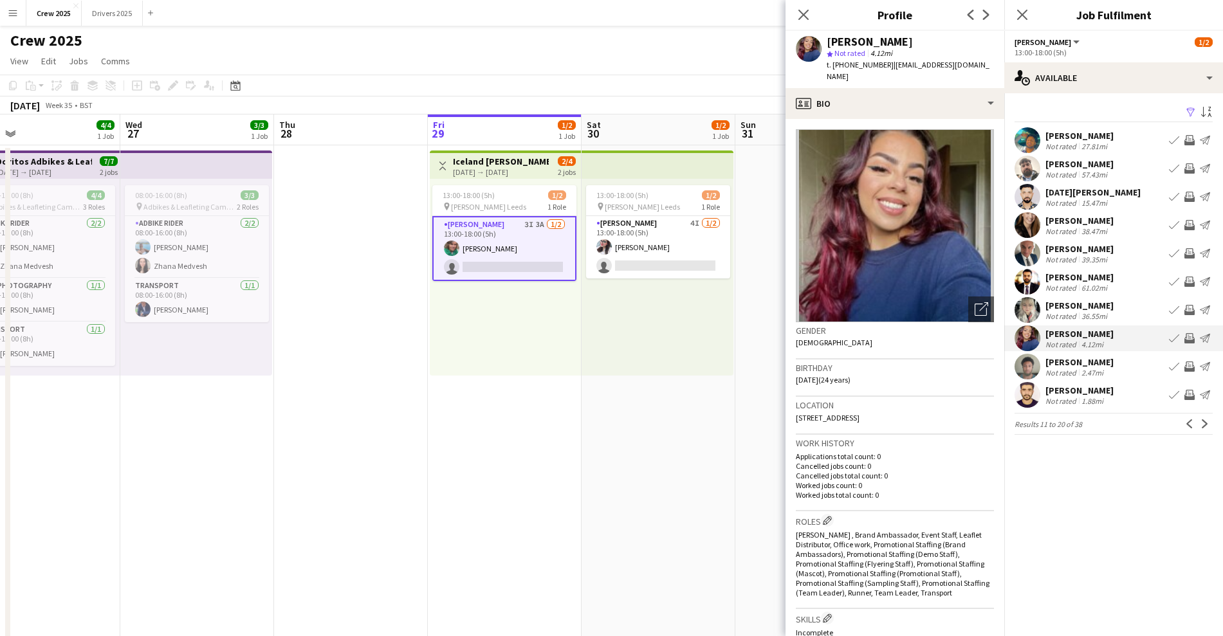
click at [1076, 302] on div "[PERSON_NAME]" at bounding box center [1079, 306] width 68 height 12
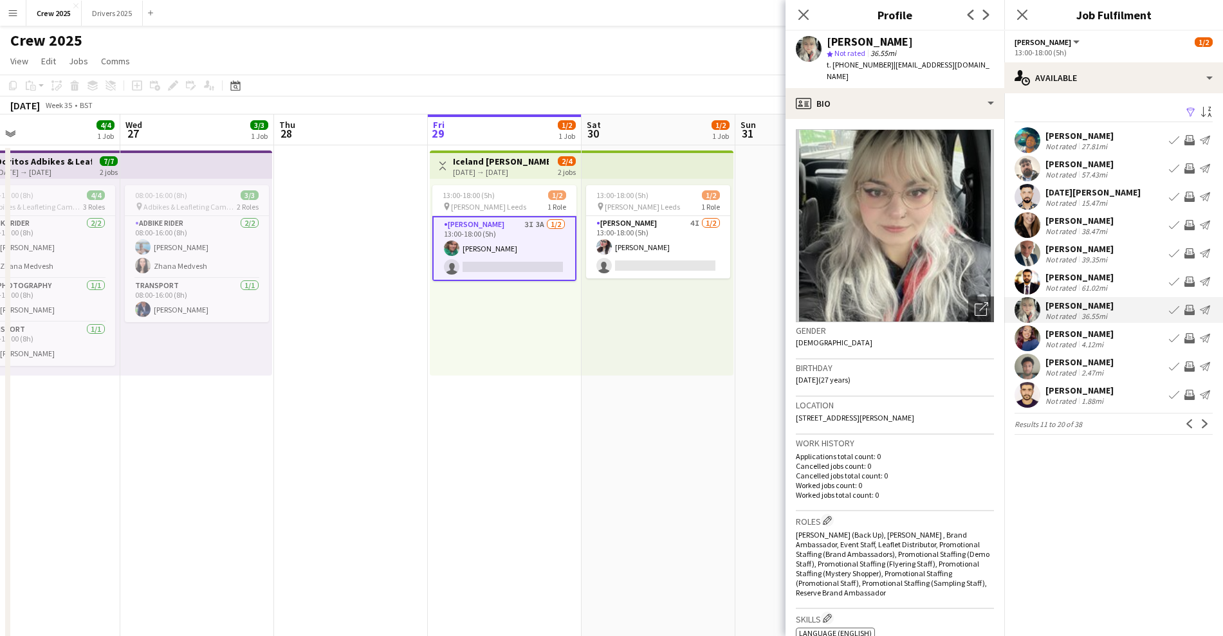
click at [1074, 334] on div "[PERSON_NAME]" at bounding box center [1079, 334] width 68 height 12
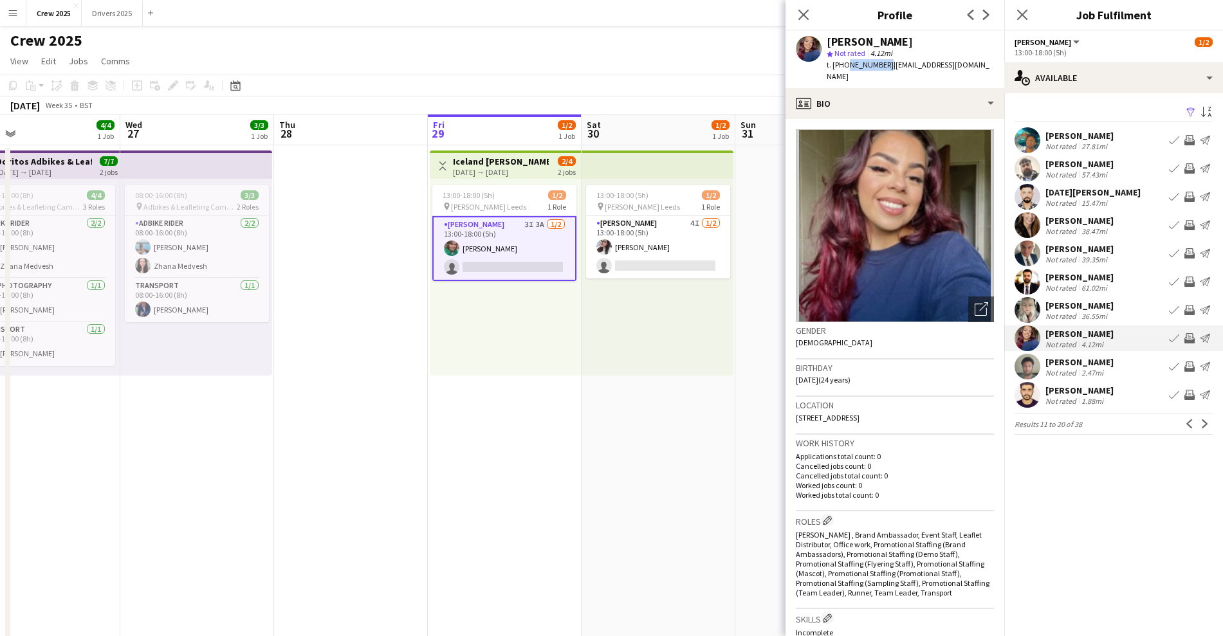
drag, startPoint x: 881, startPoint y: 62, endPoint x: 844, endPoint y: 70, distance: 38.2
click at [844, 70] on div "t. [PHONE_NUMBER] | [EMAIL_ADDRESS][DOMAIN_NAME]" at bounding box center [910, 70] width 167 height 23
copy span "7769675254"
click at [1209, 417] on button "Next" at bounding box center [1204, 423] width 15 height 15
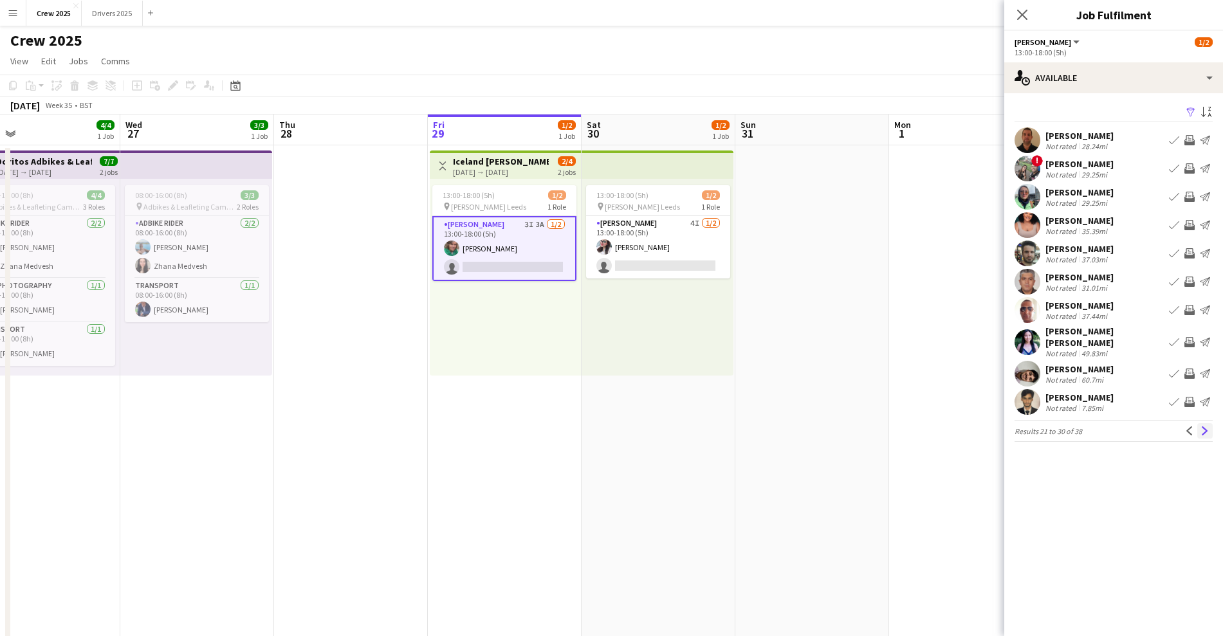
click at [1206, 426] on app-icon "Next" at bounding box center [1204, 430] width 9 height 9
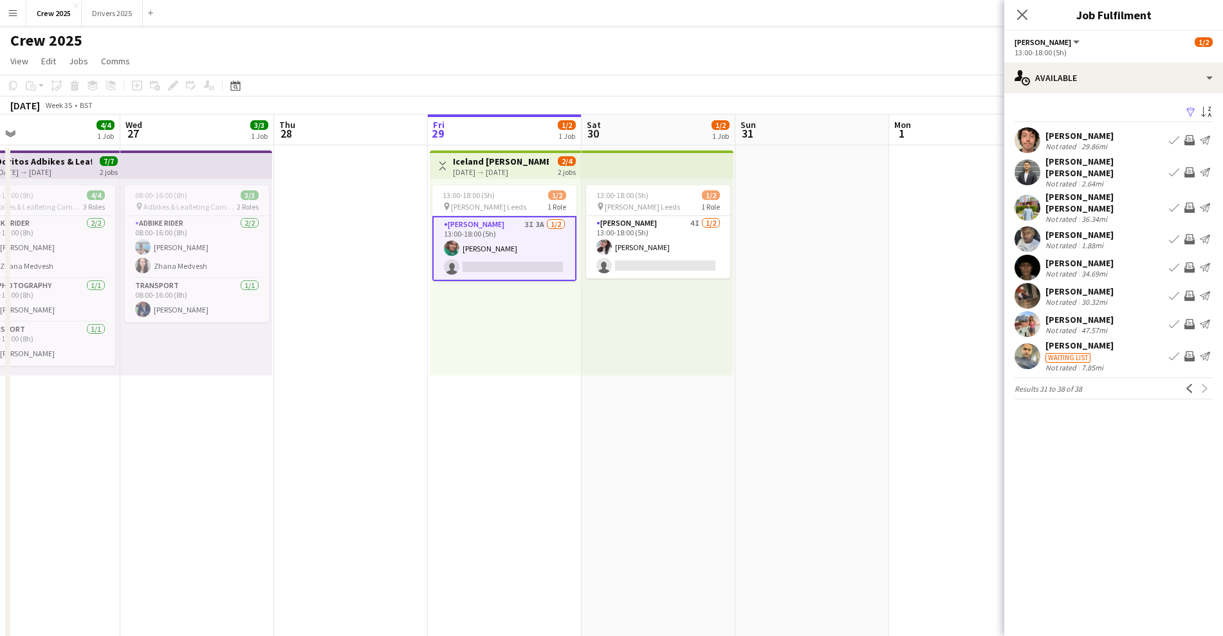
click at [1200, 381] on div "Previous Next" at bounding box center [1197, 388] width 31 height 15
click at [1185, 384] on app-icon "Previous" at bounding box center [1189, 388] width 9 height 9
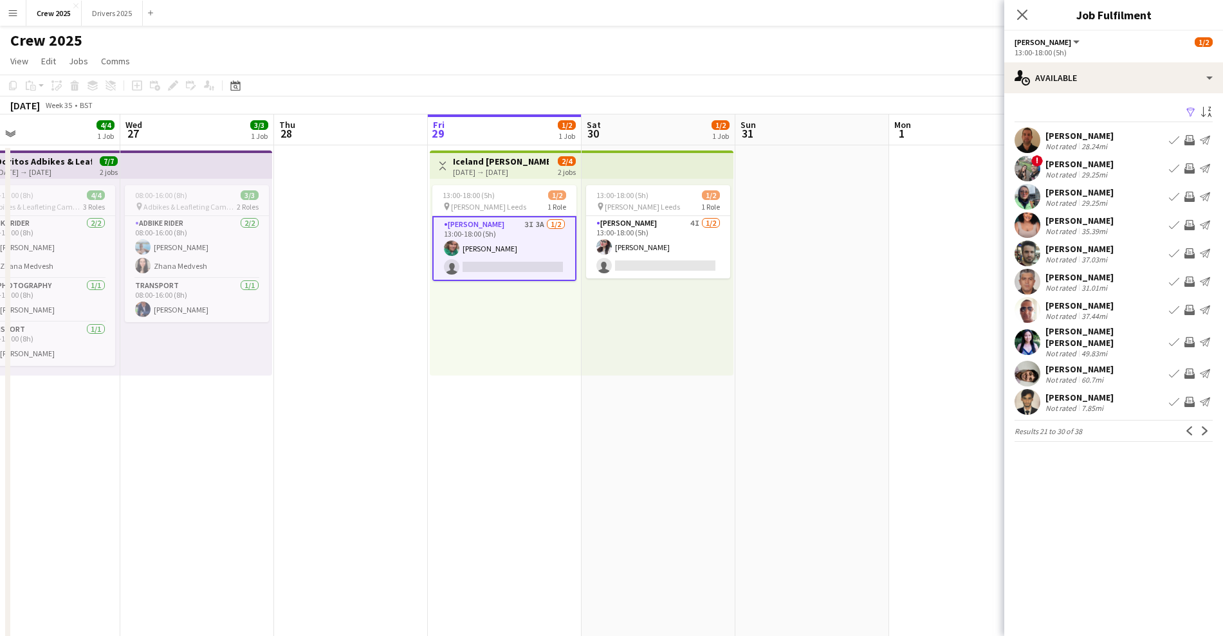
click at [1046, 221] on div "[PERSON_NAME]" at bounding box center [1079, 221] width 68 height 12
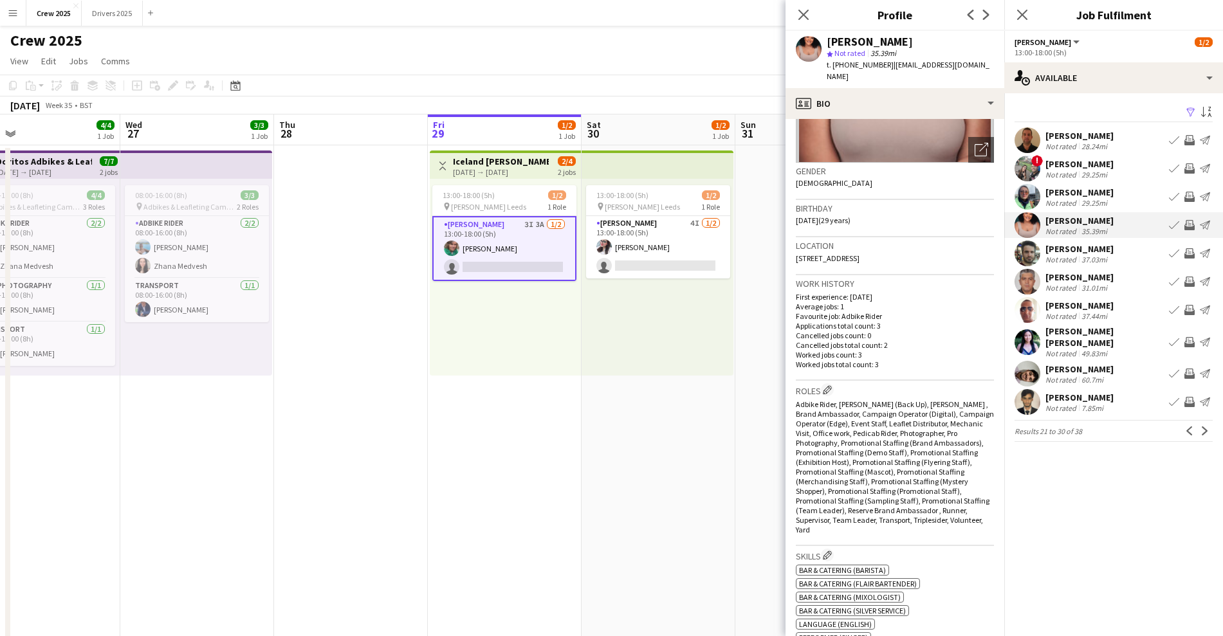
scroll to position [0, 0]
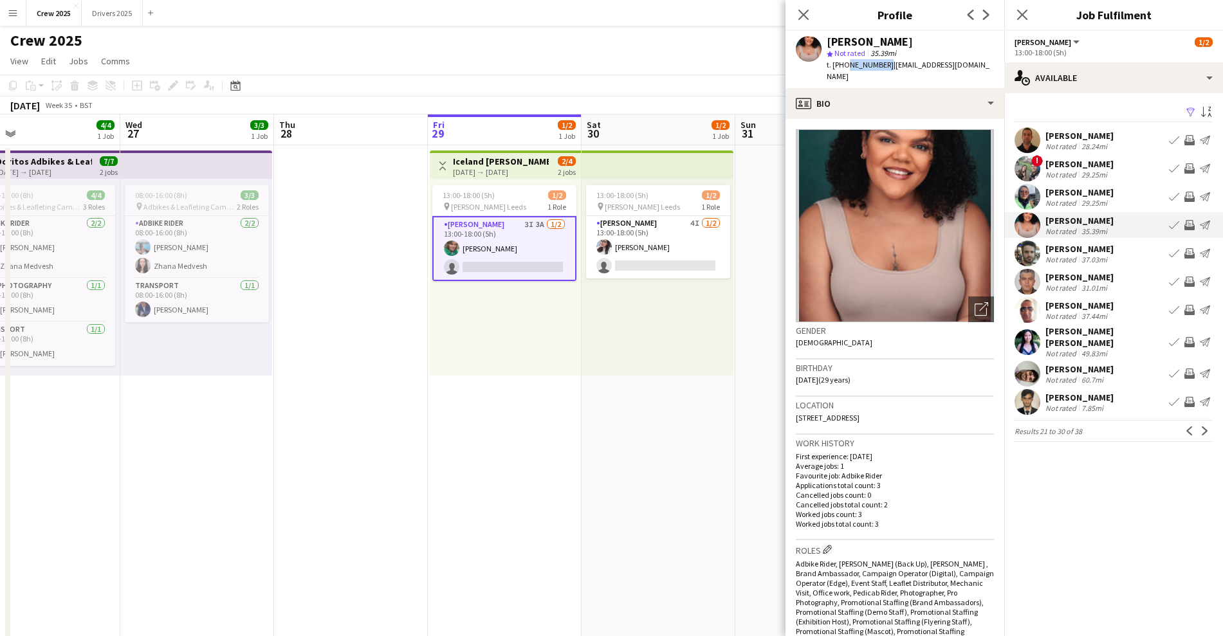
drag, startPoint x: 882, startPoint y: 65, endPoint x: 844, endPoint y: 69, distance: 38.2
click at [844, 69] on div "t. [PHONE_NUMBER] | [EMAIL_ADDRESS][DOMAIN_NAME]" at bounding box center [910, 70] width 167 height 23
copy span "7922097306"
drag, startPoint x: 497, startPoint y: 380, endPoint x: 490, endPoint y: 376, distance: 8.1
click at [497, 380] on app-date-cell "Toggle View [GEOGRAPHIC_DATA] Advert Walkers Leeds [DATE] → [DATE] 2/4 2 jobs 1…" at bounding box center [505, 551] width 154 height 812
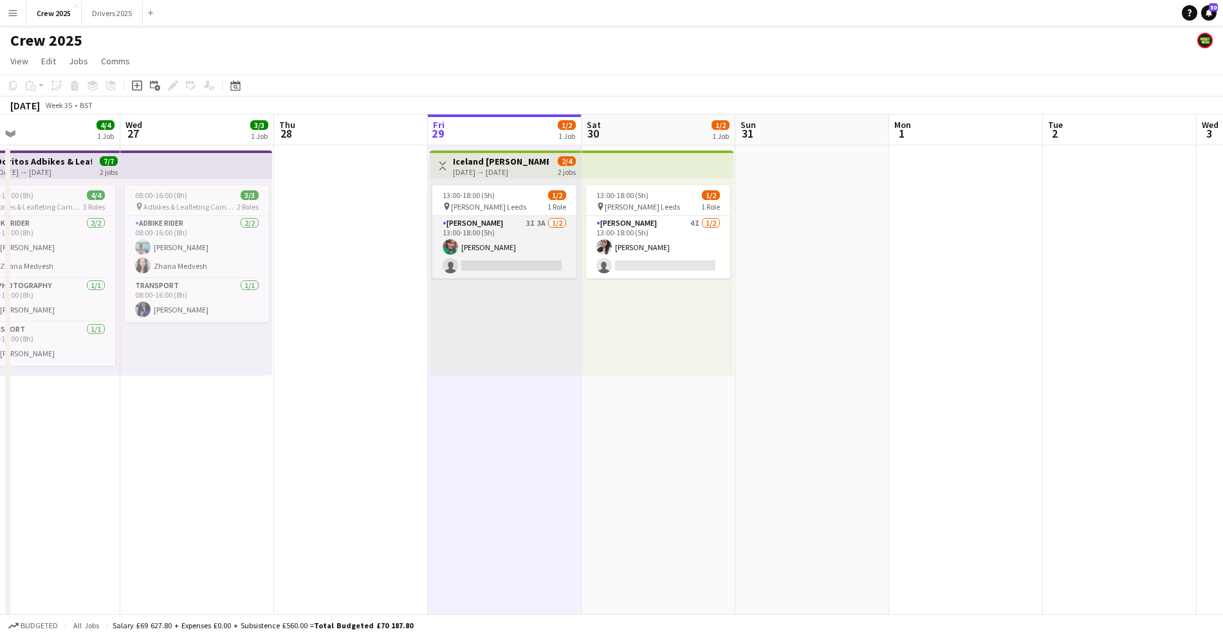
click at [523, 239] on app-card-role "[PERSON_NAME] 3I 3A [DATE] 13:00-18:00 (5h) [PERSON_NAME] single-neutral-actions" at bounding box center [504, 247] width 144 height 62
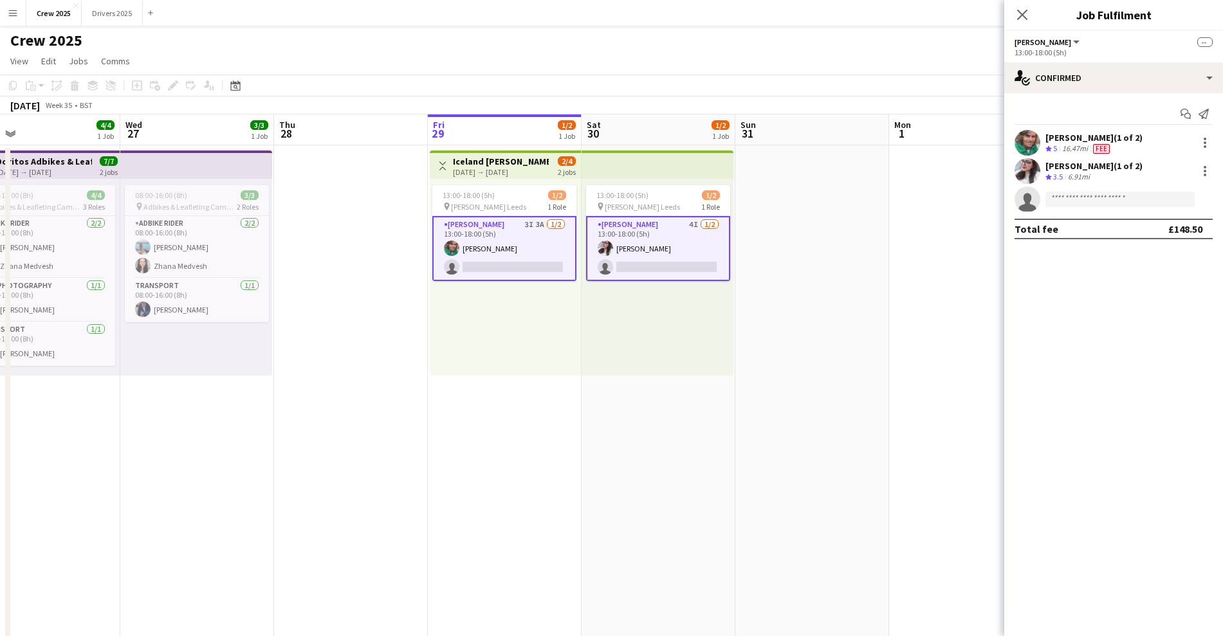
click at [523, 239] on app-card-role "[PERSON_NAME] 3I 3A [DATE] 13:00-18:00 (5h) [PERSON_NAME] single-neutral-actions" at bounding box center [504, 248] width 144 height 65
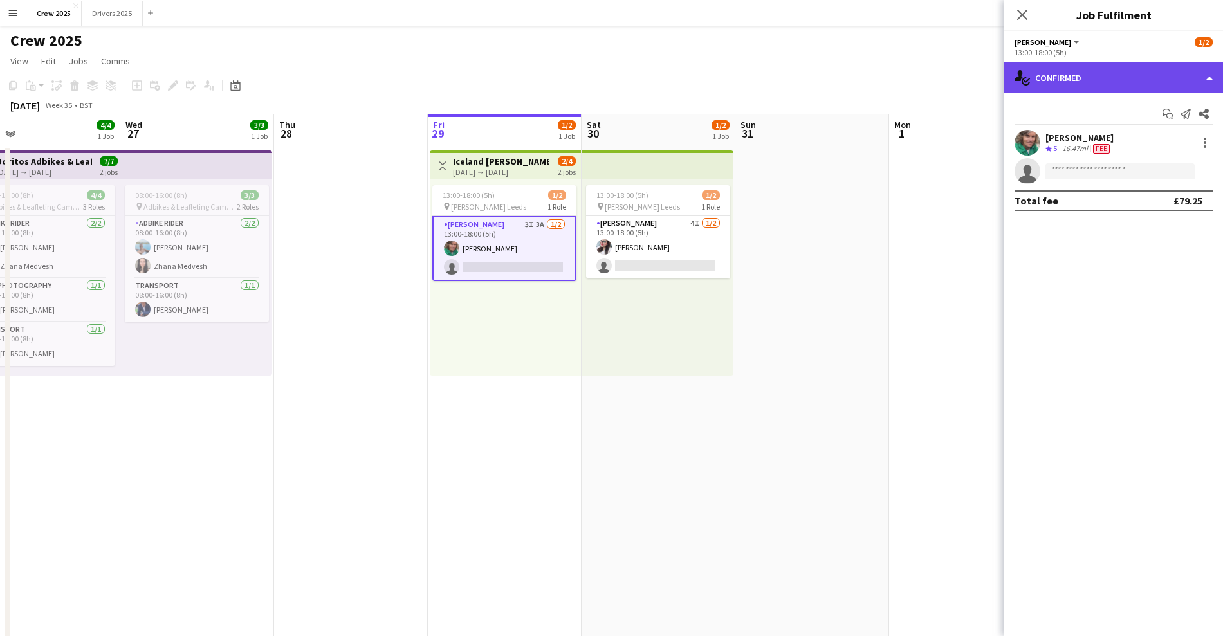
click at [1126, 68] on div "single-neutral-actions-check-2 Confirmed" at bounding box center [1113, 77] width 219 height 31
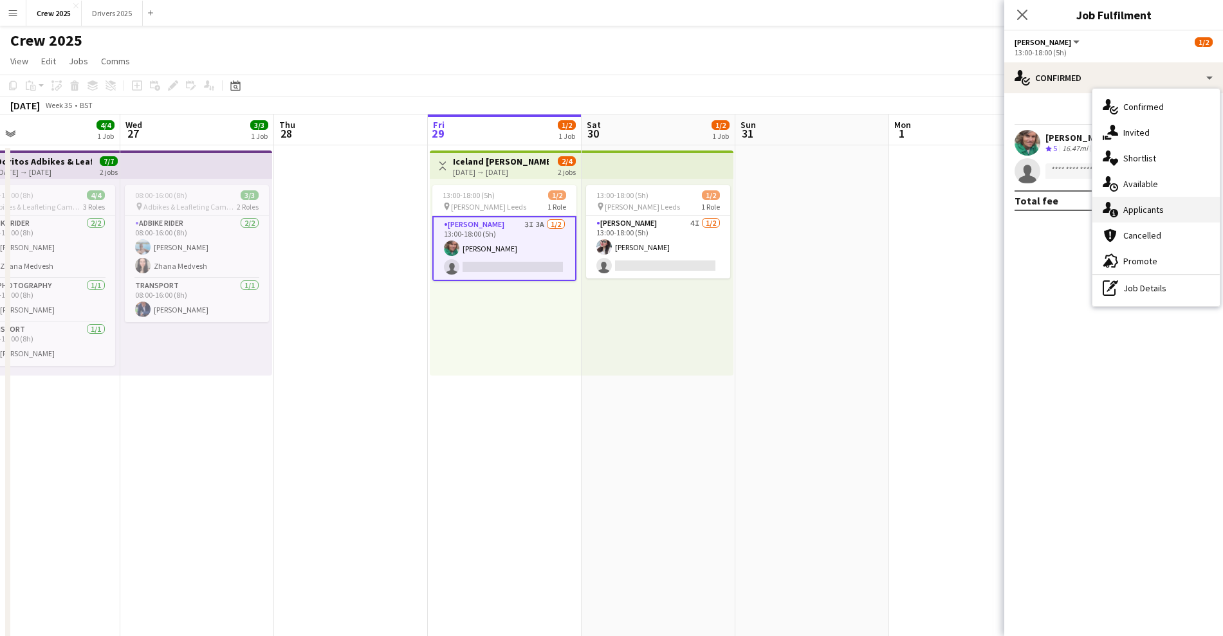
click at [1152, 210] on div "single-neutral-actions-information Applicants" at bounding box center [1155, 210] width 127 height 26
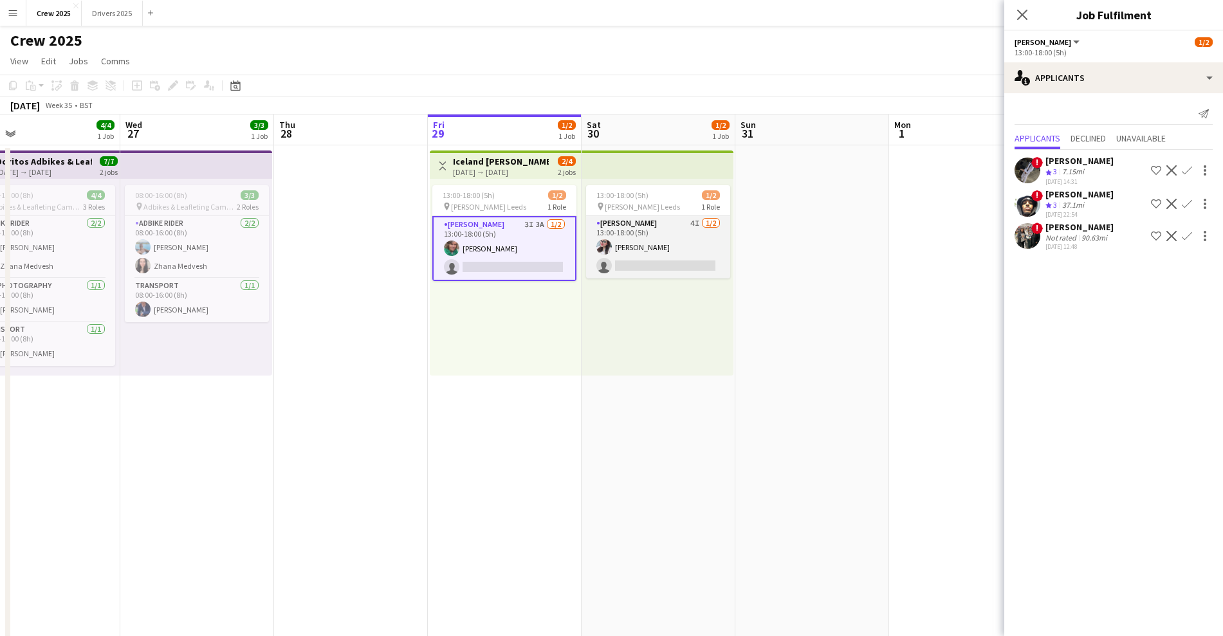
click at [656, 243] on app-card-role "Advert Walkers 4I [DATE] 13:00-18:00 (5h) [PERSON_NAME] single-neutral-actions" at bounding box center [658, 247] width 144 height 62
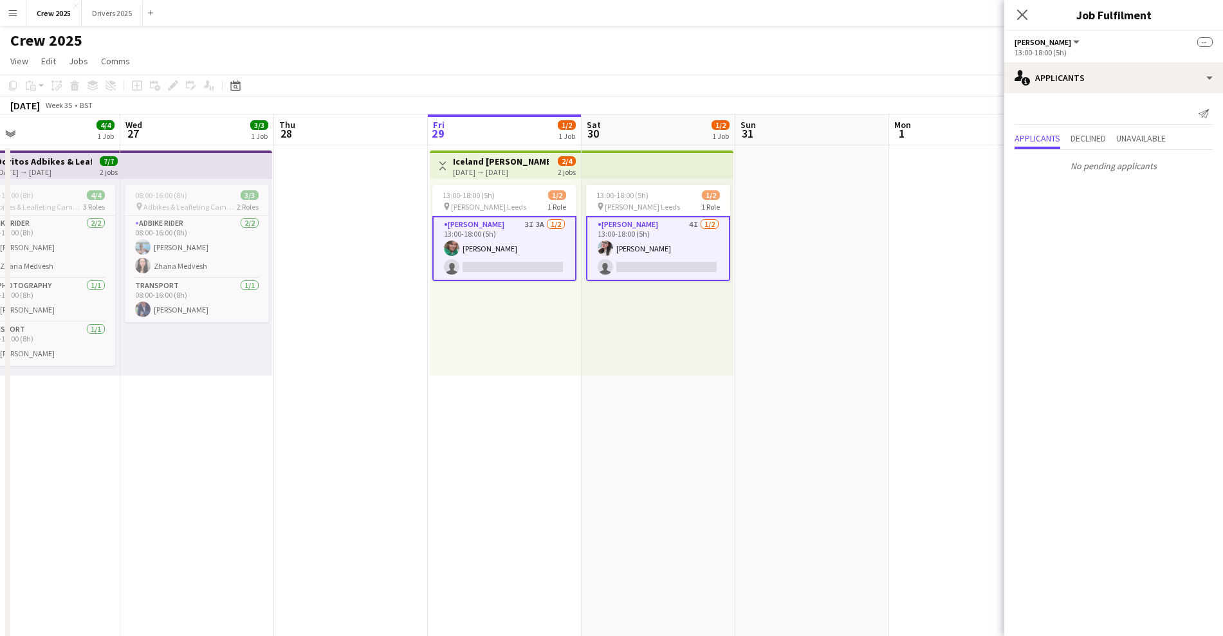
click at [493, 174] on div "[DATE] → [DATE]" at bounding box center [501, 172] width 96 height 10
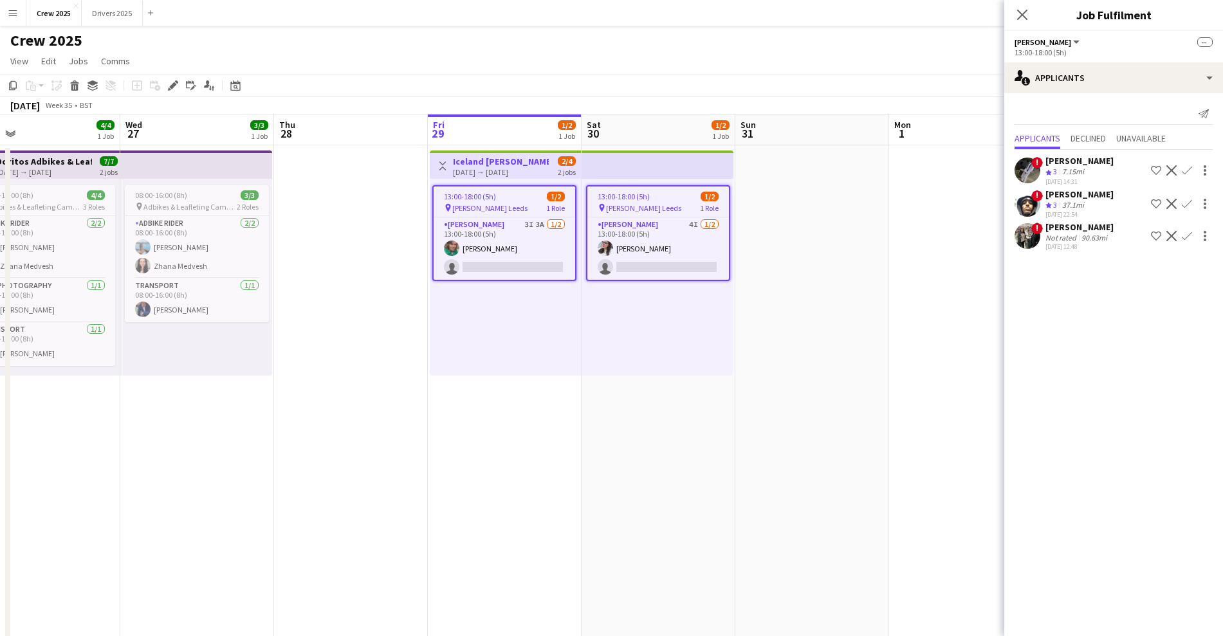
click at [503, 158] on h3 "Iceland [PERSON_NAME] Leeds" at bounding box center [501, 162] width 96 height 12
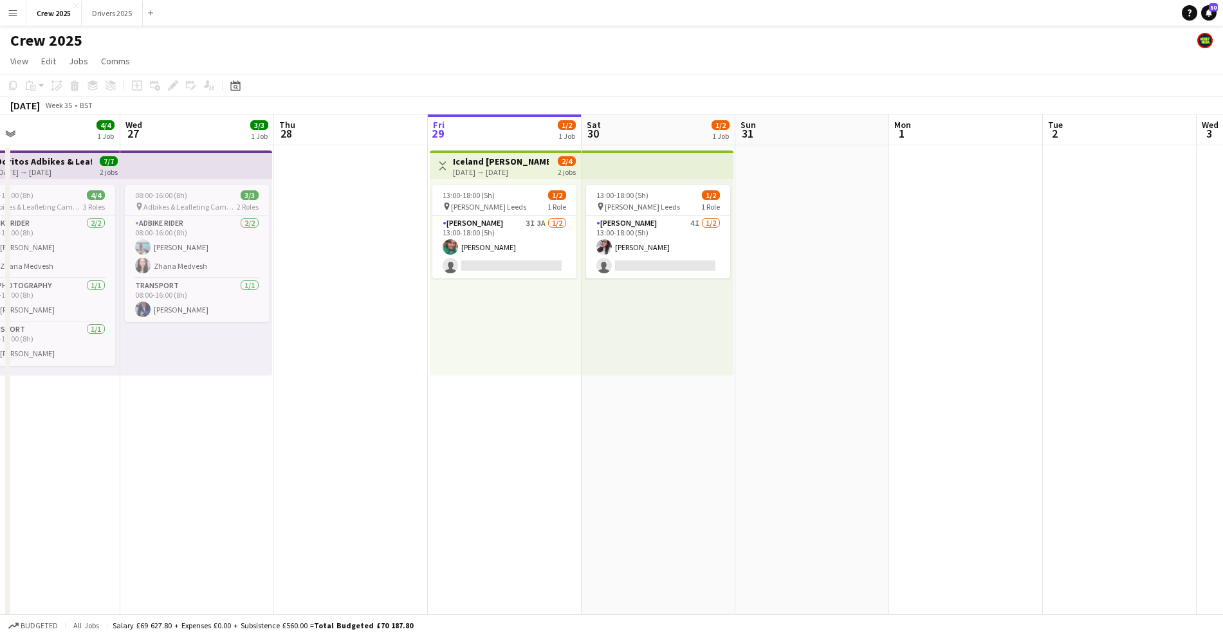
click at [584, 392] on app-date-cell "13:00-18:00 (5h) 1/2 pin Advert Walkers Leeds 1 Role Advert Walkers 4I [DATE] 1…" at bounding box center [659, 551] width 154 height 812
